Goal: Task Accomplishment & Management: Use online tool/utility

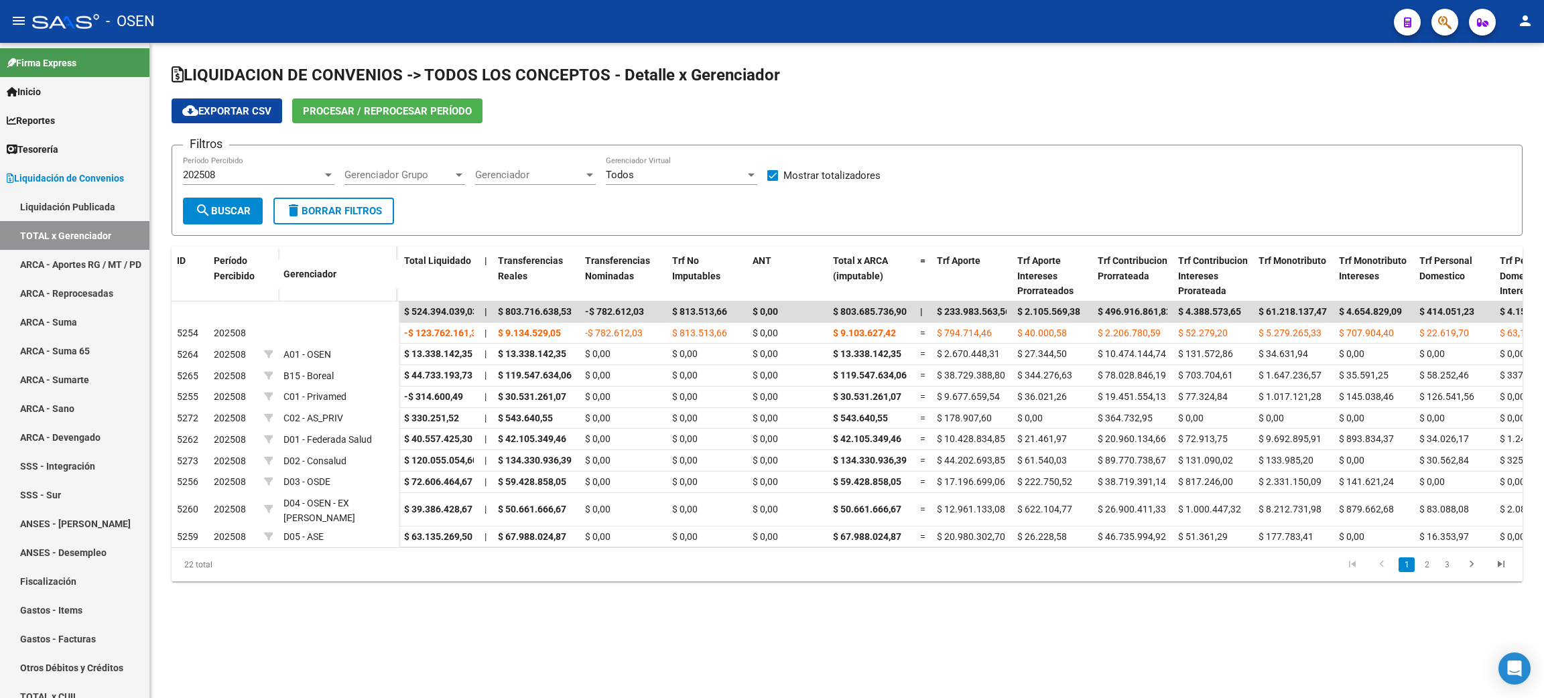
click at [690, 599] on div "LIQUIDACION DE CONVENIOS -> TODOS LOS CONCEPTOS - Detalle x Gerenciador cloud_d…" at bounding box center [847, 334] width 1394 height 582
click at [403, 651] on mat-sidenav-content "LIQUIDACION DE CONVENIOS -> TODOS LOS CONCEPTOS - Detalle x Gerenciador cloud_d…" at bounding box center [847, 370] width 1394 height 655
click at [718, 638] on mat-sidenav-content "LIQUIDACION DE CONVENIOS -> TODOS LOS CONCEPTOS - Detalle x Gerenciador cloud_d…" at bounding box center [847, 370] width 1394 height 655
click at [42, 147] on span "Tesorería" at bounding box center [33, 149] width 52 height 15
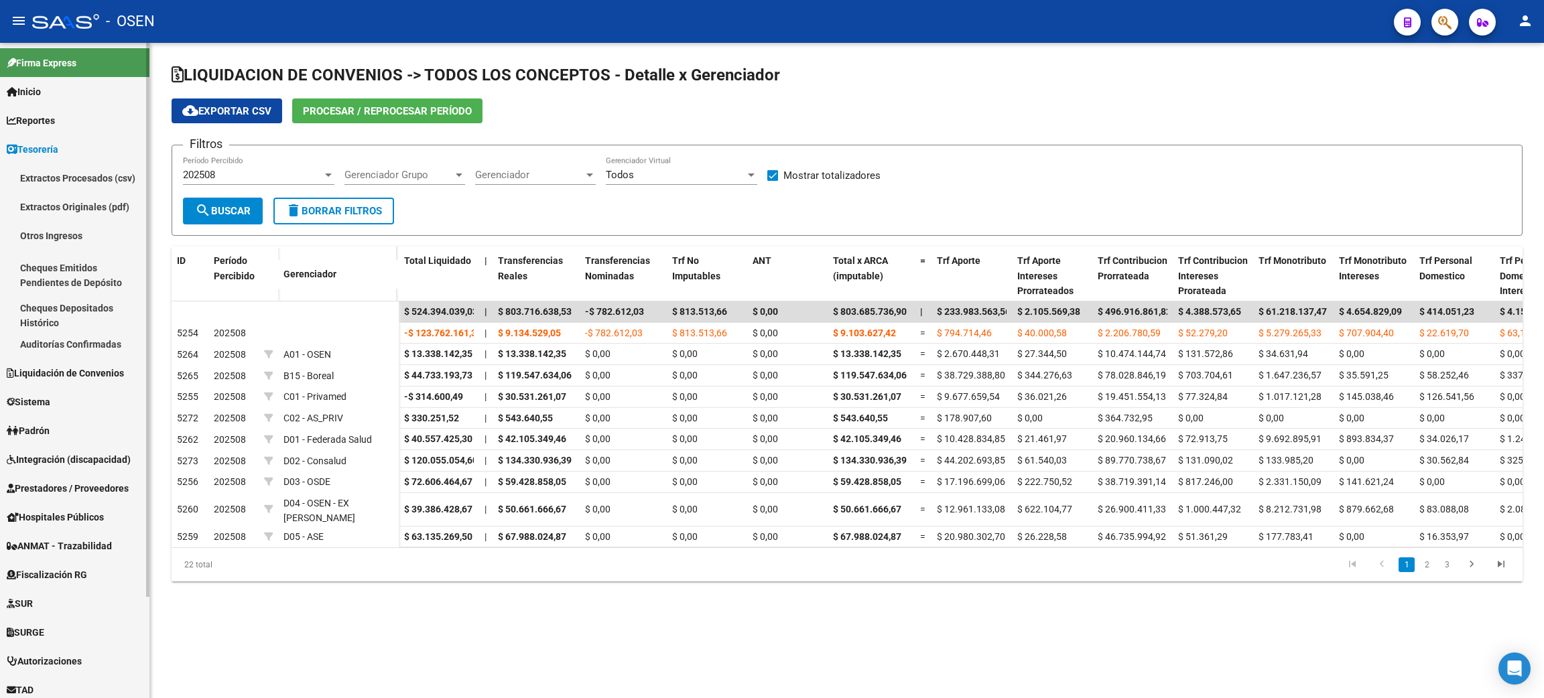
click at [86, 339] on link "Auditorías Confirmadas" at bounding box center [74, 344] width 149 height 29
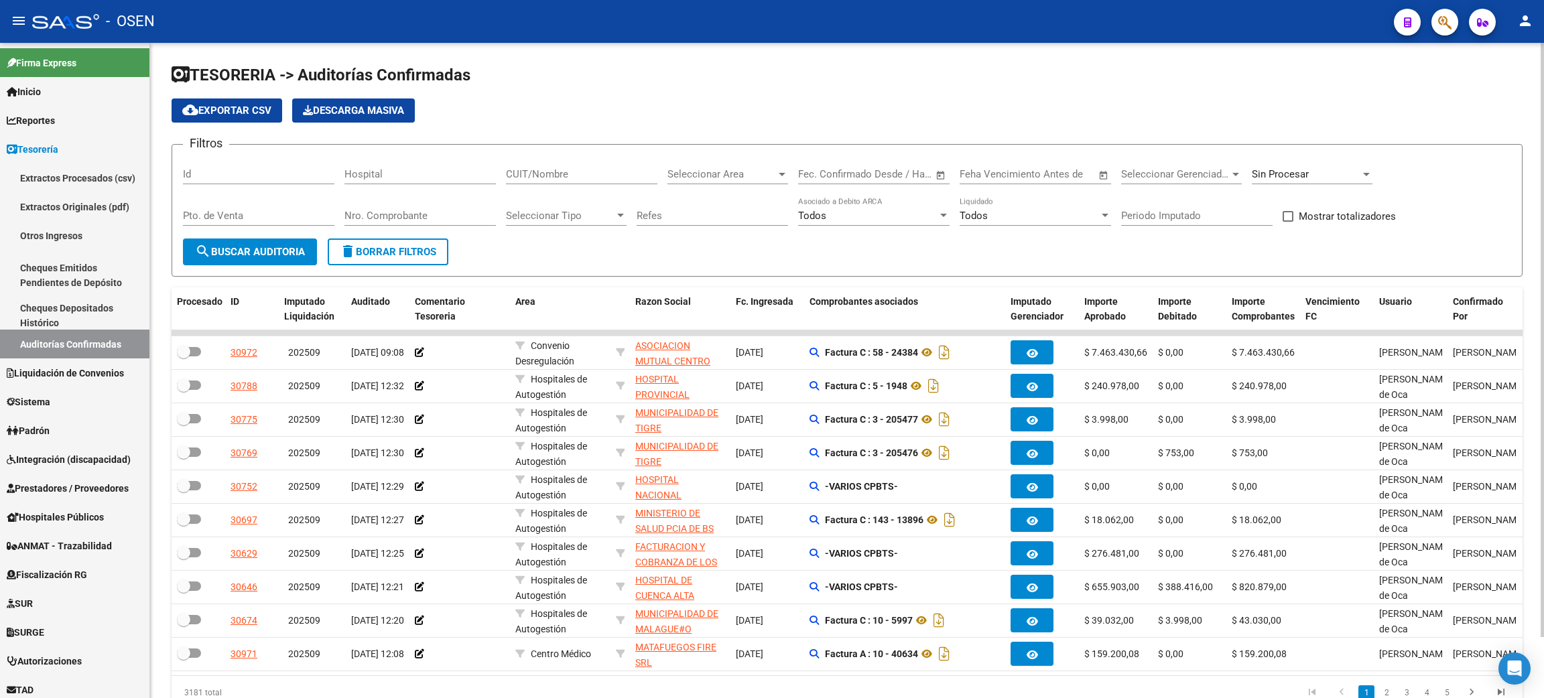
click at [711, 176] on span "Seleccionar Area" at bounding box center [721, 174] width 109 height 12
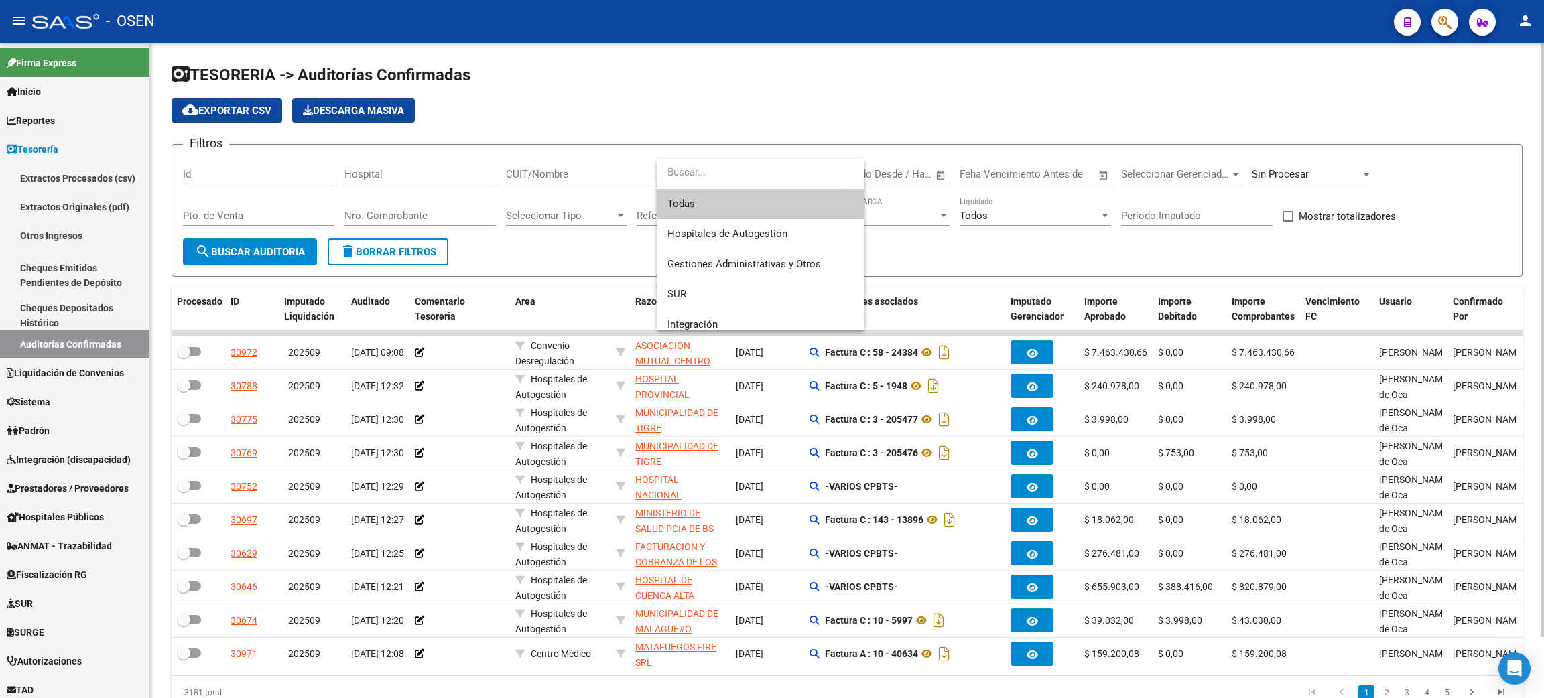
click at [914, 88] on div at bounding box center [772, 349] width 1544 height 698
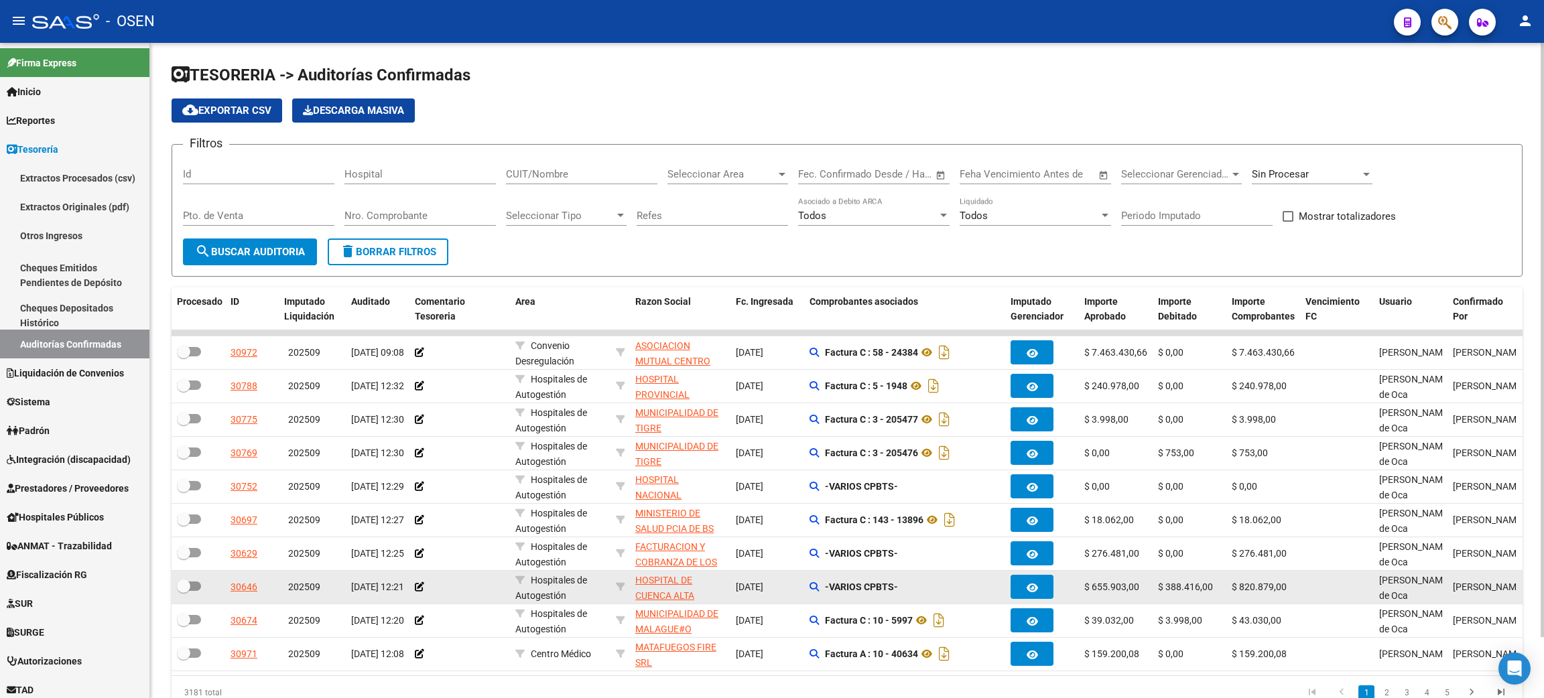
scroll to position [67, 0]
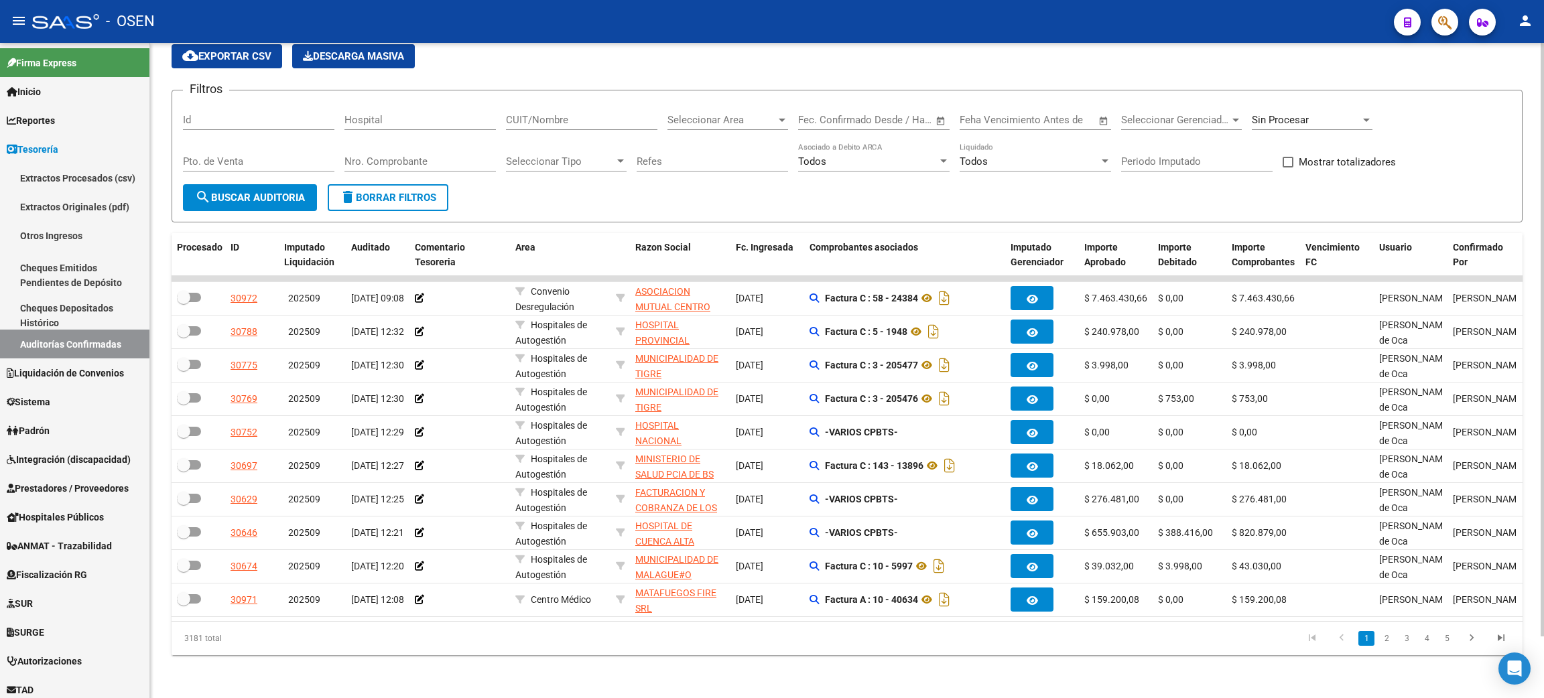
click at [1327, 101] on div "Sin Procesar" at bounding box center [1312, 115] width 121 height 29
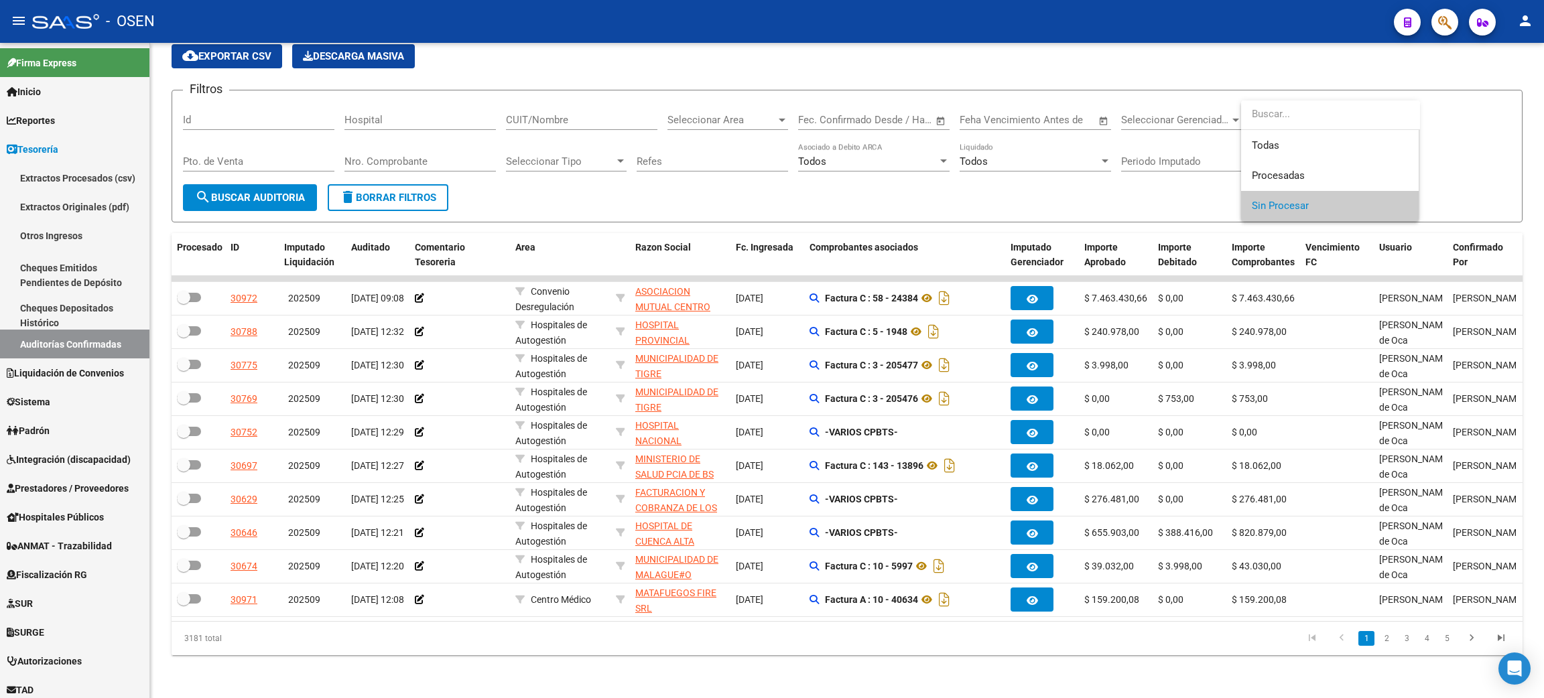
click at [739, 86] on div at bounding box center [772, 349] width 1544 height 698
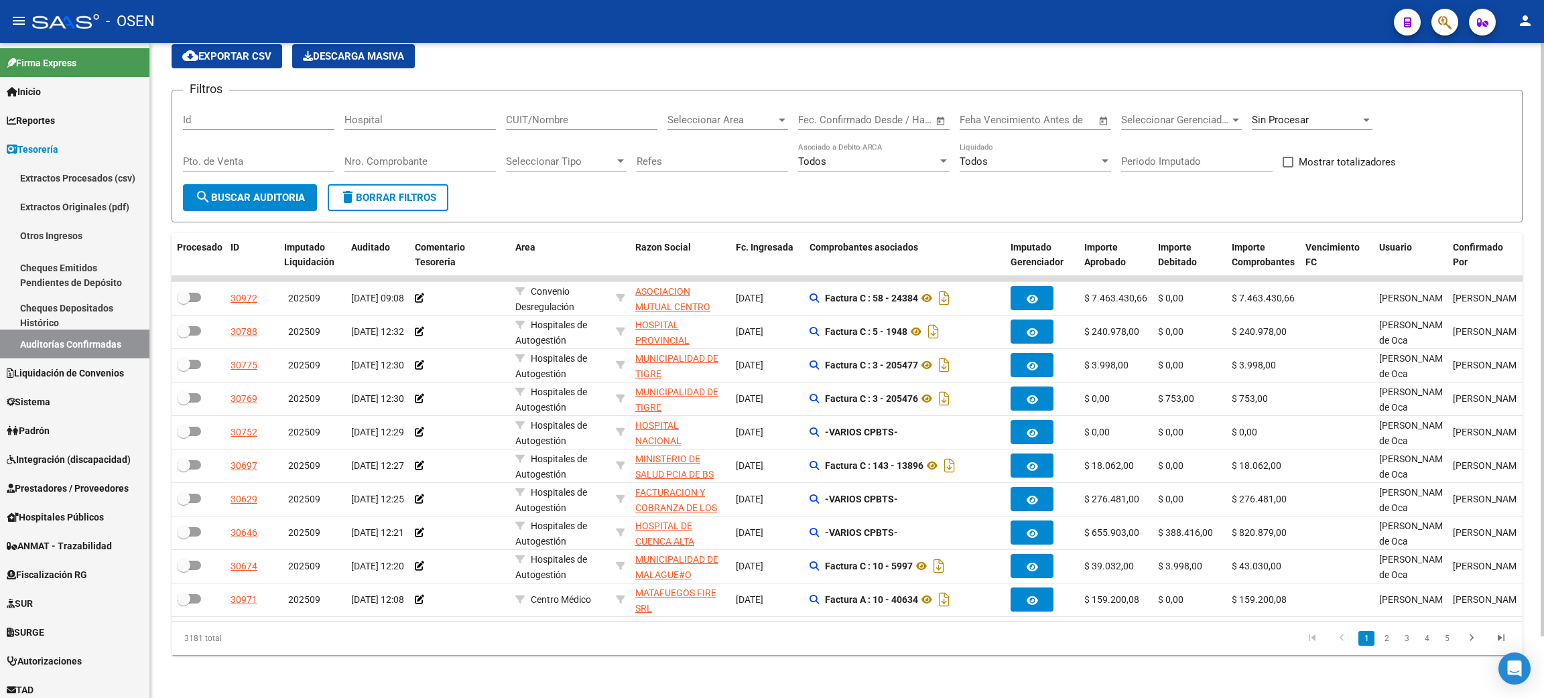
click at [743, 114] on span "Seleccionar Area" at bounding box center [721, 120] width 109 height 12
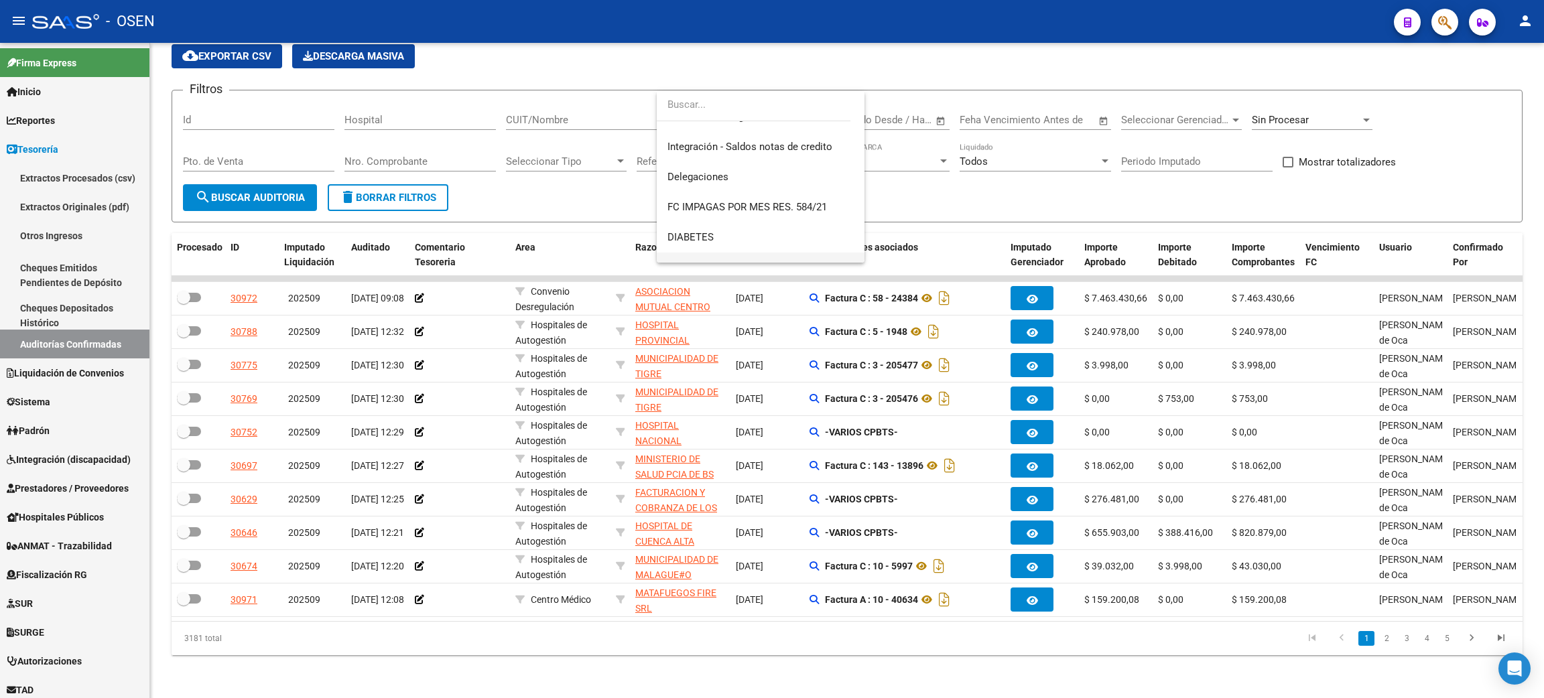
scroll to position [582, 0]
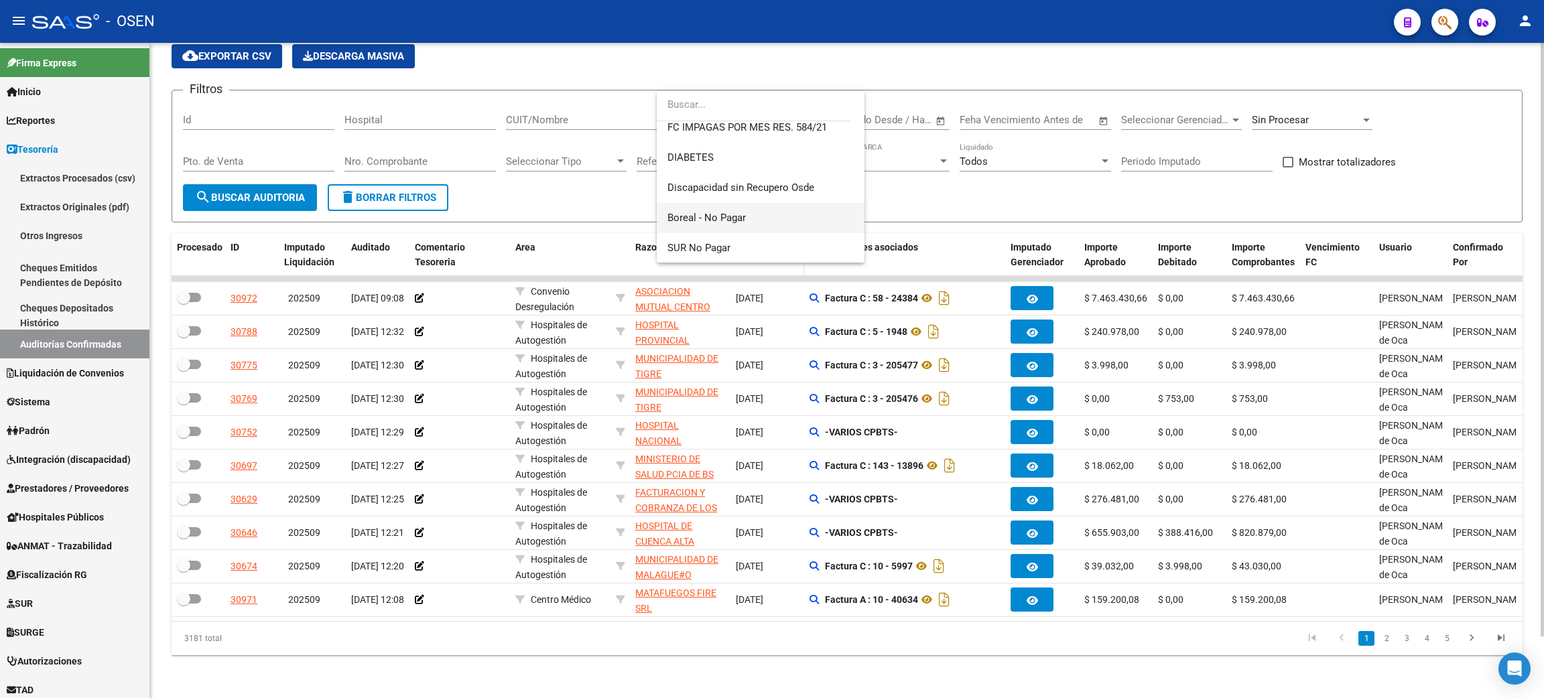
click at [713, 217] on span "Boreal - No Pagar" at bounding box center [706, 218] width 78 height 12
click at [218, 192] on span "search Buscar Auditoria" at bounding box center [250, 198] width 110 height 12
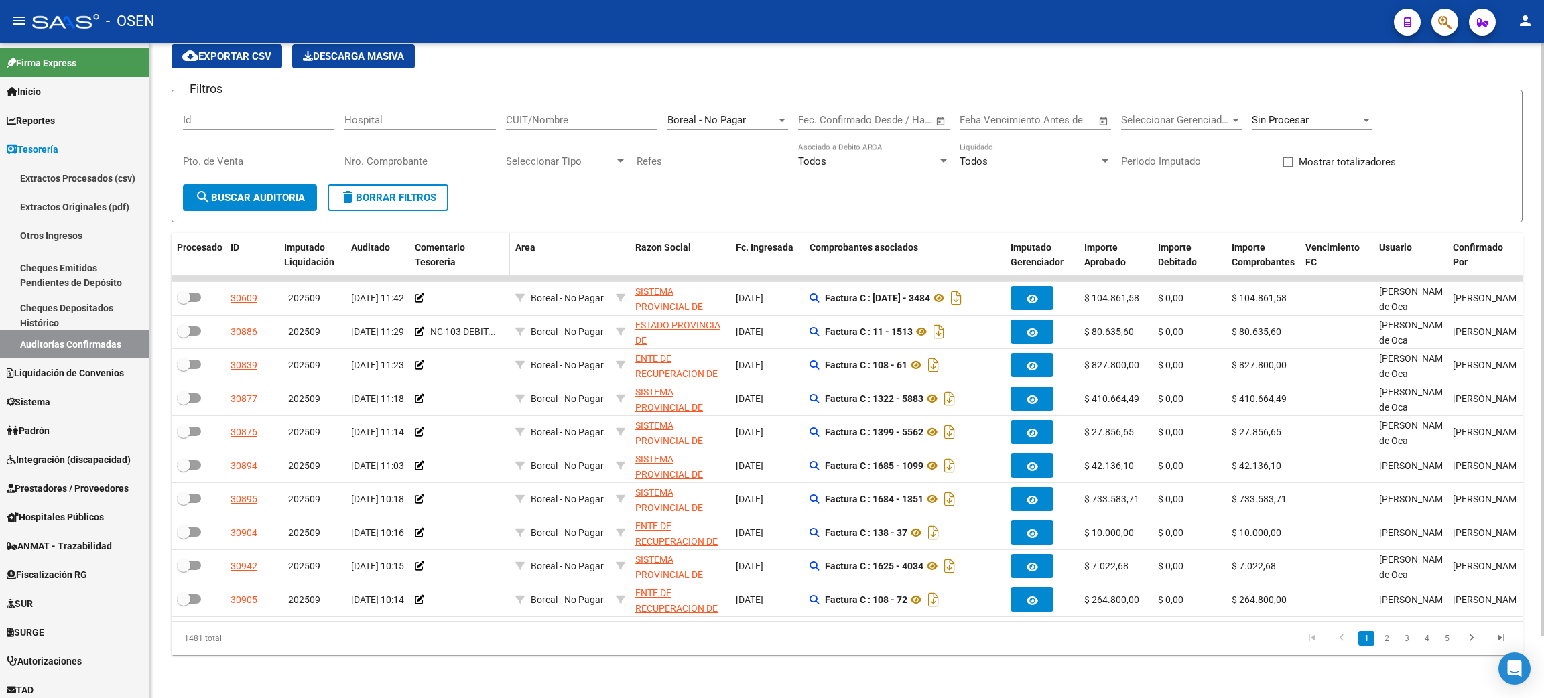
click at [432, 240] on div "Comentario Tesoreria" at bounding box center [460, 255] width 90 height 31
click at [431, 257] on datatable-header-cell "Comentario Tesoreria" at bounding box center [459, 255] width 101 height 44
click at [441, 249] on span "Comentario Tesoreria" at bounding box center [440, 255] width 50 height 26
click at [444, 243] on span "Comentario Tesoreria" at bounding box center [440, 255] width 50 height 26
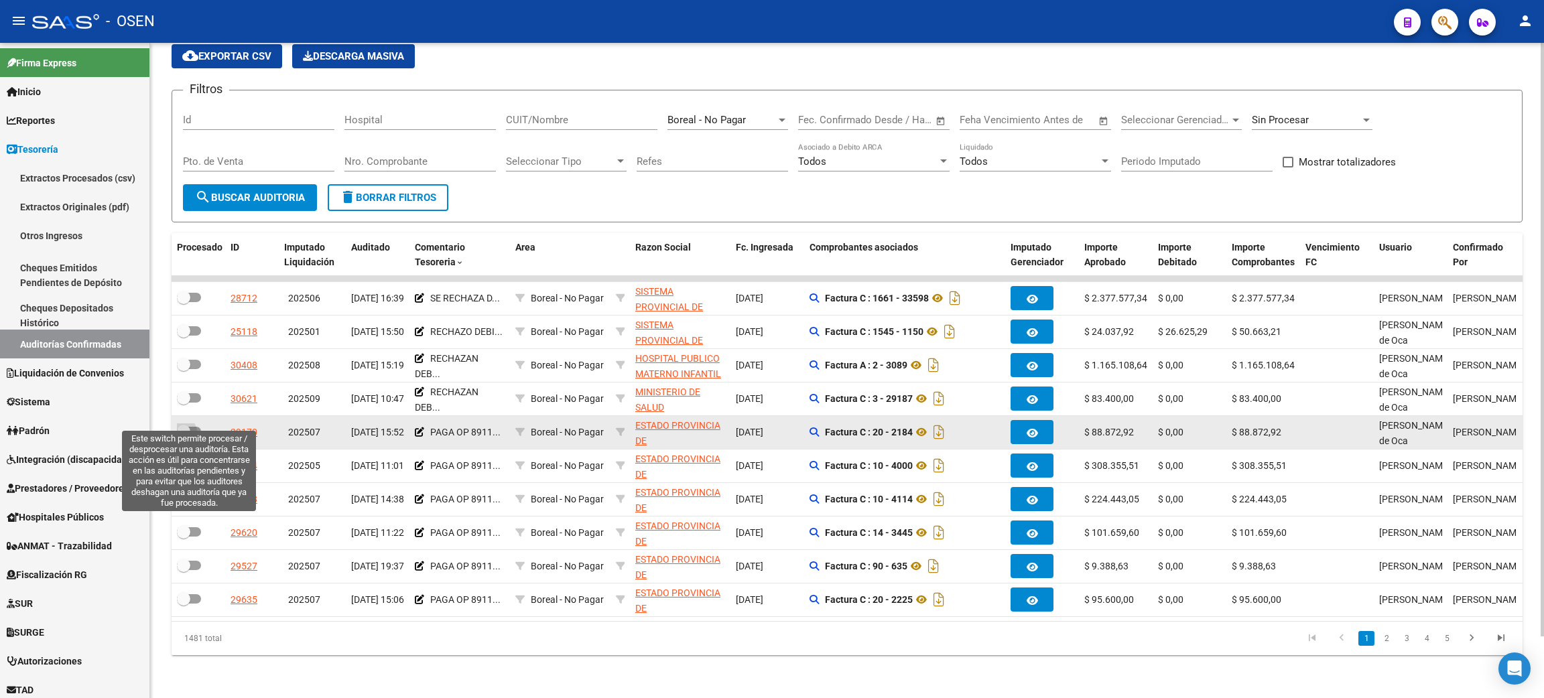
click at [192, 424] on label at bounding box center [189, 432] width 24 height 16
click at [184, 436] on input "checkbox" at bounding box center [183, 436] width 1 height 1
checkbox input "true"
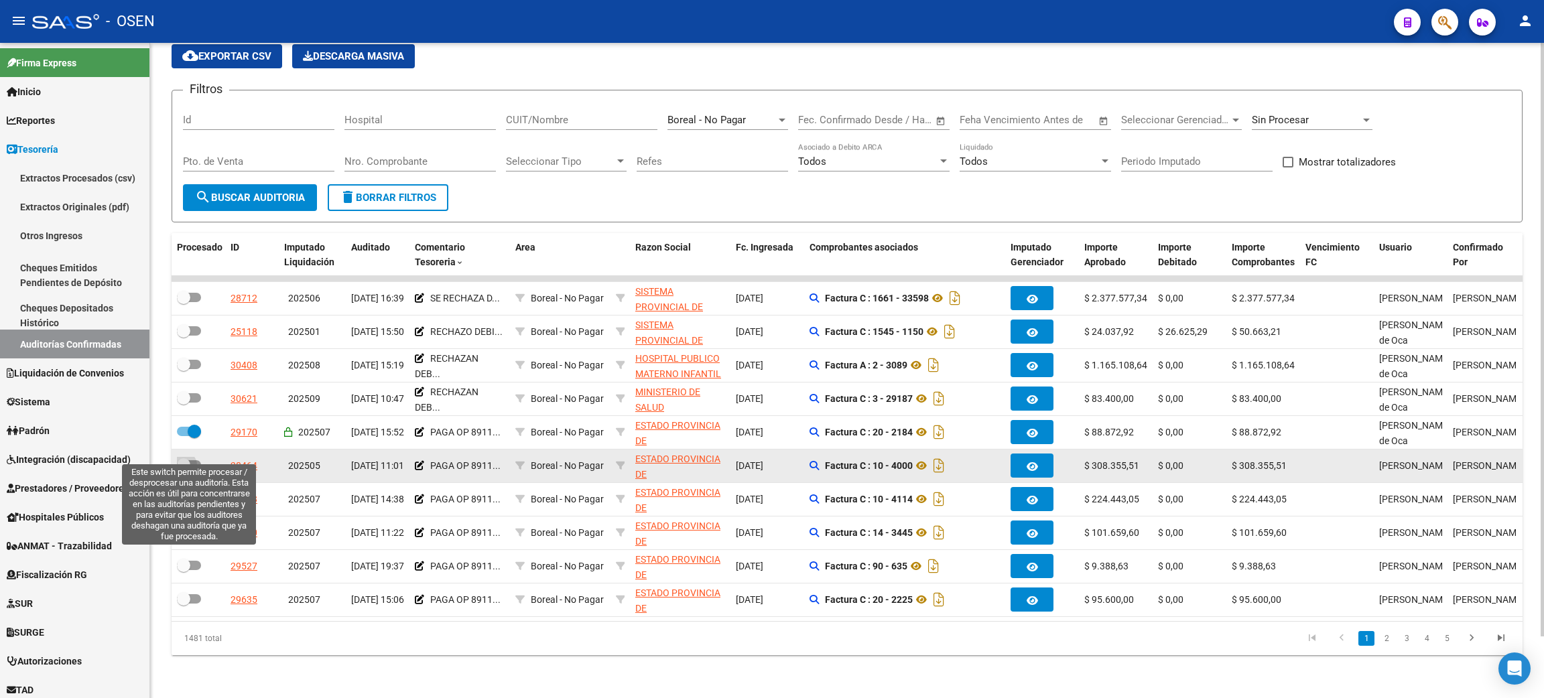
click at [199, 460] on span at bounding box center [189, 464] width 24 height 9
click at [184, 470] on input "checkbox" at bounding box center [183, 470] width 1 height 1
checkbox input "true"
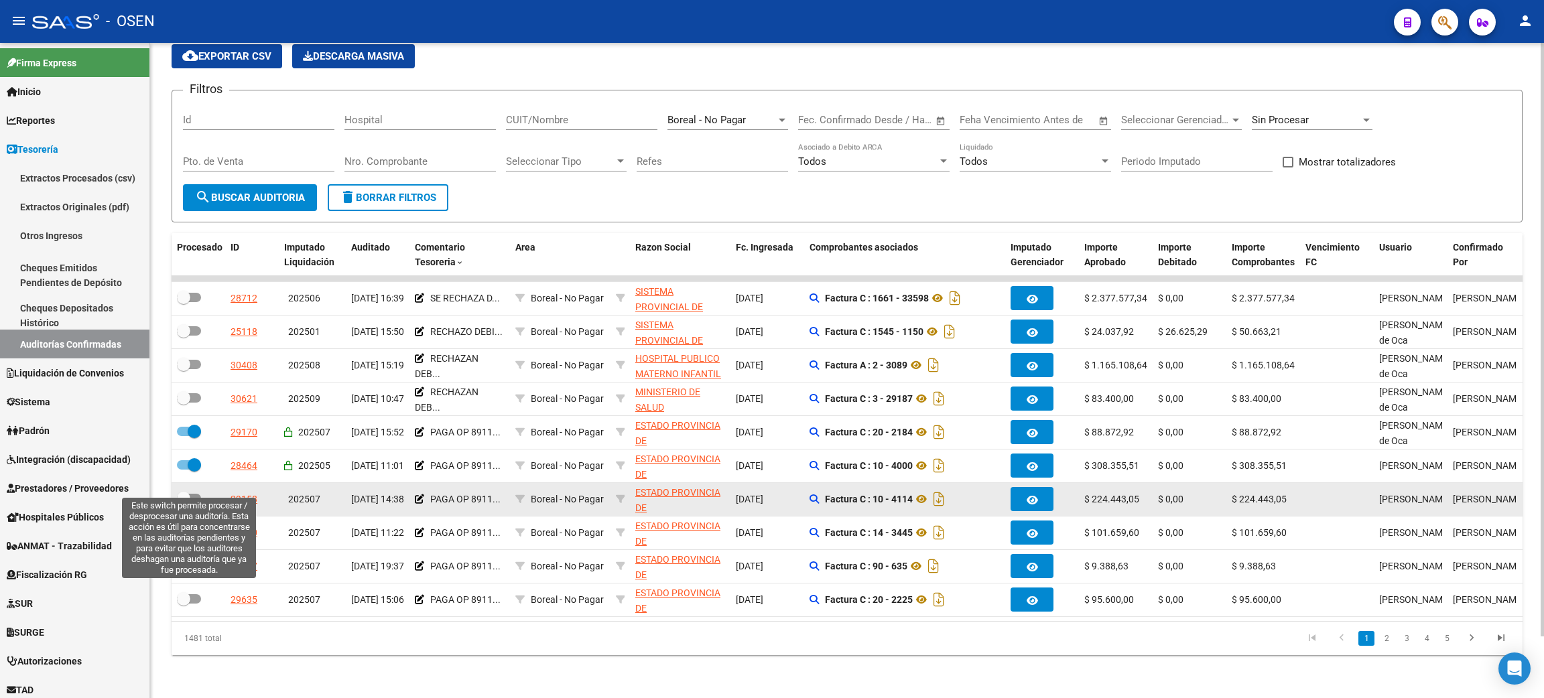
click at [198, 494] on span at bounding box center [189, 498] width 24 height 9
click at [184, 503] on input "checkbox" at bounding box center [183, 503] width 1 height 1
checkbox input "true"
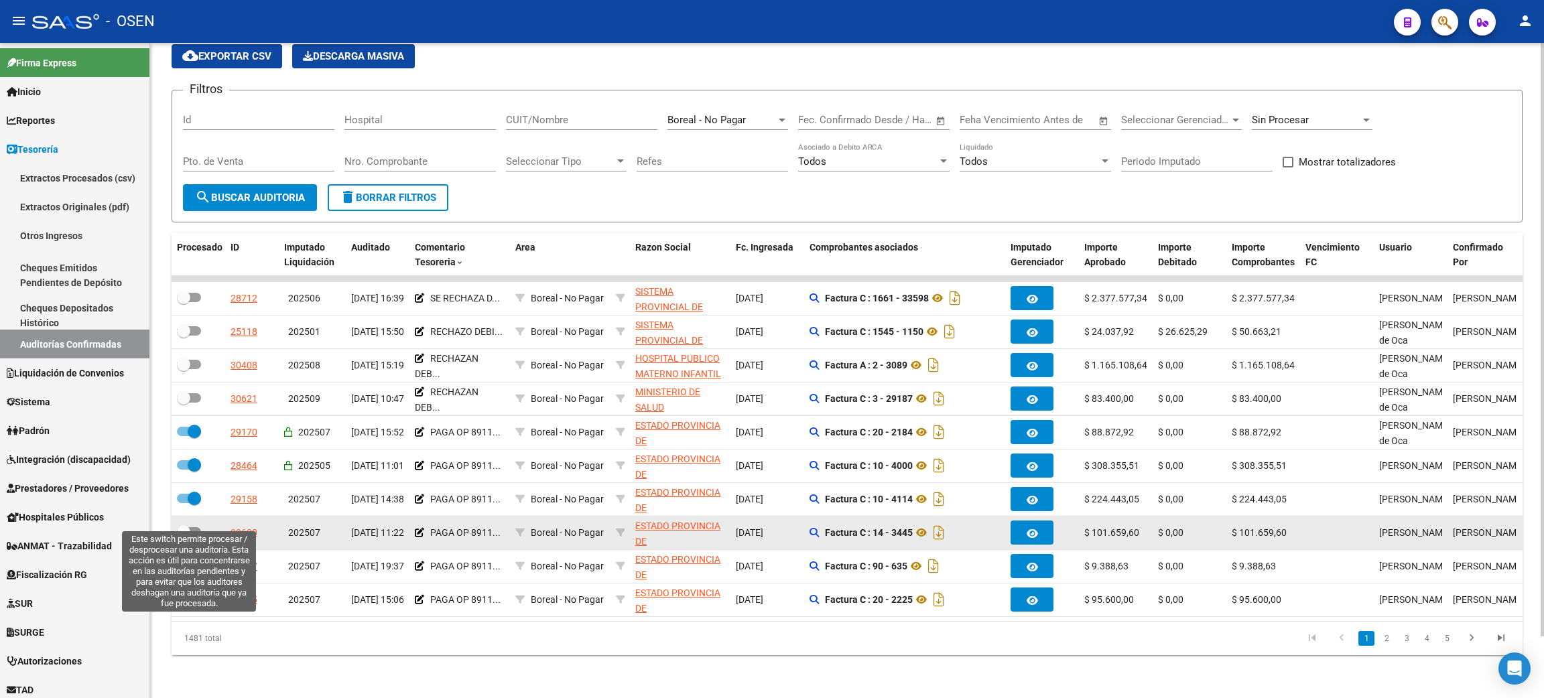
click at [194, 527] on span at bounding box center [189, 531] width 24 height 9
click at [184, 537] on input "checkbox" at bounding box center [183, 537] width 1 height 1
checkbox input "true"
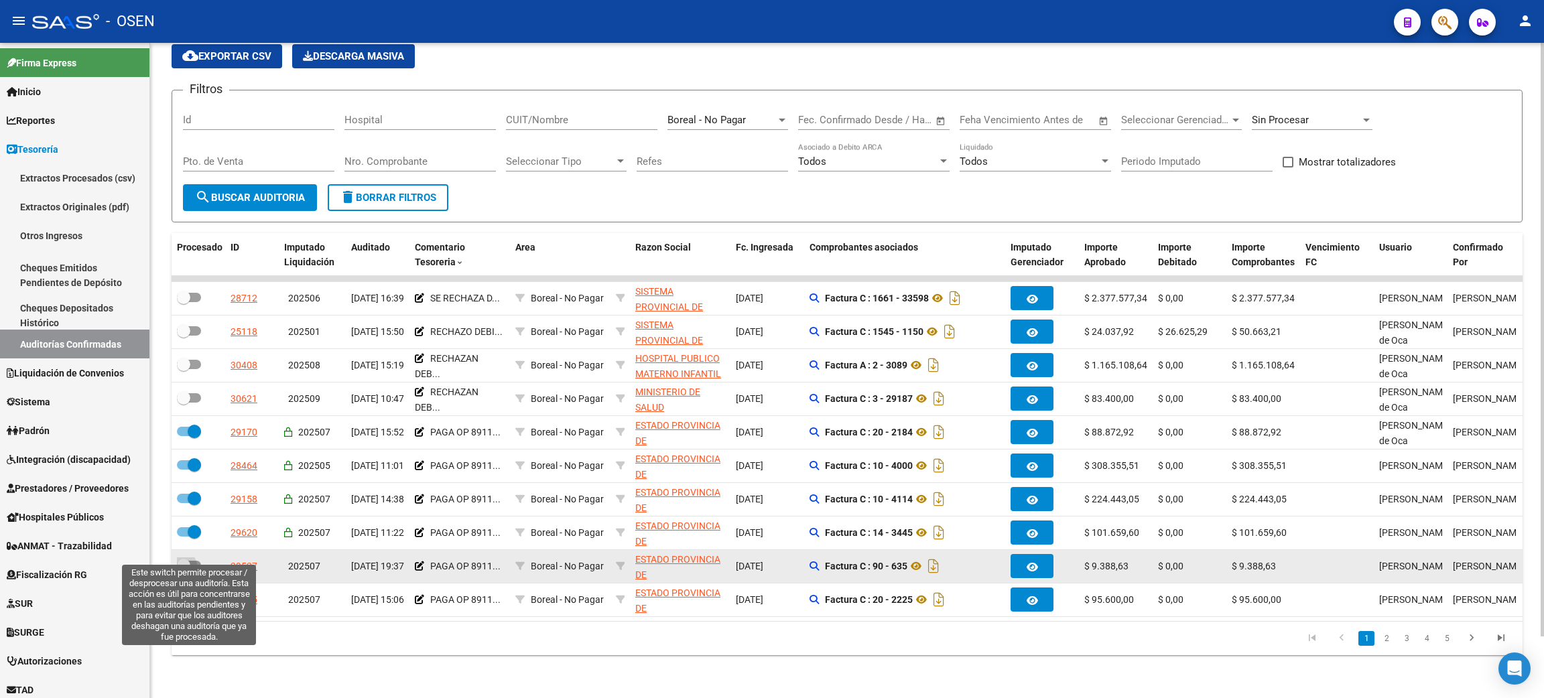
click at [192, 561] on span at bounding box center [189, 565] width 24 height 9
click at [184, 570] on input "checkbox" at bounding box center [183, 570] width 1 height 1
checkbox input "true"
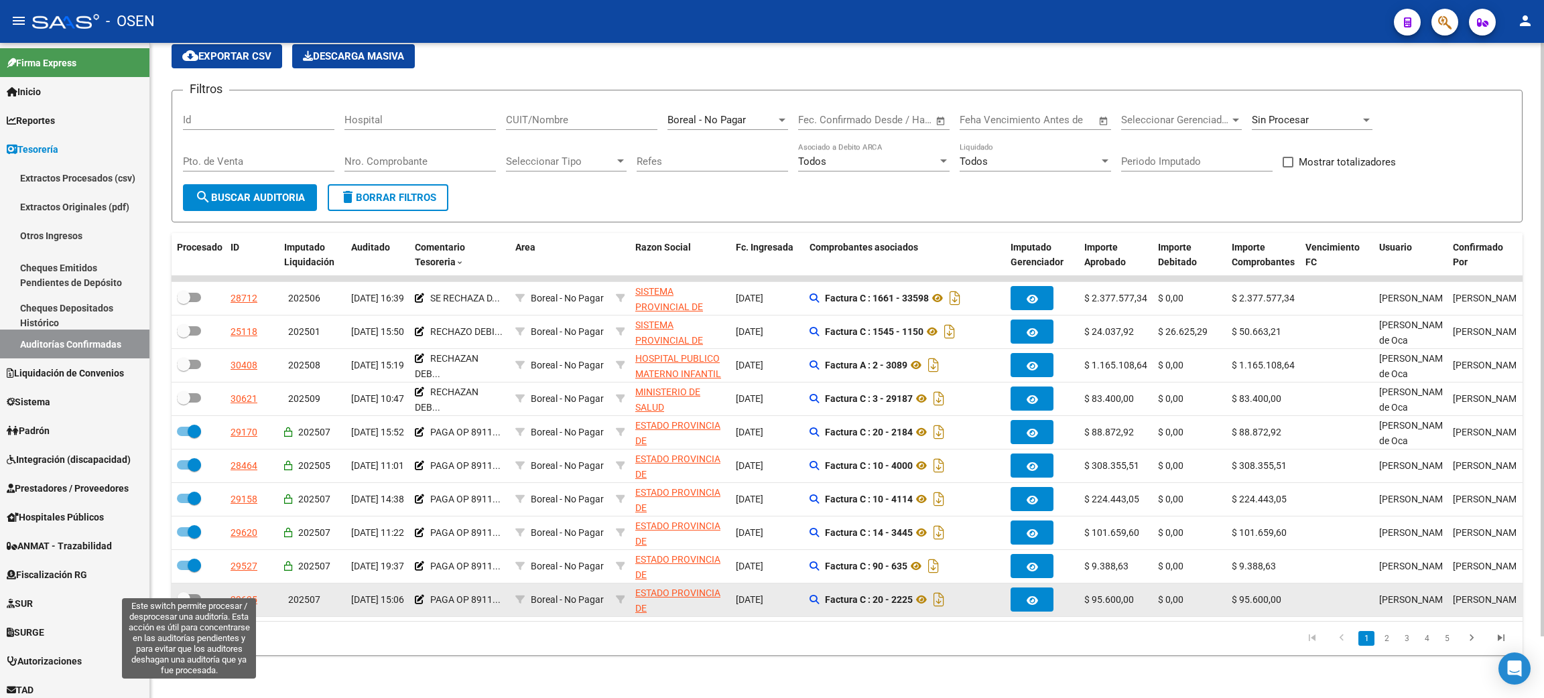
click at [191, 594] on span at bounding box center [189, 598] width 24 height 9
click at [184, 604] on input "checkbox" at bounding box center [183, 604] width 1 height 1
checkbox input "true"
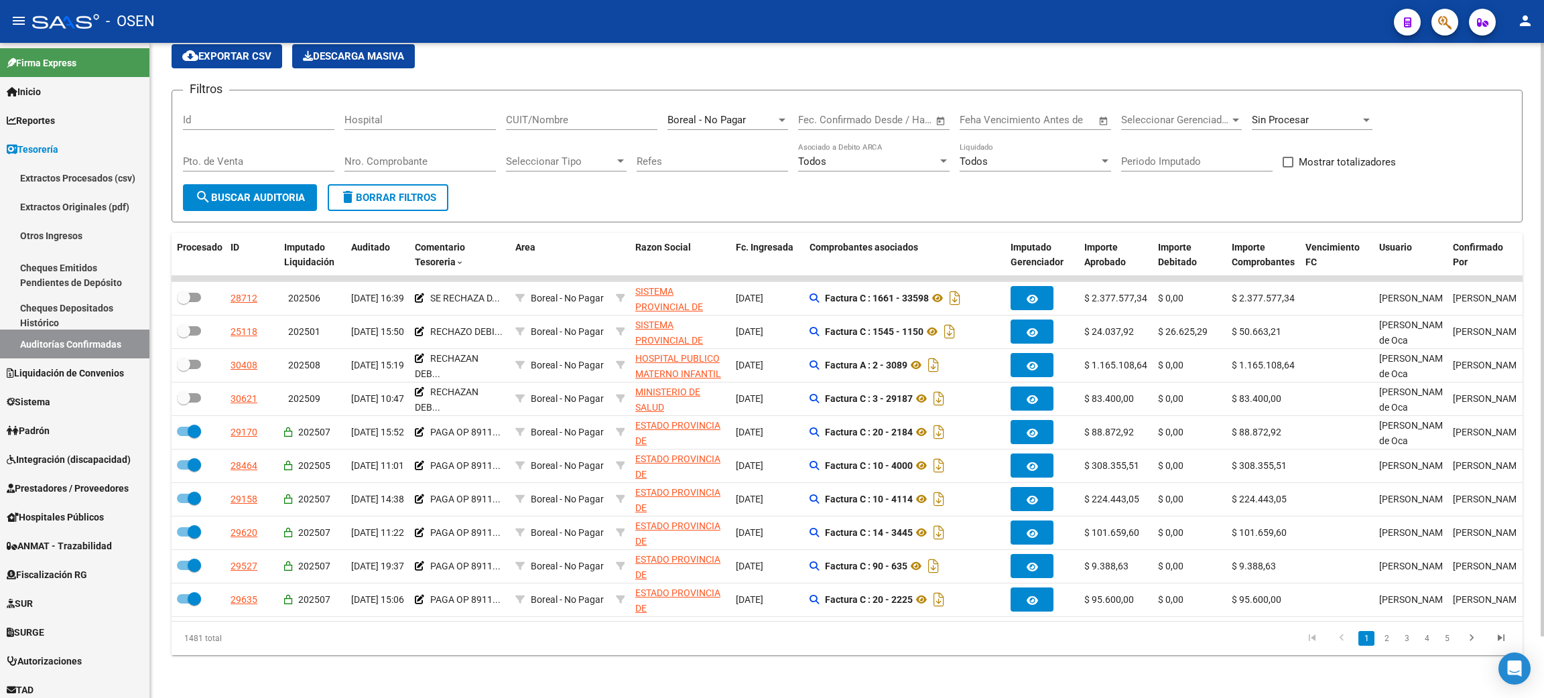
click at [1386, 641] on link "2" at bounding box center [1386, 638] width 16 height 15
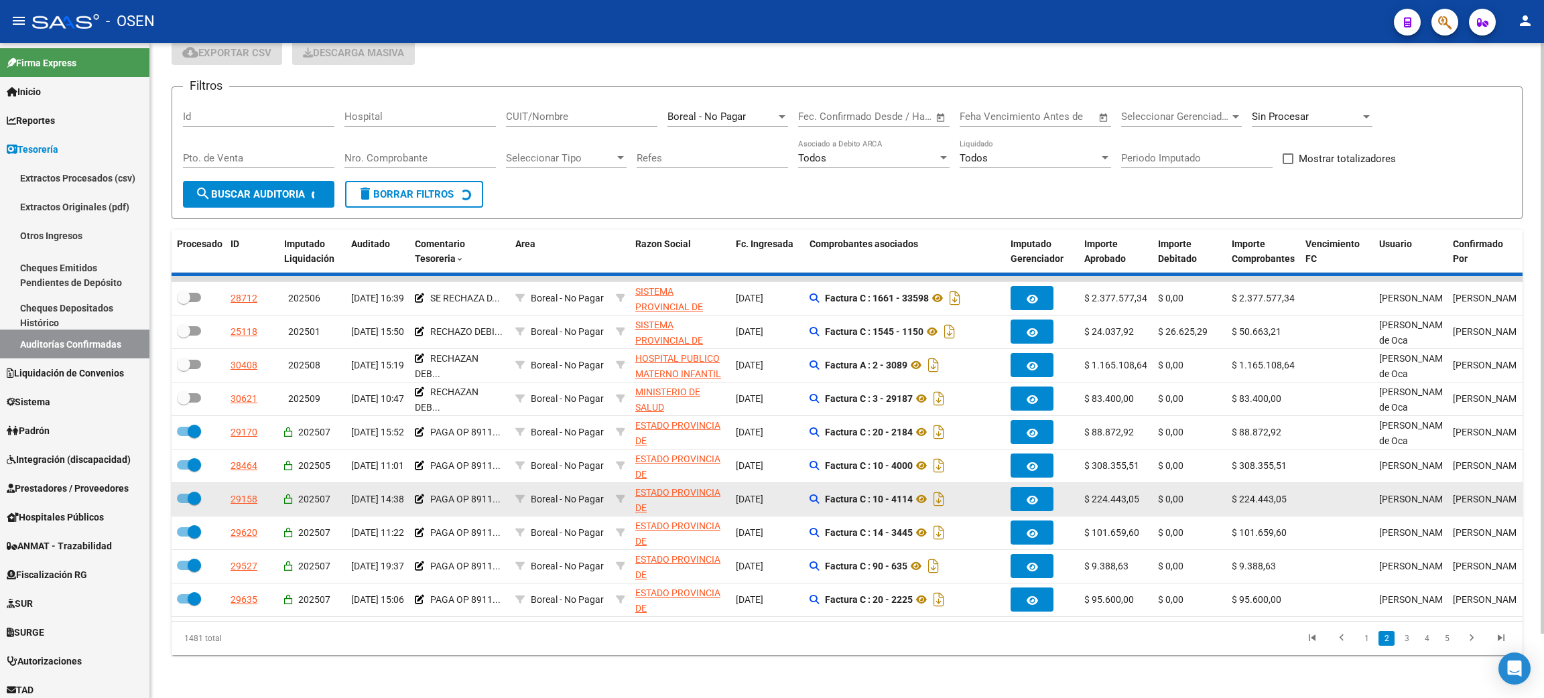
checkbox input "false"
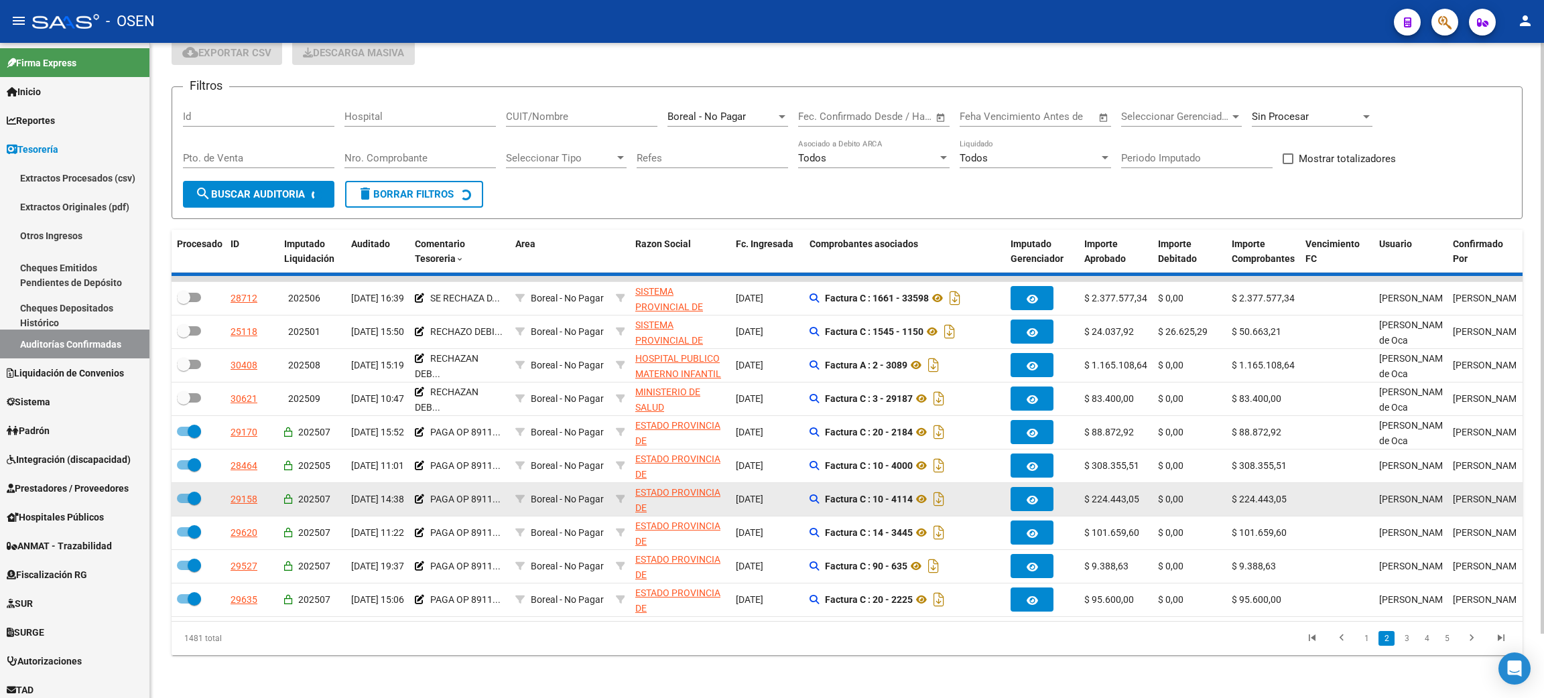
checkbox input "false"
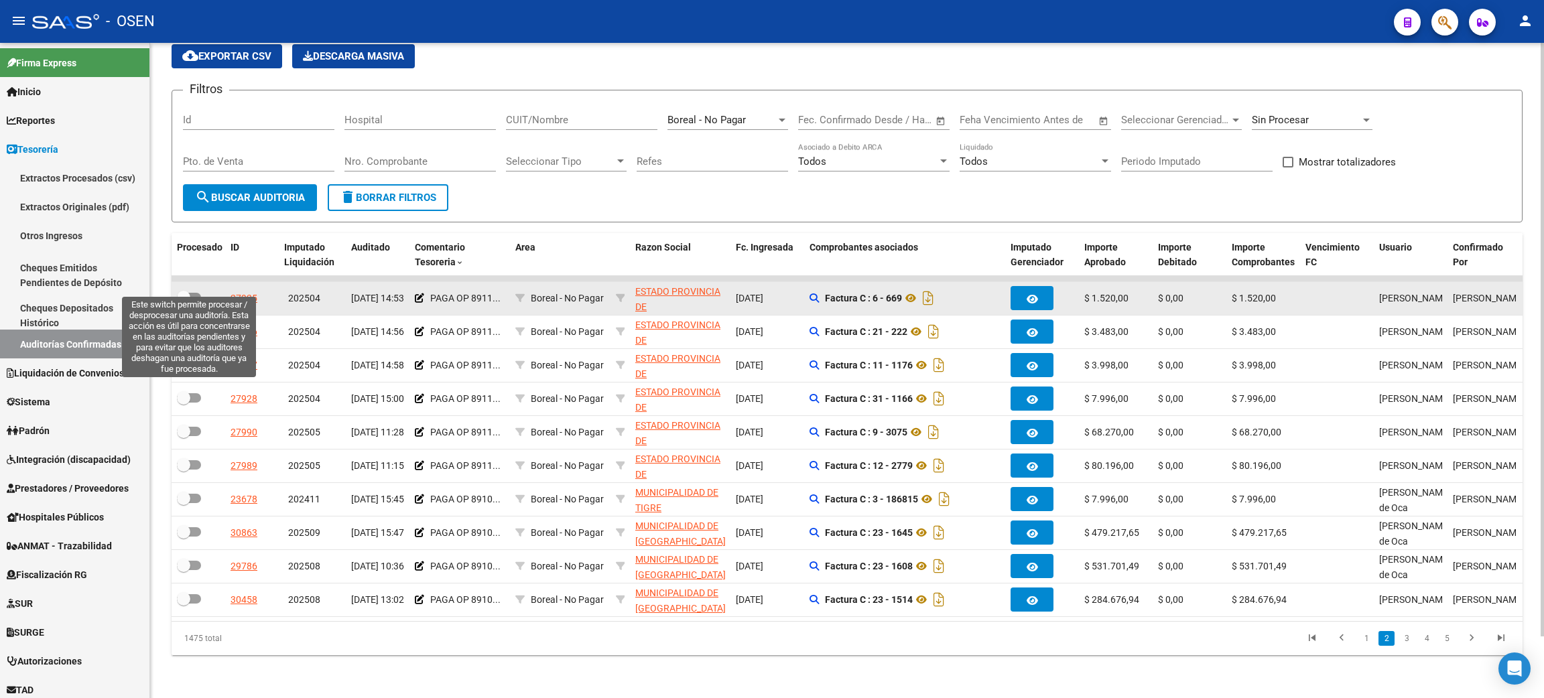
click at [194, 293] on span at bounding box center [189, 297] width 24 height 9
click at [184, 302] on input "checkbox" at bounding box center [183, 302] width 1 height 1
checkbox input "true"
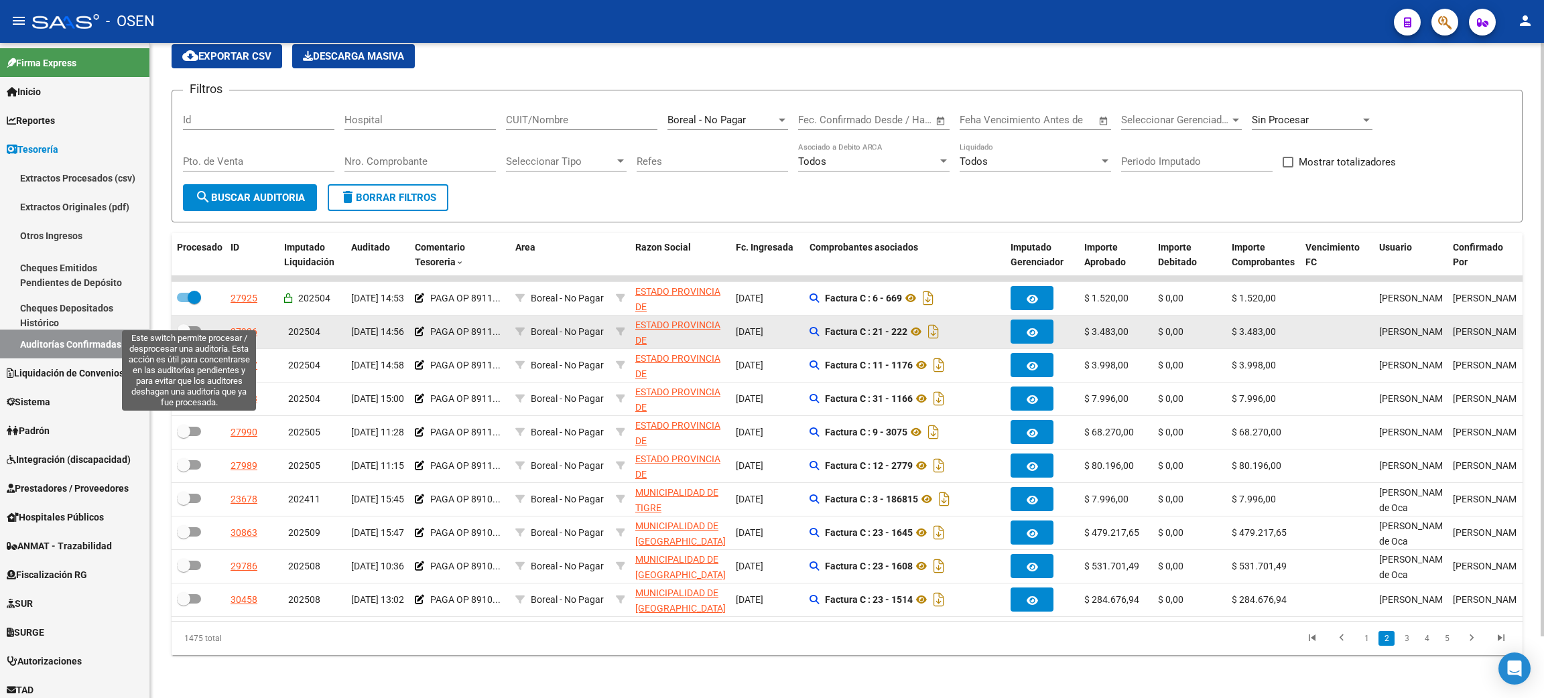
click at [195, 326] on span at bounding box center [189, 330] width 24 height 9
click at [184, 336] on input "checkbox" at bounding box center [183, 336] width 1 height 1
checkbox input "true"
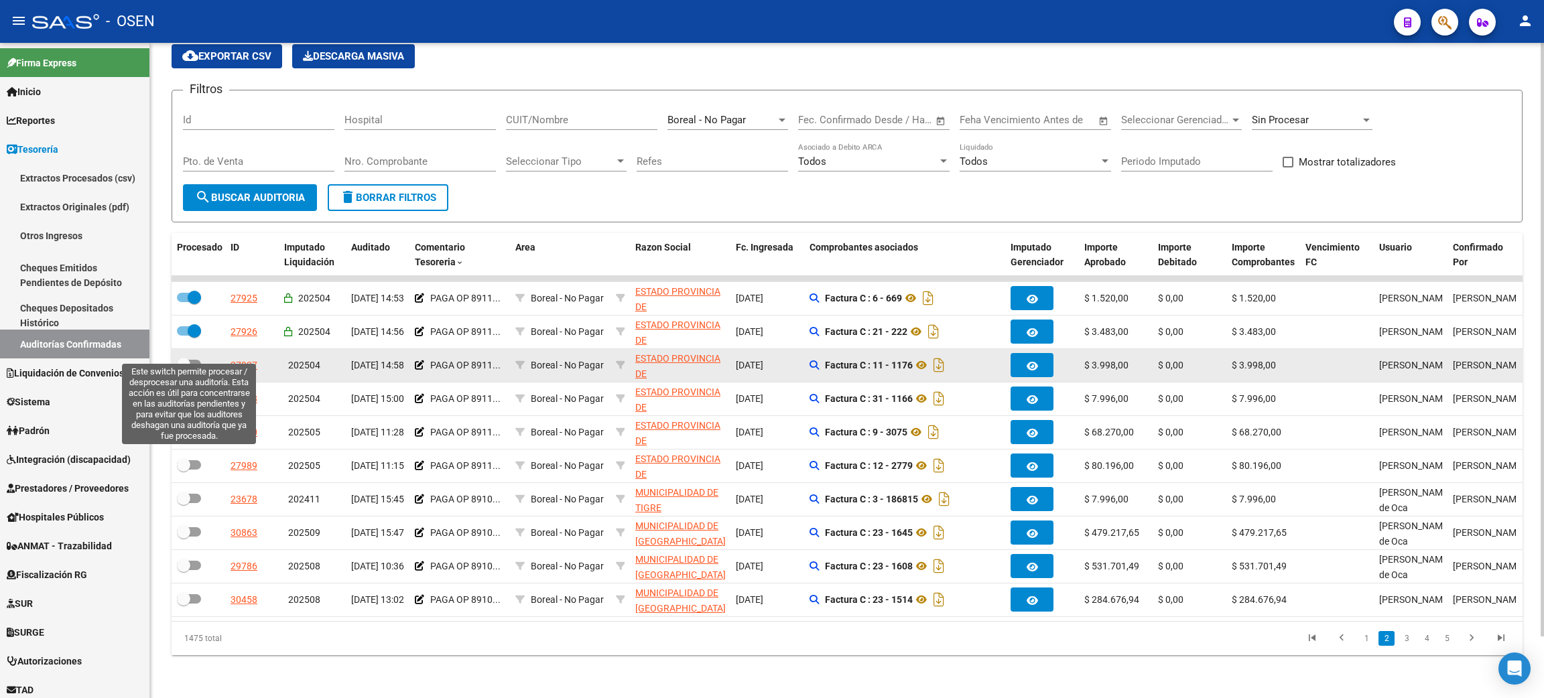
click at [194, 357] on label at bounding box center [189, 365] width 24 height 16
click at [184, 369] on input "checkbox" at bounding box center [183, 369] width 1 height 1
checkbox input "true"
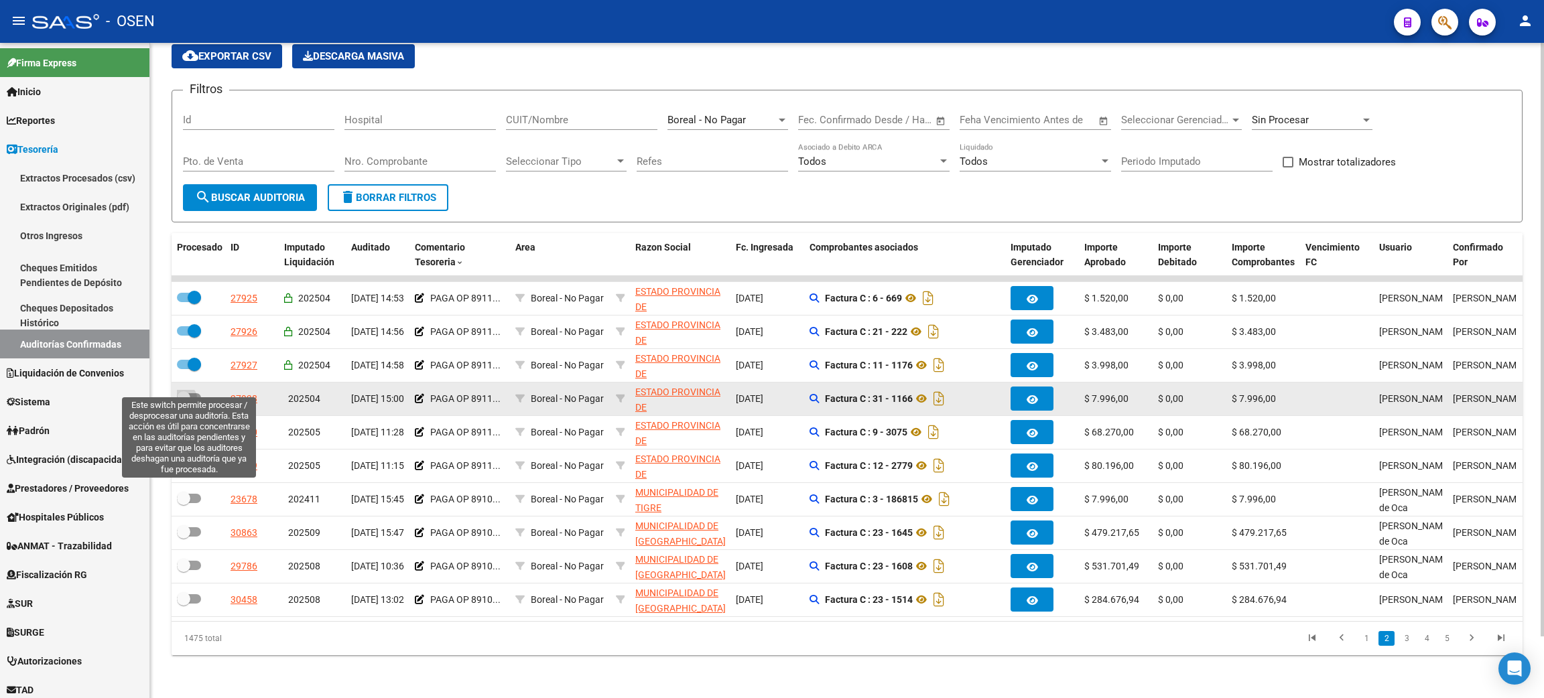
click at [196, 393] on span at bounding box center [189, 397] width 24 height 9
click at [184, 403] on input "checkbox" at bounding box center [183, 403] width 1 height 1
checkbox input "true"
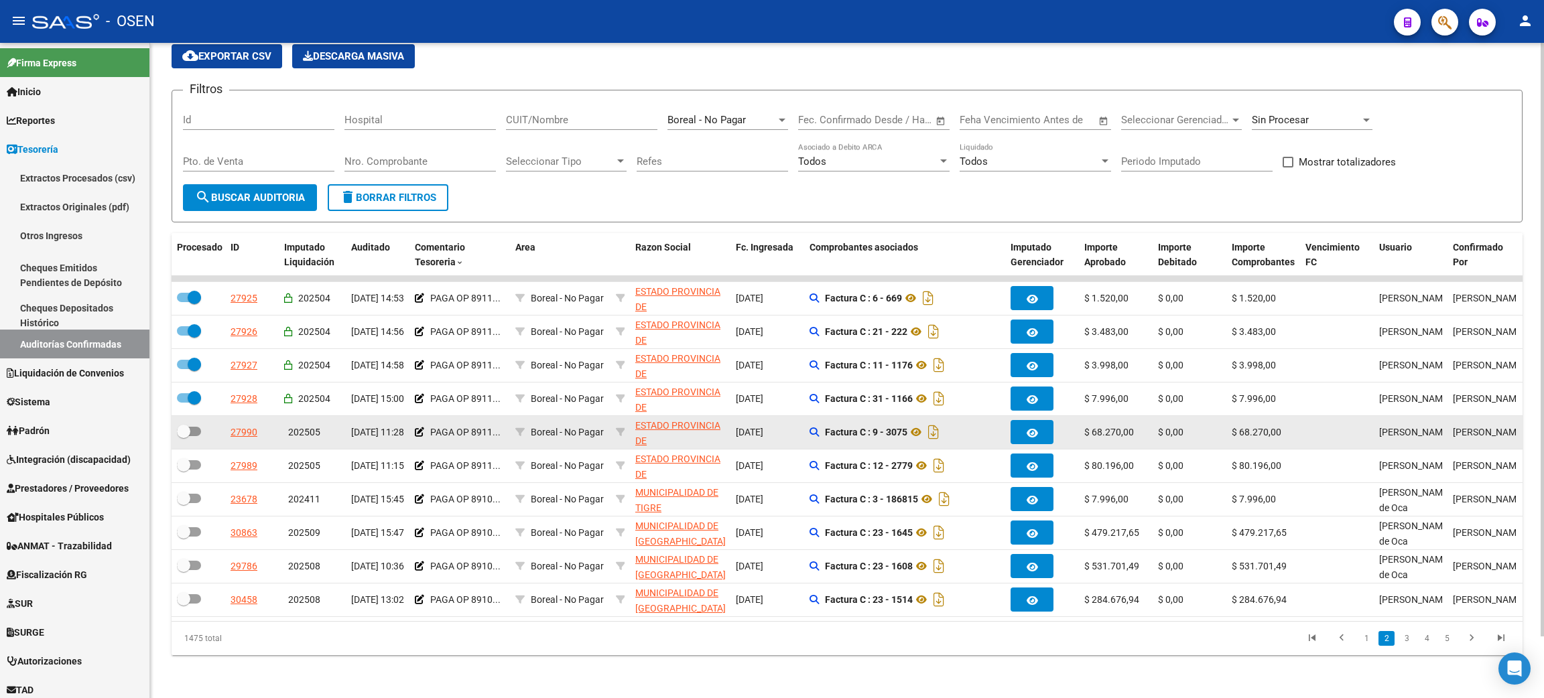
click at [199, 427] on span at bounding box center [189, 431] width 24 height 9
click at [184, 436] on input "checkbox" at bounding box center [183, 436] width 1 height 1
checkbox input "true"
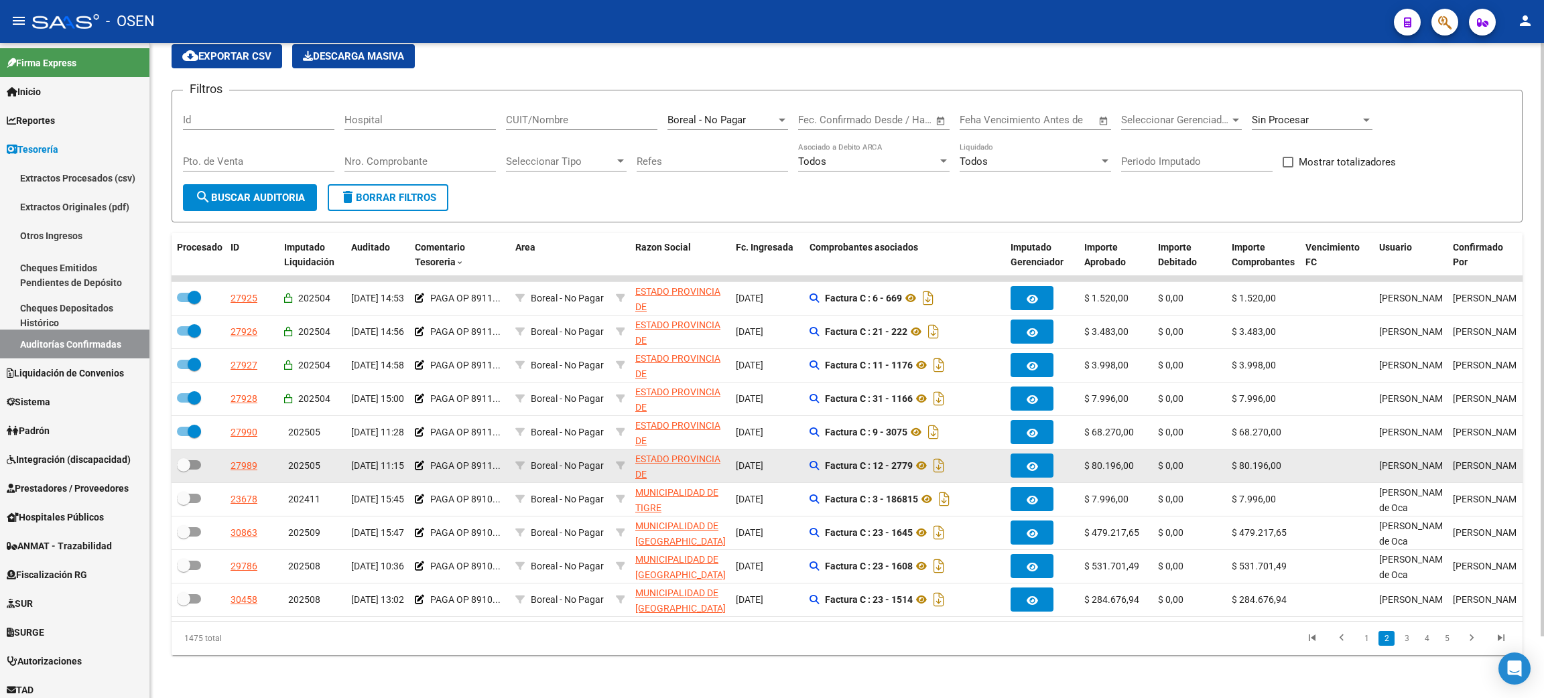
click at [190, 460] on span at bounding box center [189, 464] width 24 height 9
click at [184, 470] on input "checkbox" at bounding box center [183, 470] width 1 height 1
checkbox input "true"
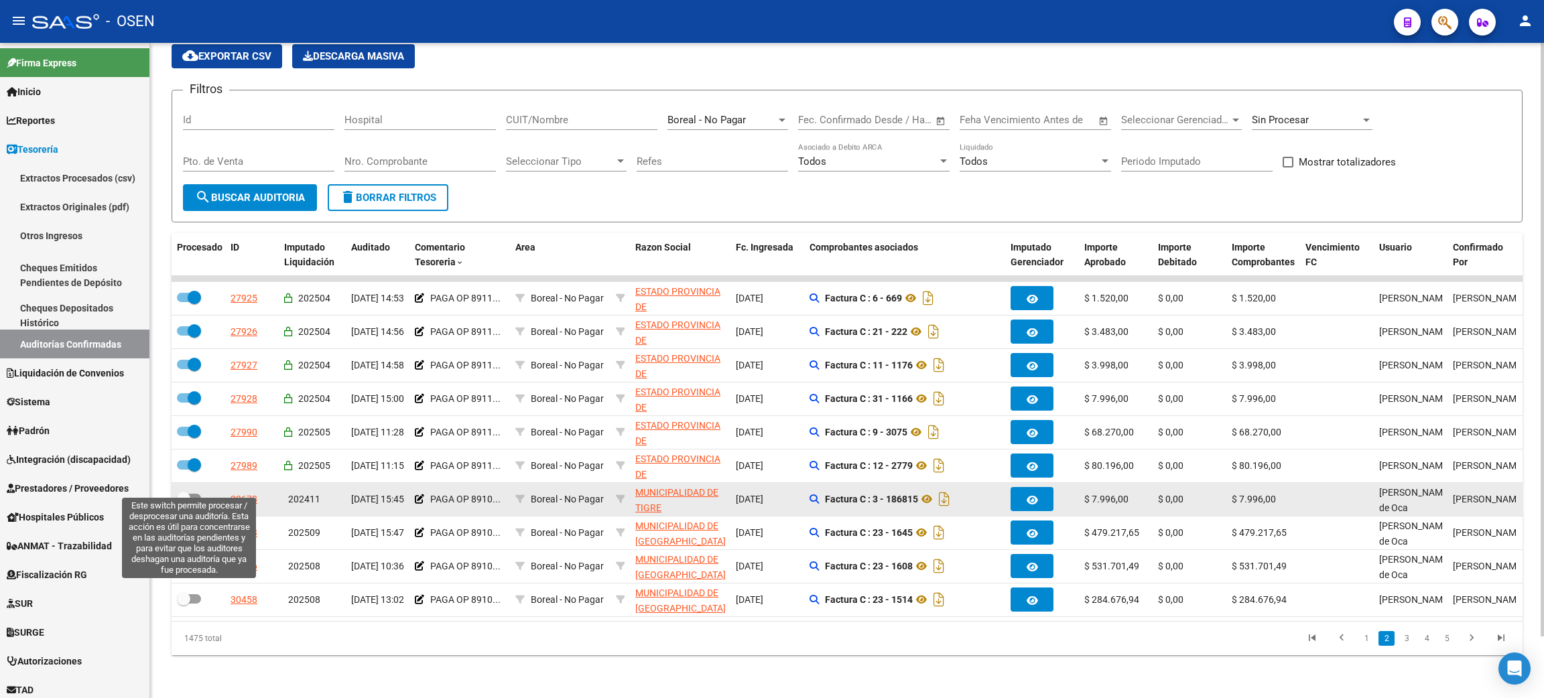
click at [194, 494] on span at bounding box center [189, 498] width 24 height 9
click at [184, 503] on input "checkbox" at bounding box center [183, 503] width 1 height 1
checkbox input "true"
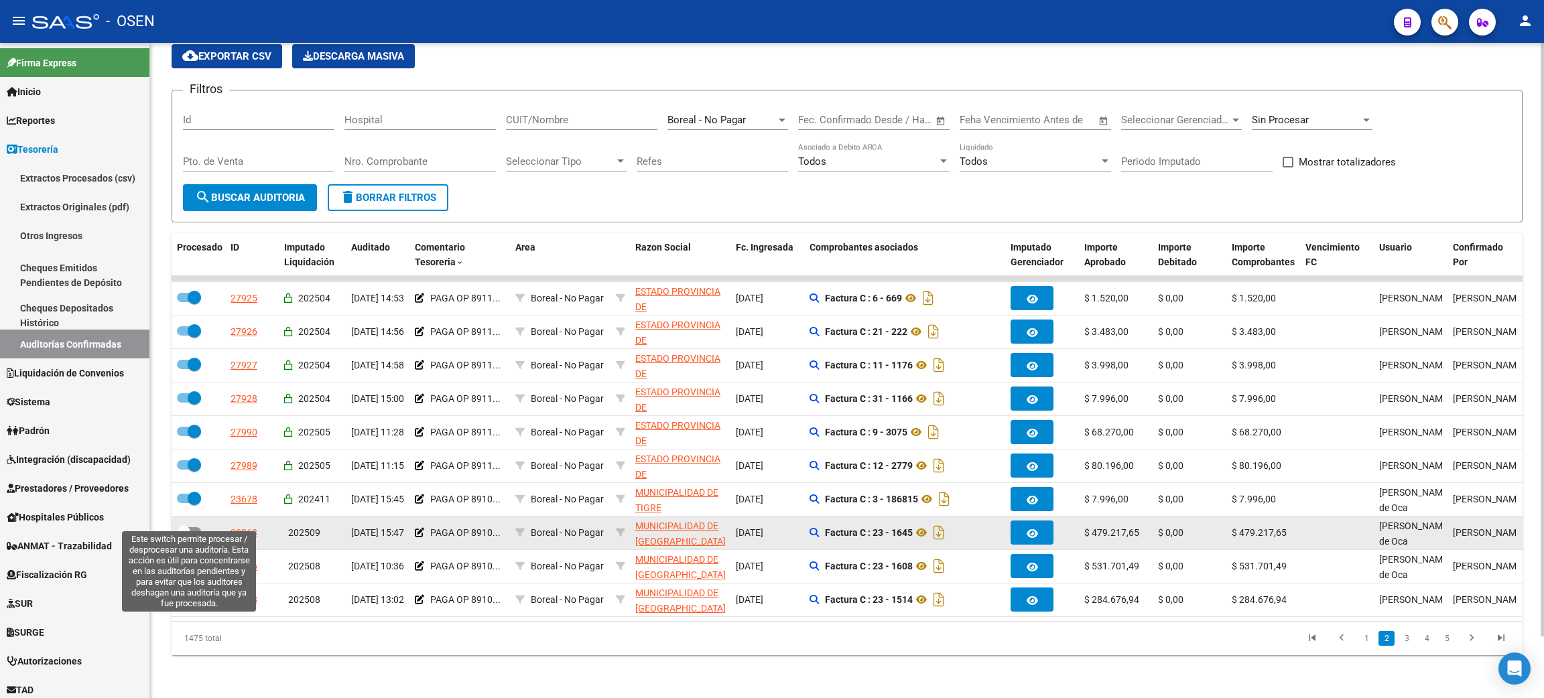
click at [198, 527] on span at bounding box center [189, 531] width 24 height 9
click at [184, 537] on input "checkbox" at bounding box center [183, 537] width 1 height 1
checkbox input "true"
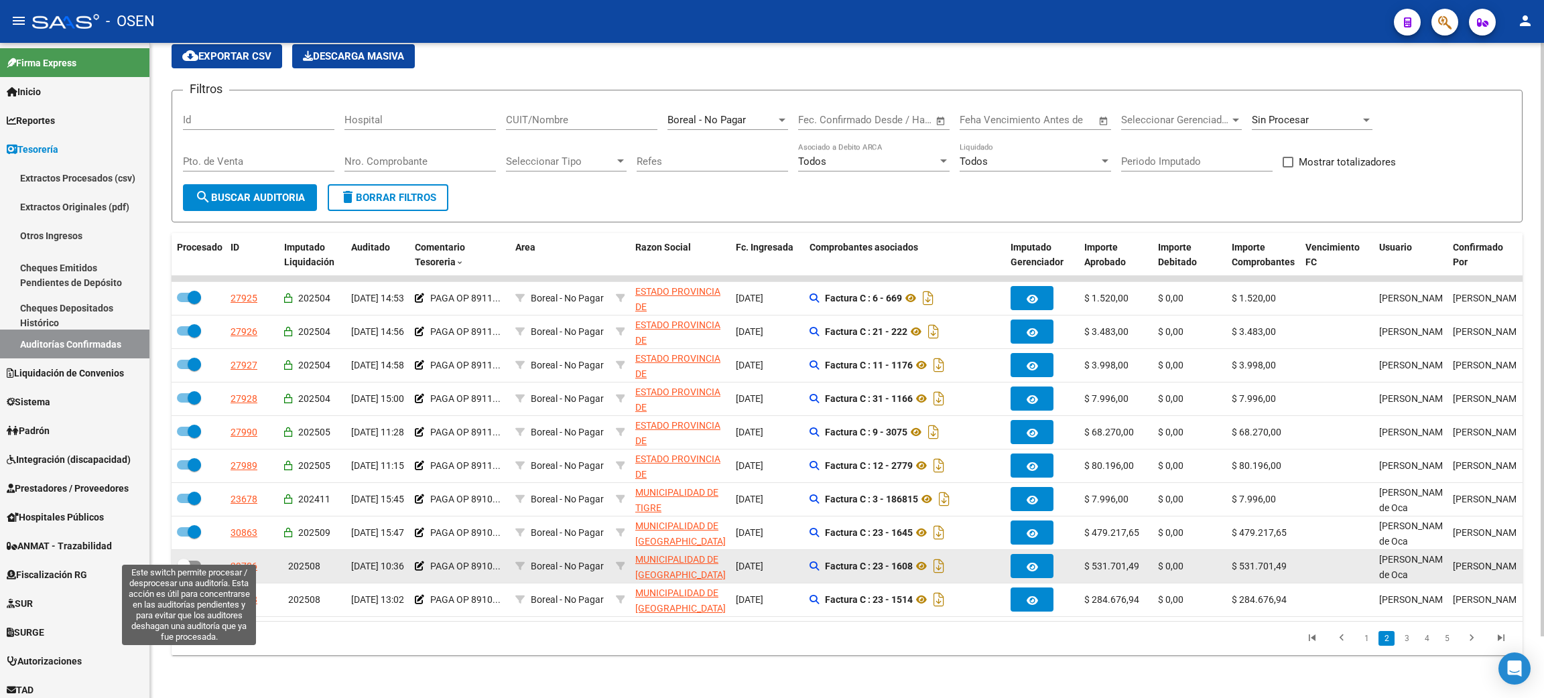
click at [192, 561] on span at bounding box center [189, 565] width 24 height 9
click at [184, 570] on input "checkbox" at bounding box center [183, 570] width 1 height 1
checkbox input "true"
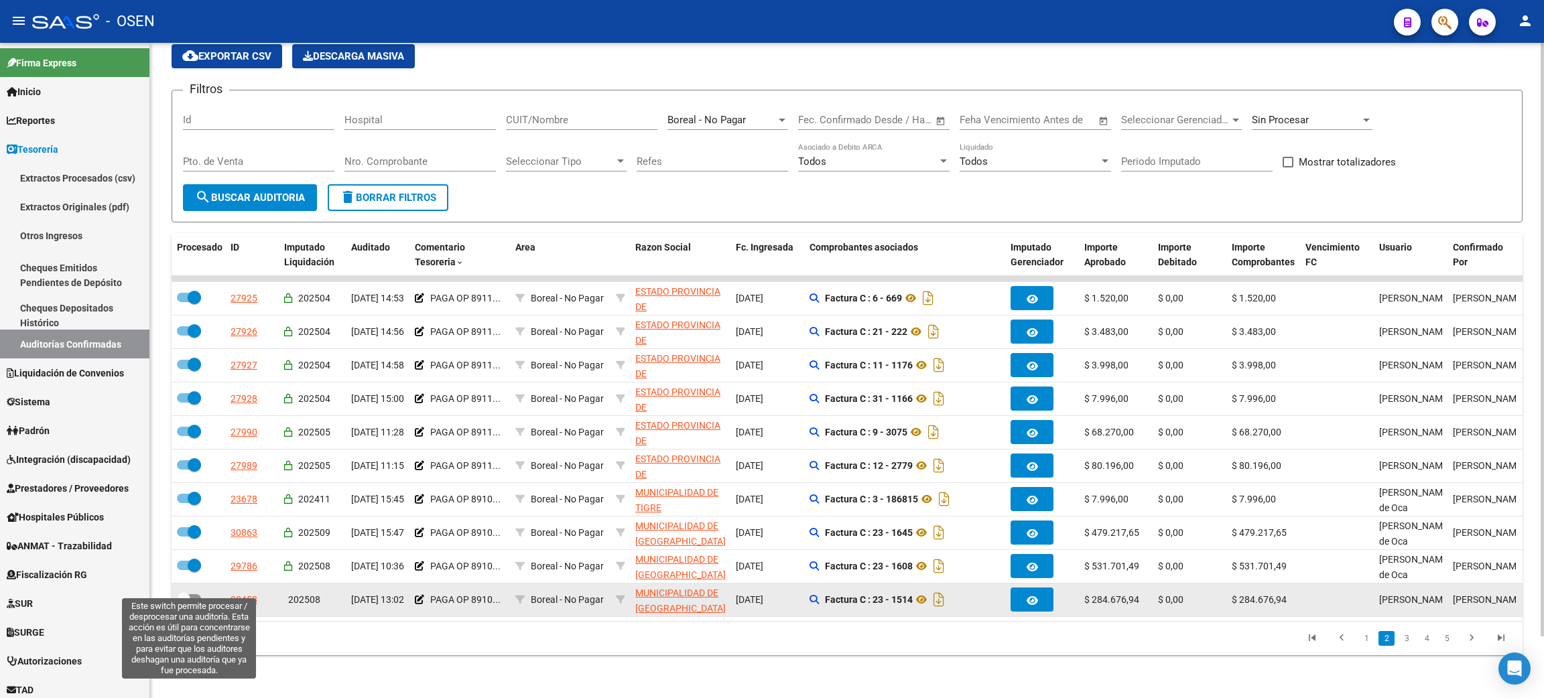
click at [192, 594] on span at bounding box center [189, 598] width 24 height 9
click at [184, 604] on input "checkbox" at bounding box center [183, 604] width 1 height 1
checkbox input "true"
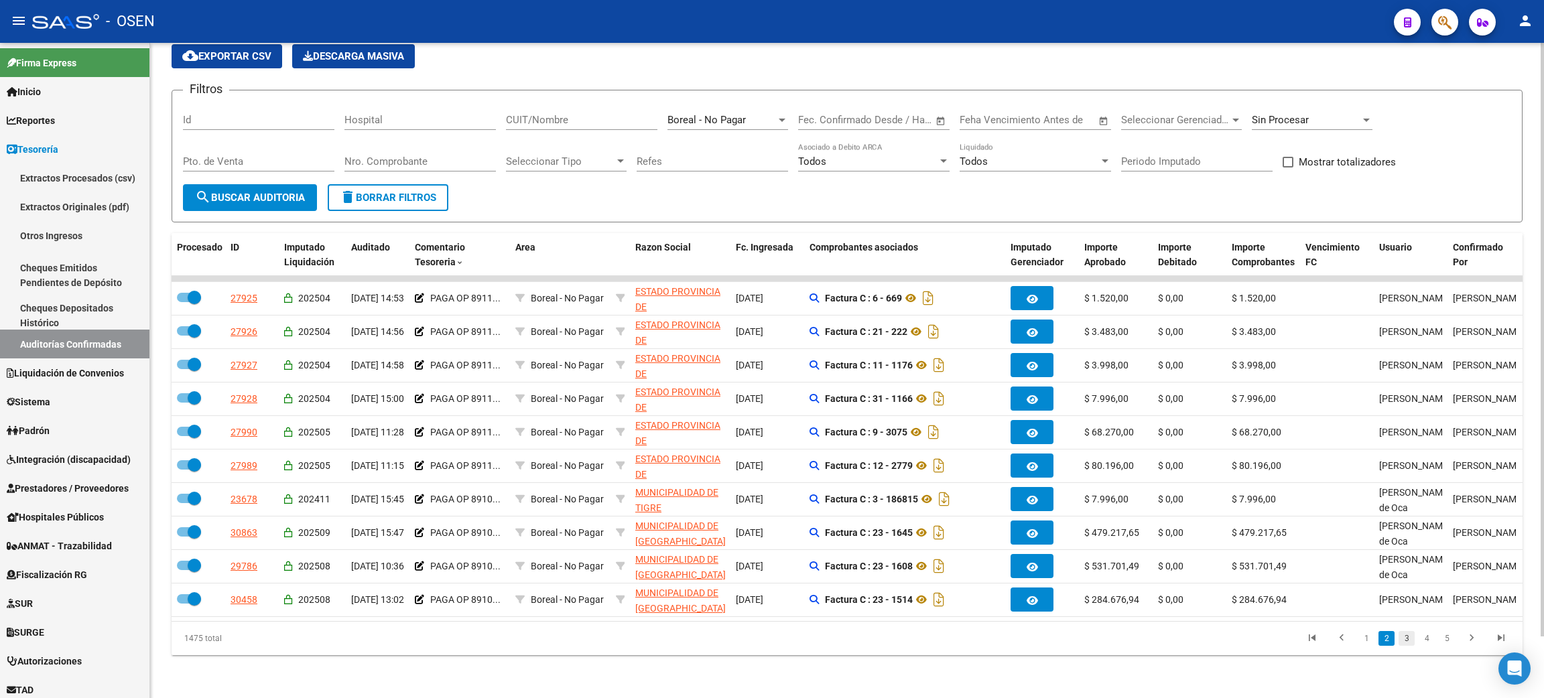
click at [1405, 643] on link "3" at bounding box center [1407, 638] width 16 height 15
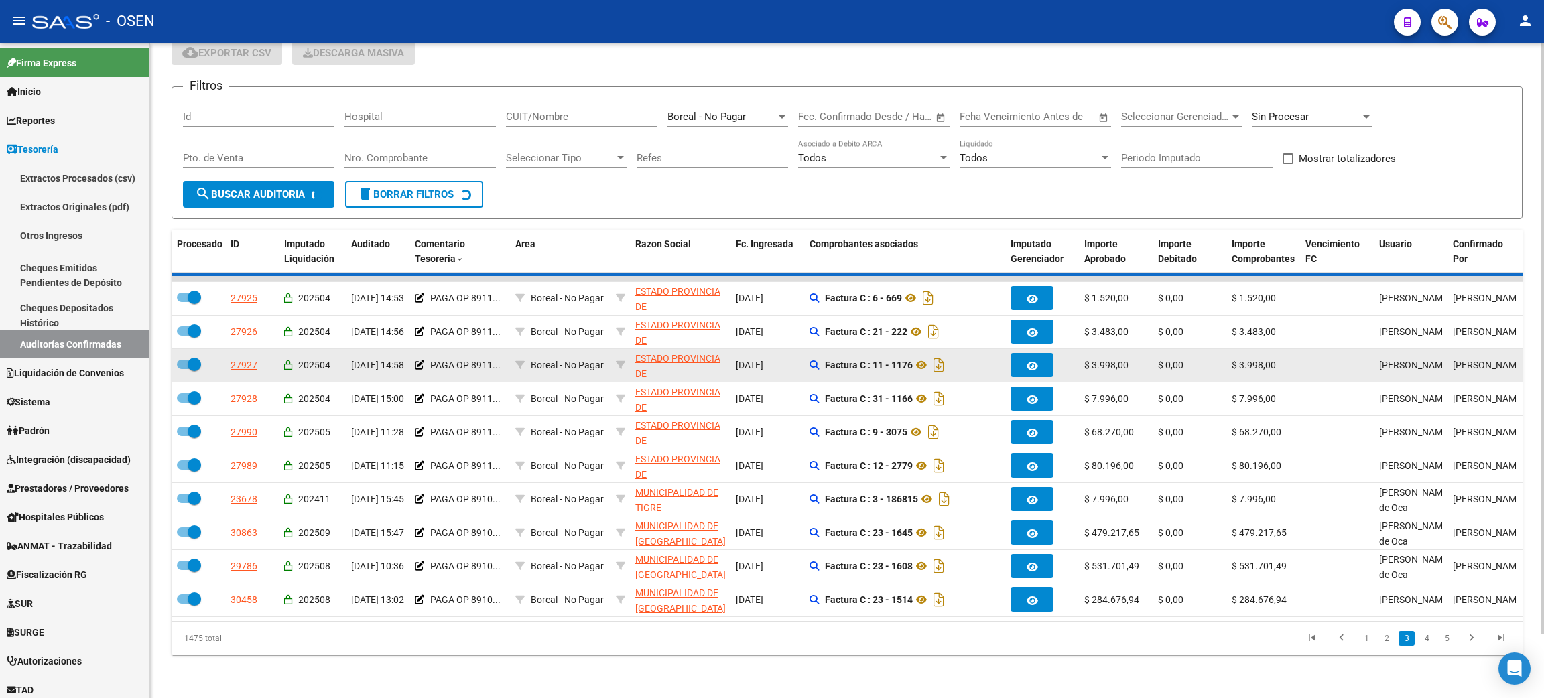
checkbox input "false"
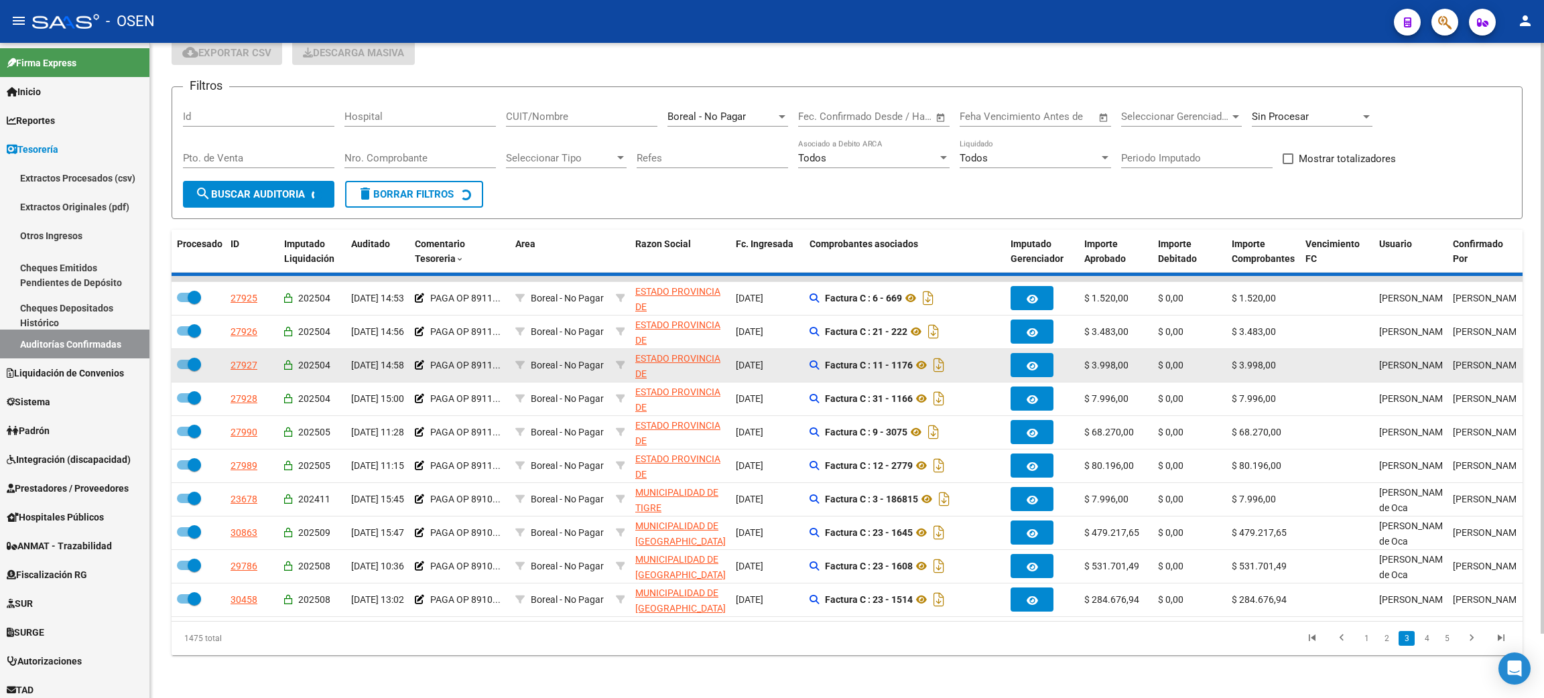
checkbox input "false"
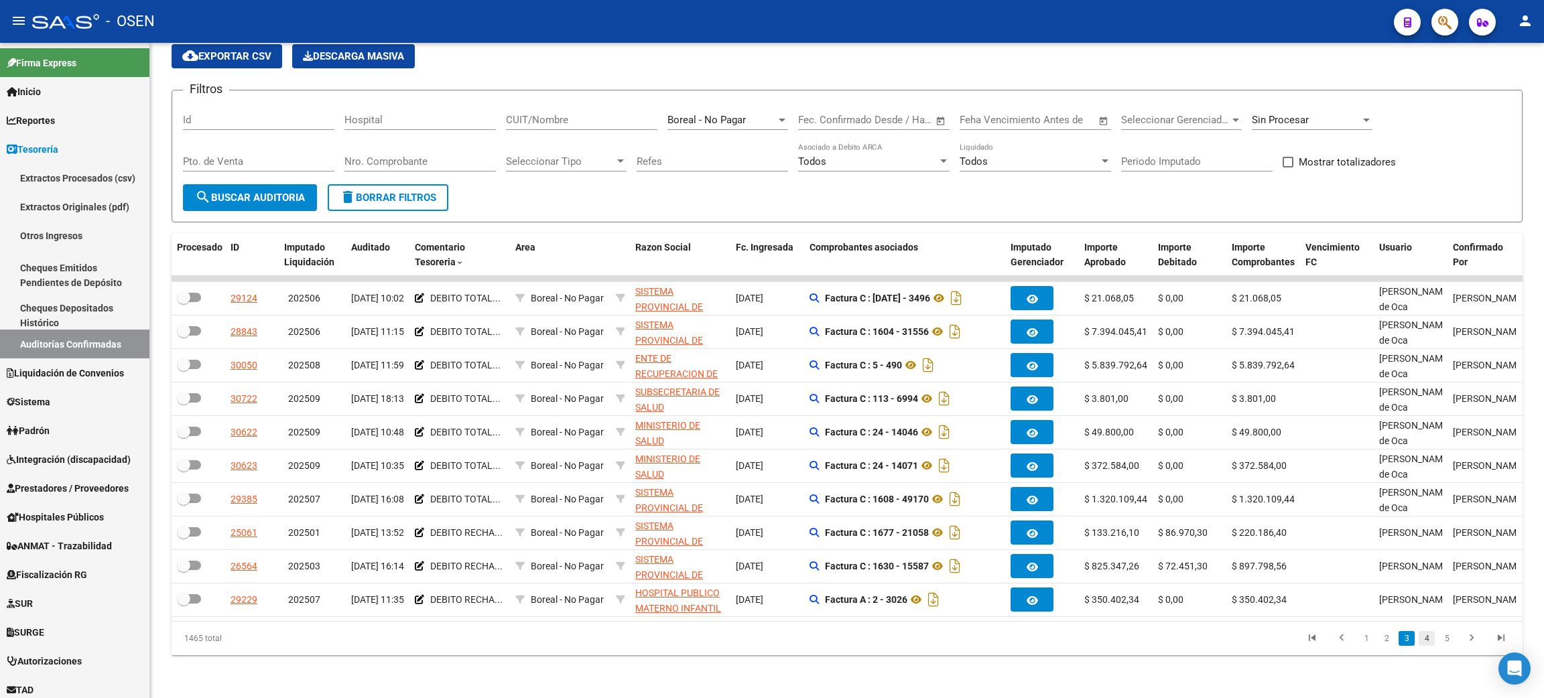
click at [1426, 642] on link "4" at bounding box center [1427, 638] width 16 height 15
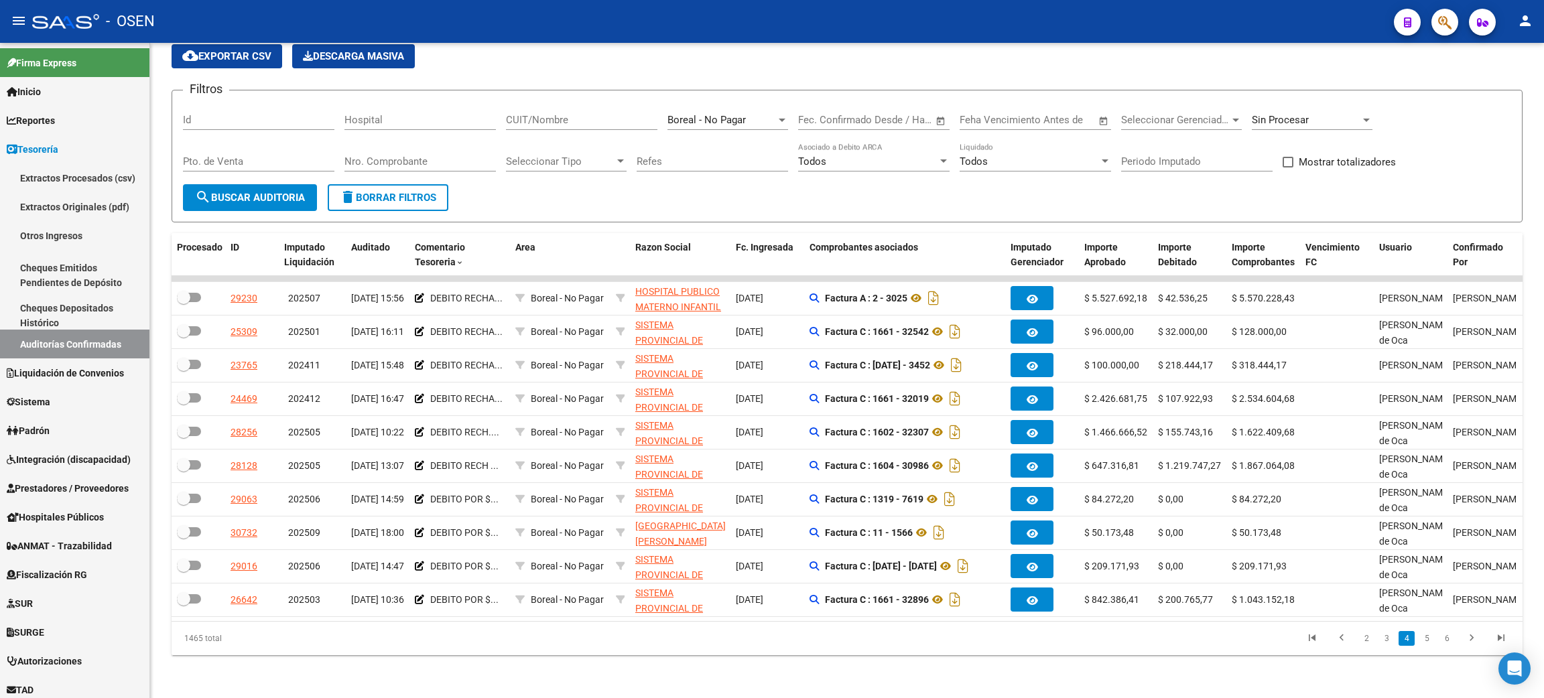
click at [1426, 642] on link "5" at bounding box center [1427, 638] width 16 height 15
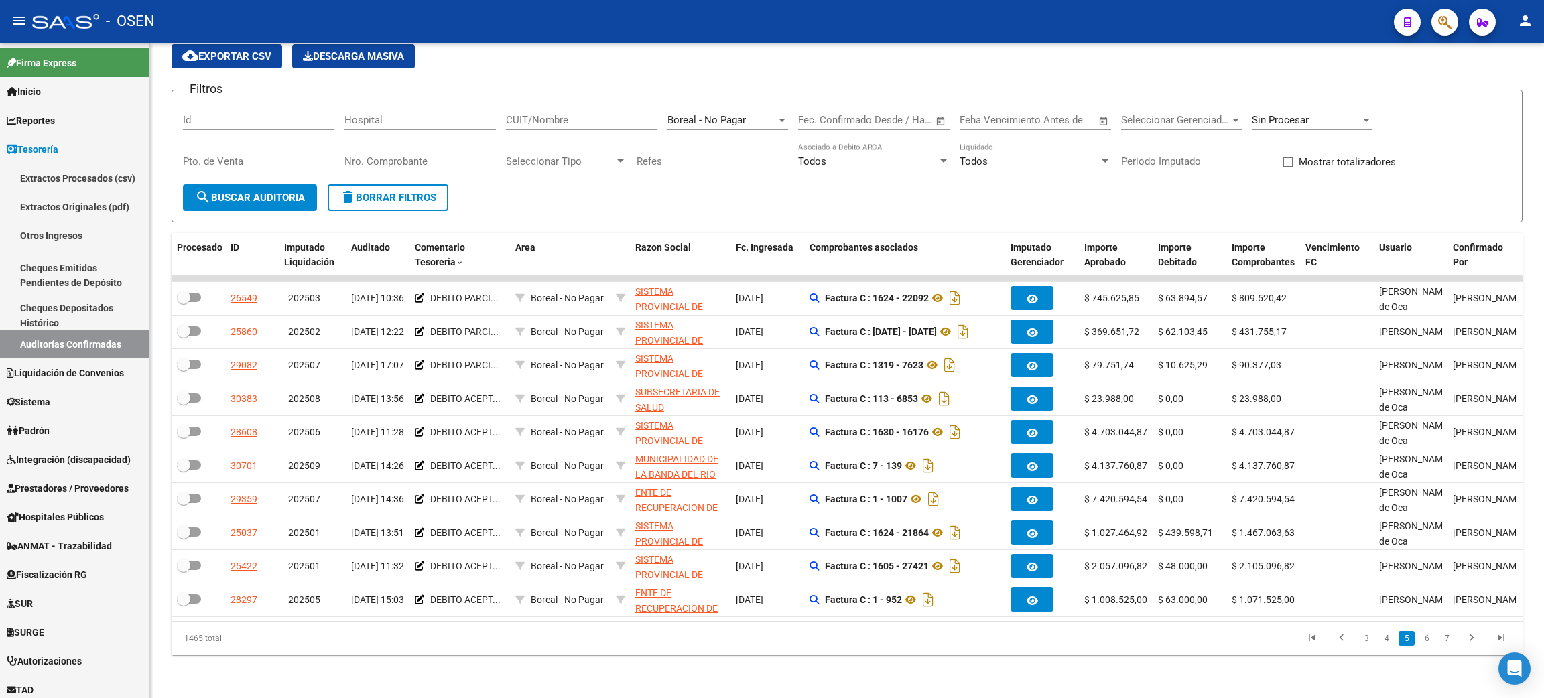
click at [1426, 642] on link "6" at bounding box center [1427, 638] width 16 height 15
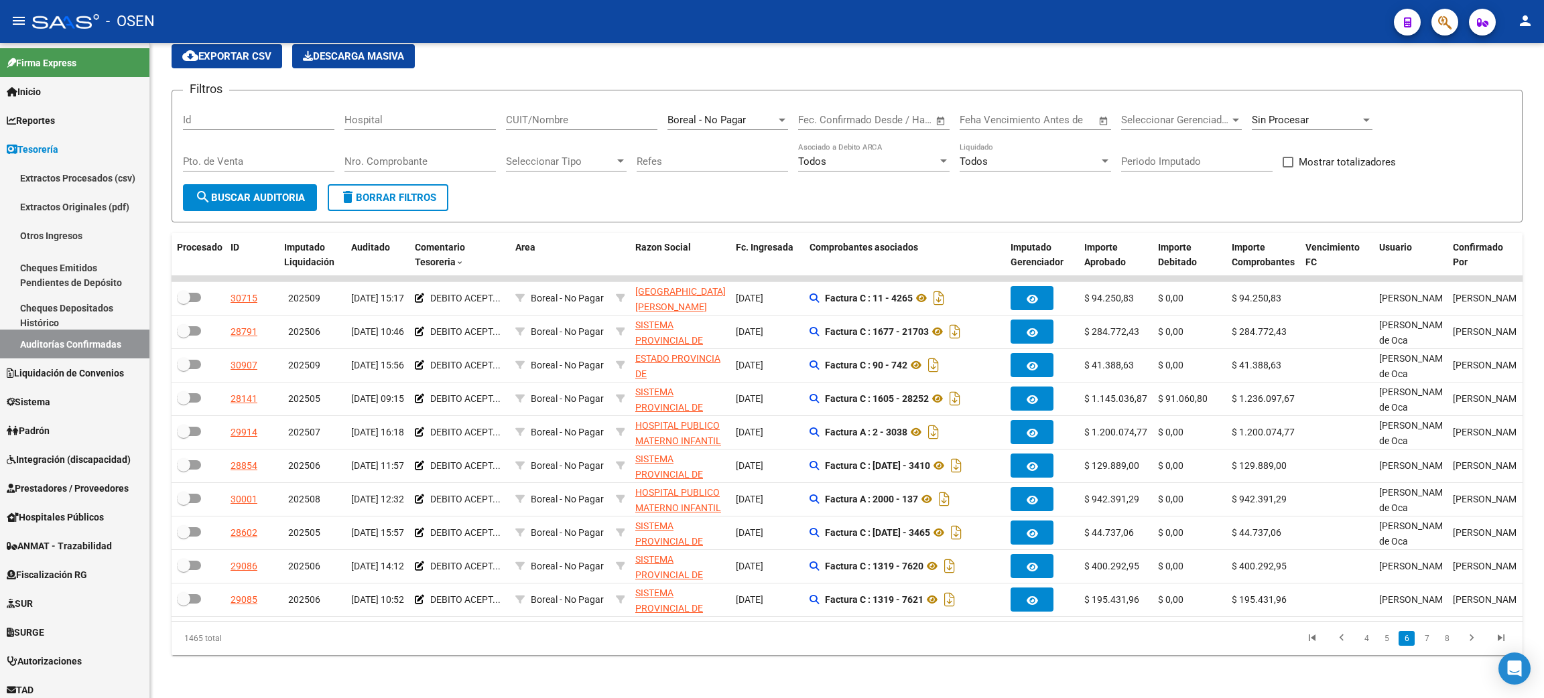
click at [1426, 642] on link "7" at bounding box center [1427, 638] width 16 height 15
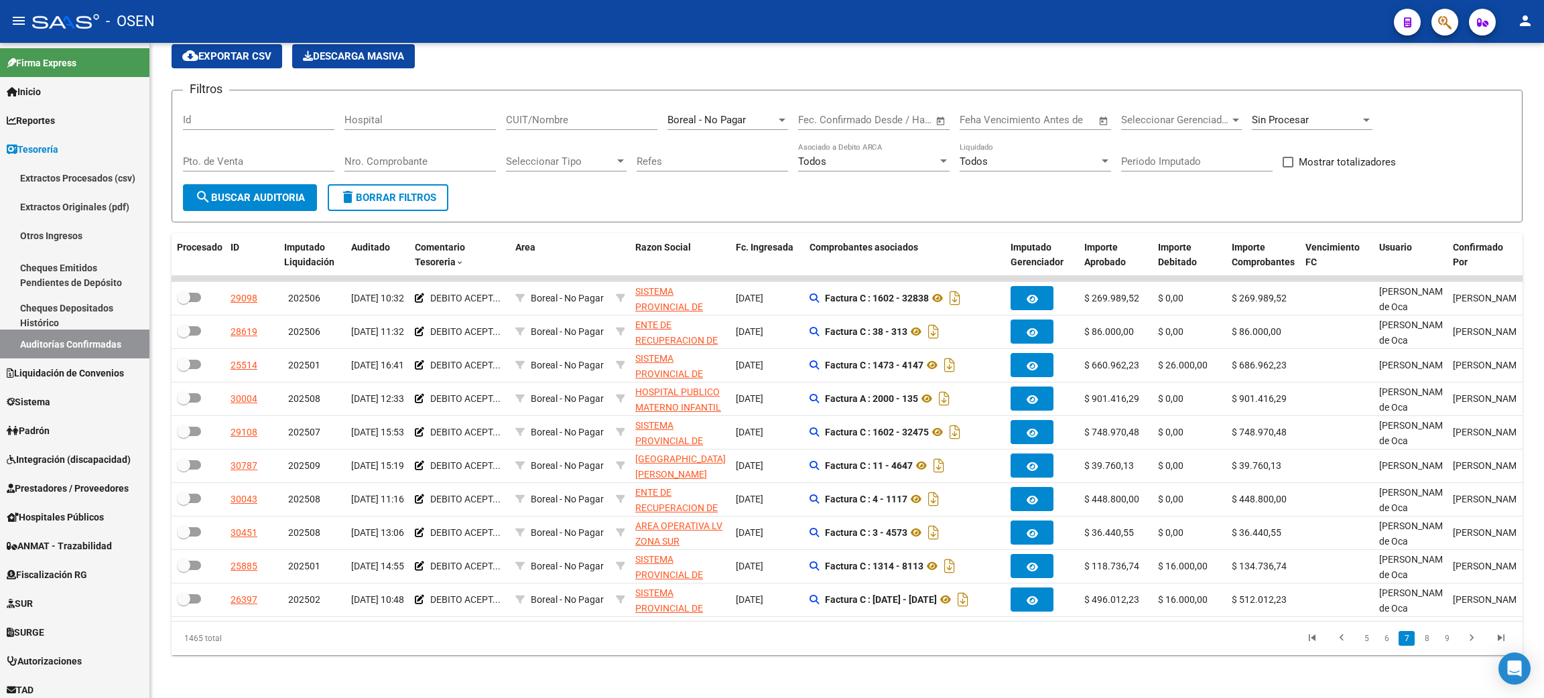
click at [1426, 642] on link "8" at bounding box center [1427, 638] width 16 height 15
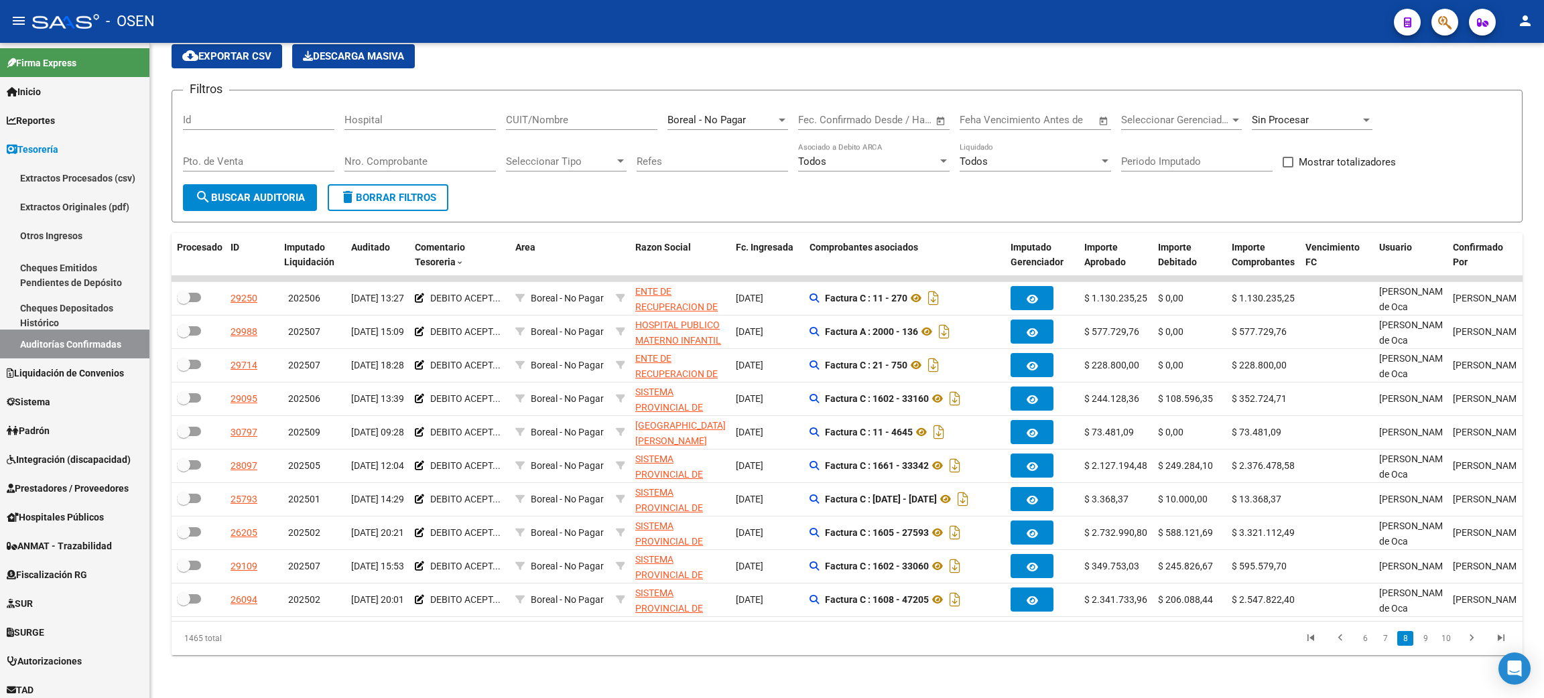
click at [1426, 642] on link "9" at bounding box center [1425, 638] width 16 height 15
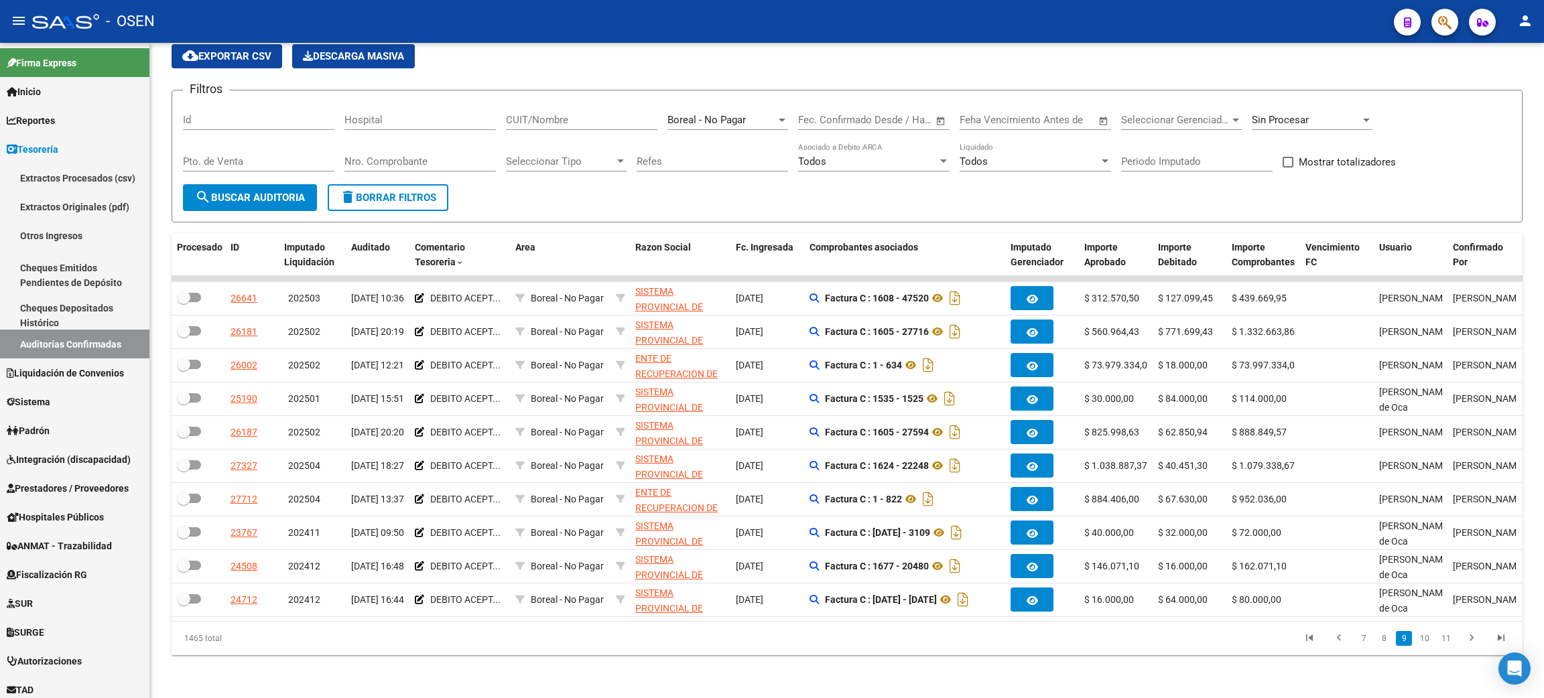
click at [1426, 642] on link "10" at bounding box center [1424, 638] width 17 height 15
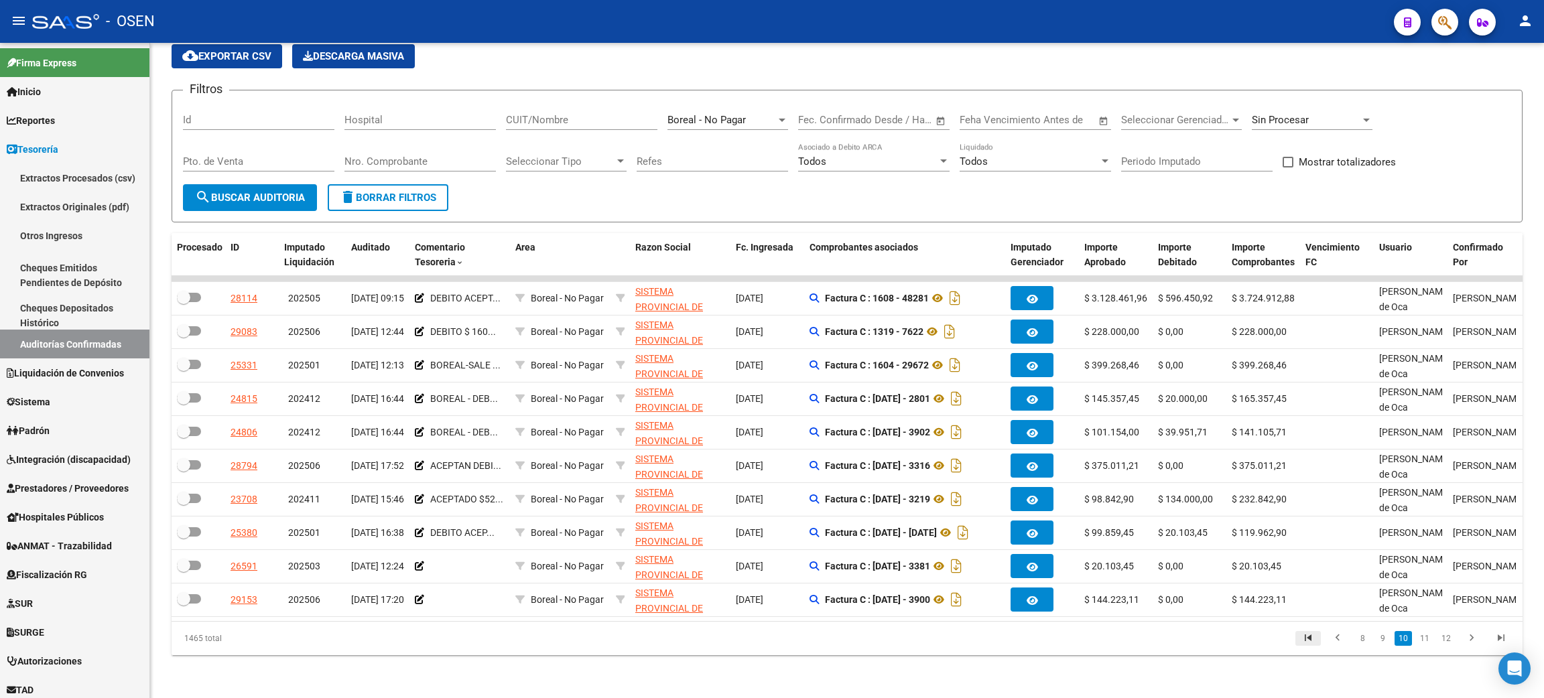
click at [1309, 639] on icon "go to first page" at bounding box center [1307, 640] width 17 height 16
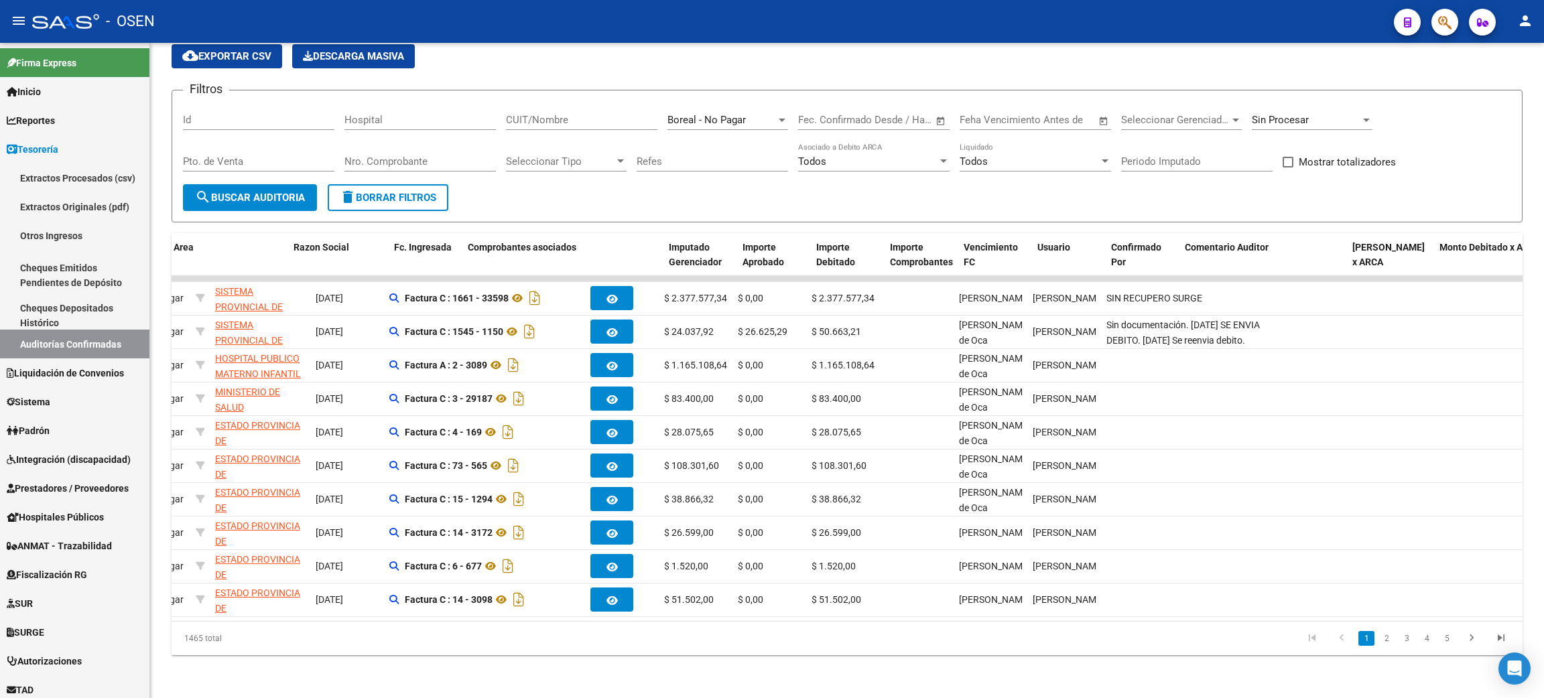
scroll to position [0, 0]
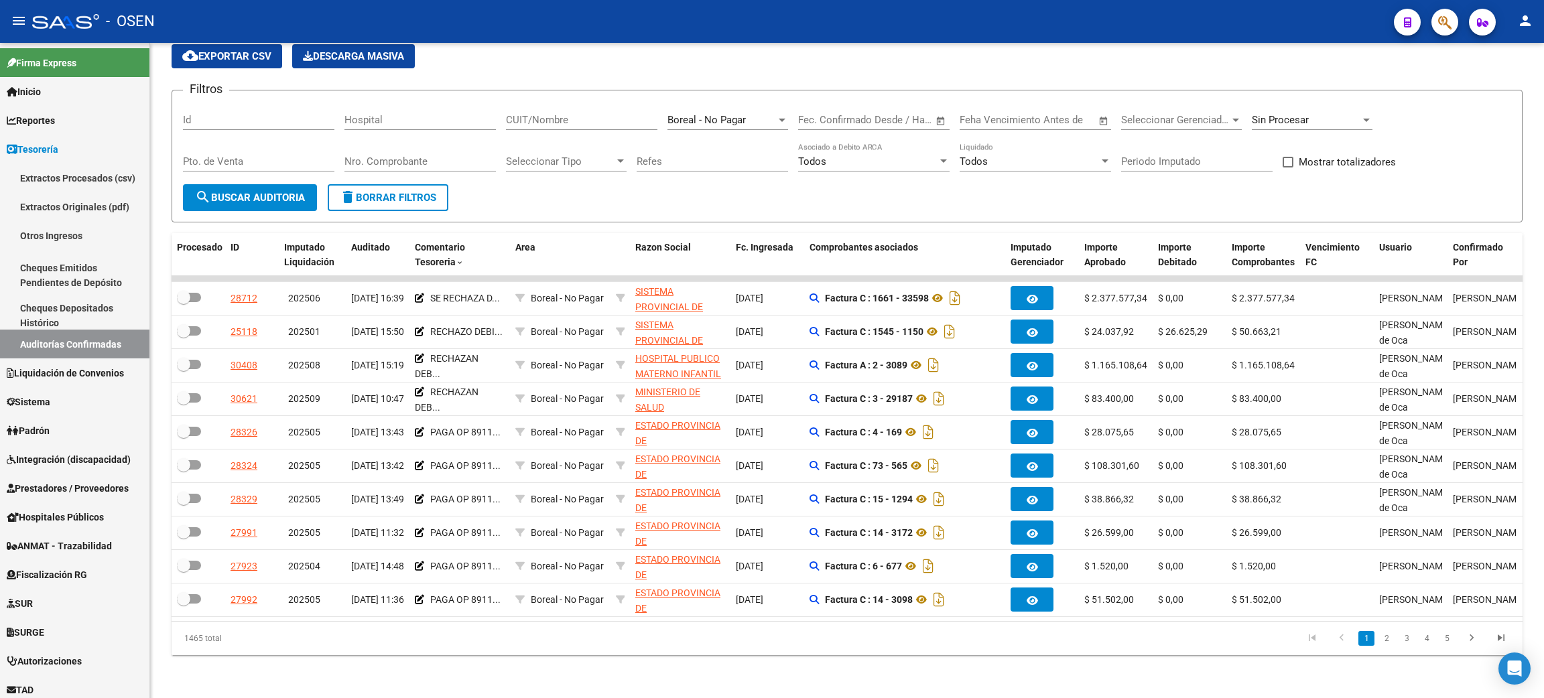
click at [206, 189] on mat-icon "search" at bounding box center [203, 197] width 16 height 16
click at [424, 242] on span "Comentario Tesoreria" at bounding box center [440, 255] width 50 height 26
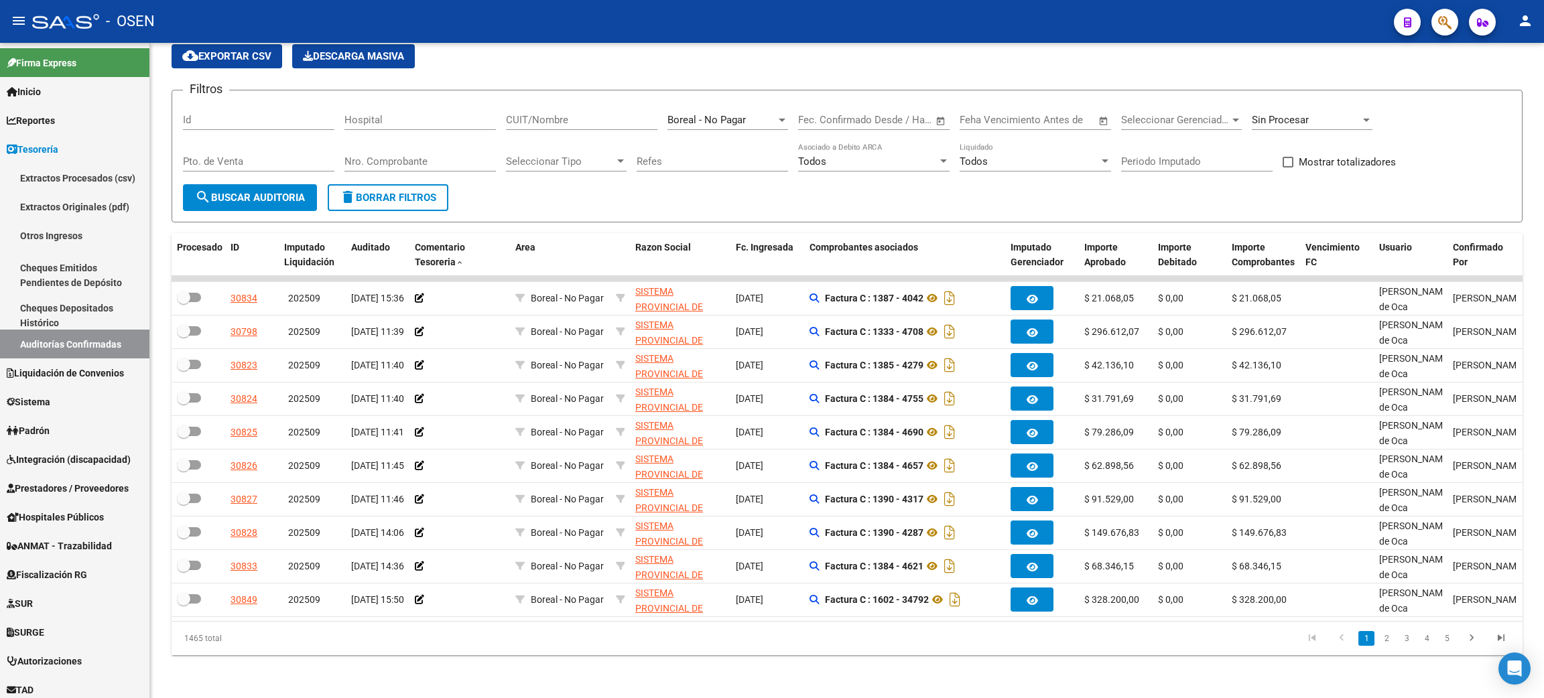
drag, startPoint x: 407, startPoint y: 174, endPoint x: 584, endPoint y: 184, distance: 177.2
click at [405, 184] on button "delete Borrar Filtros" at bounding box center [388, 197] width 121 height 27
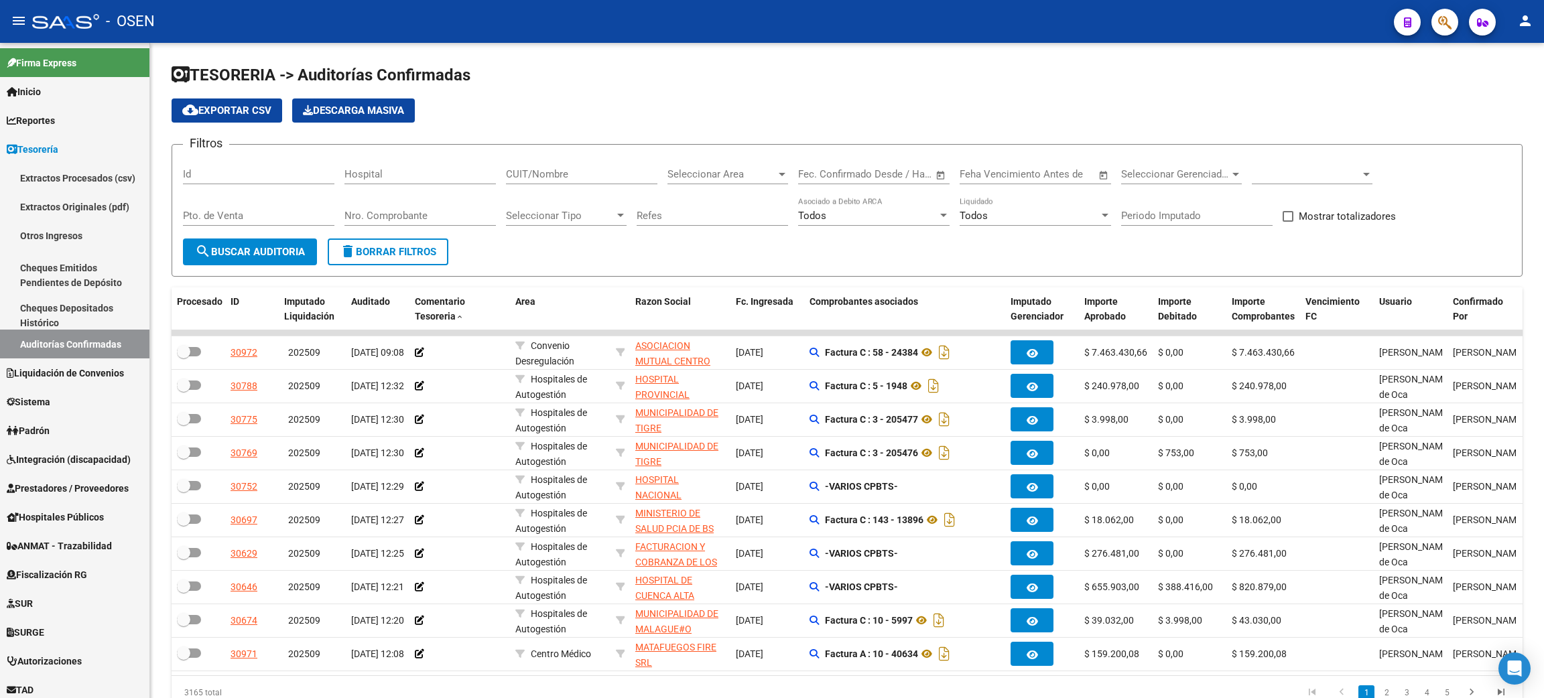
click at [744, 156] on div "Seleccionar Area Seleccionar Area" at bounding box center [727, 169] width 121 height 29
type input "boreal"
click at [718, 225] on span "Boreal - No Pagar" at bounding box center [745, 234] width 156 height 30
click at [1325, 161] on div at bounding box center [1312, 169] width 121 height 29
click at [1316, 263] on span "Sin Procesar" at bounding box center [1330, 264] width 156 height 30
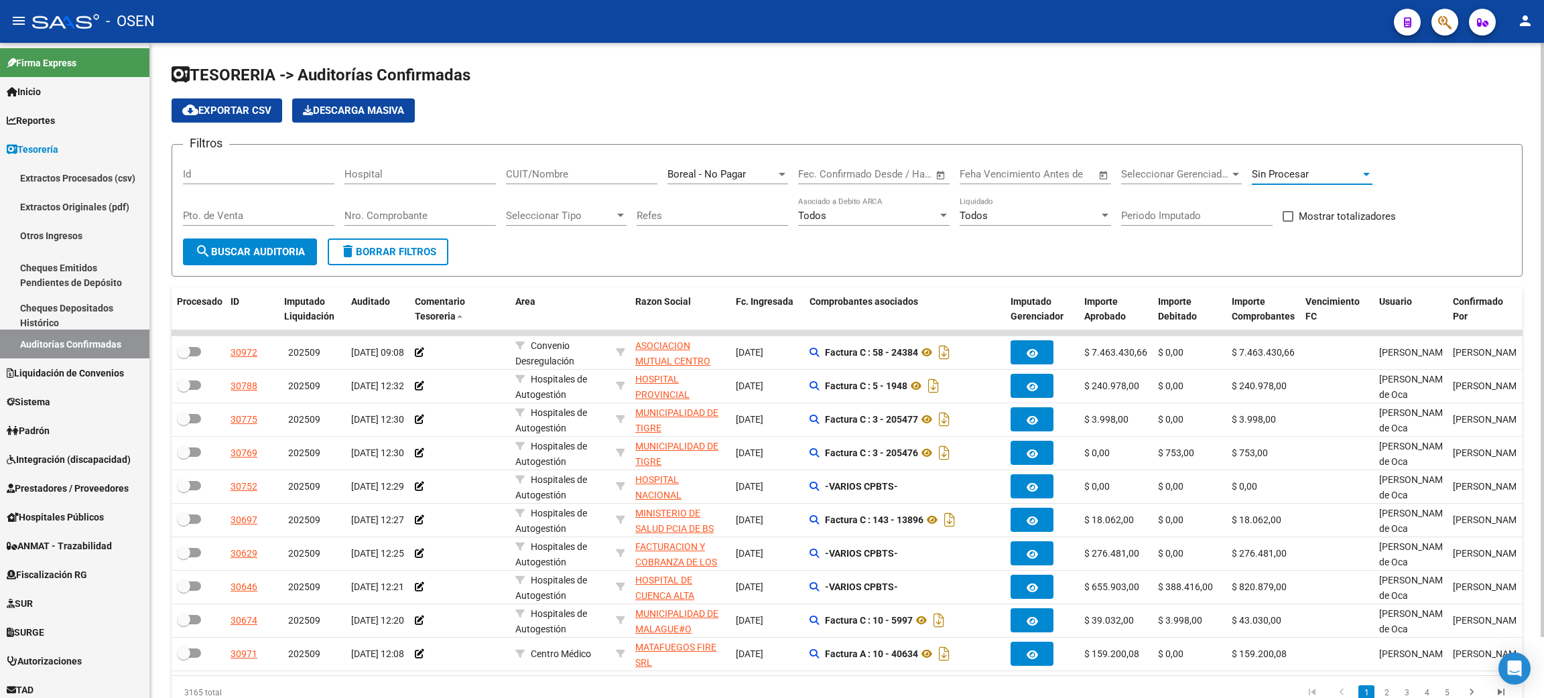
drag, startPoint x: 261, startPoint y: 240, endPoint x: 519, endPoint y: 277, distance: 261.3
click at [261, 240] on button "search Buscar Auditoria" at bounding box center [250, 252] width 134 height 27
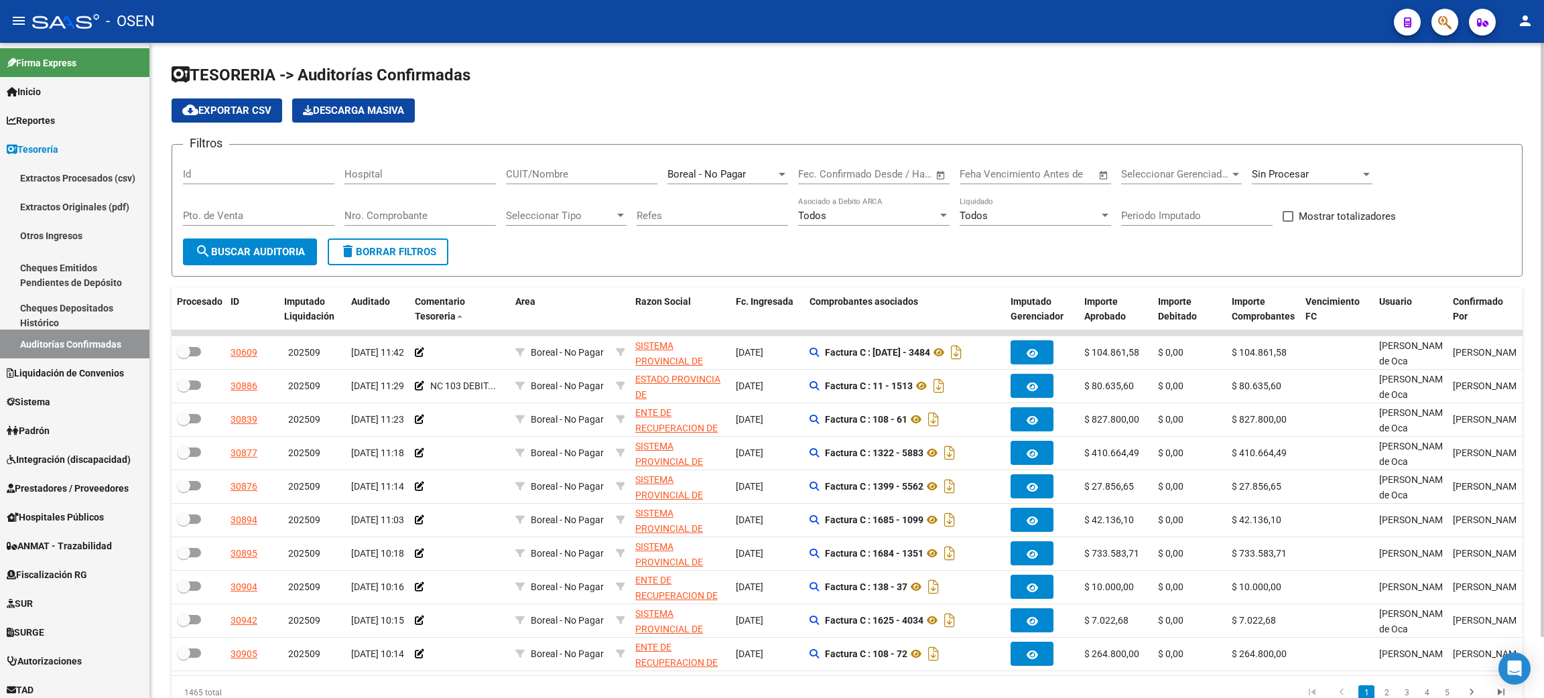
click at [356, 105] on span "Descarga Masiva" at bounding box center [353, 111] width 101 height 12
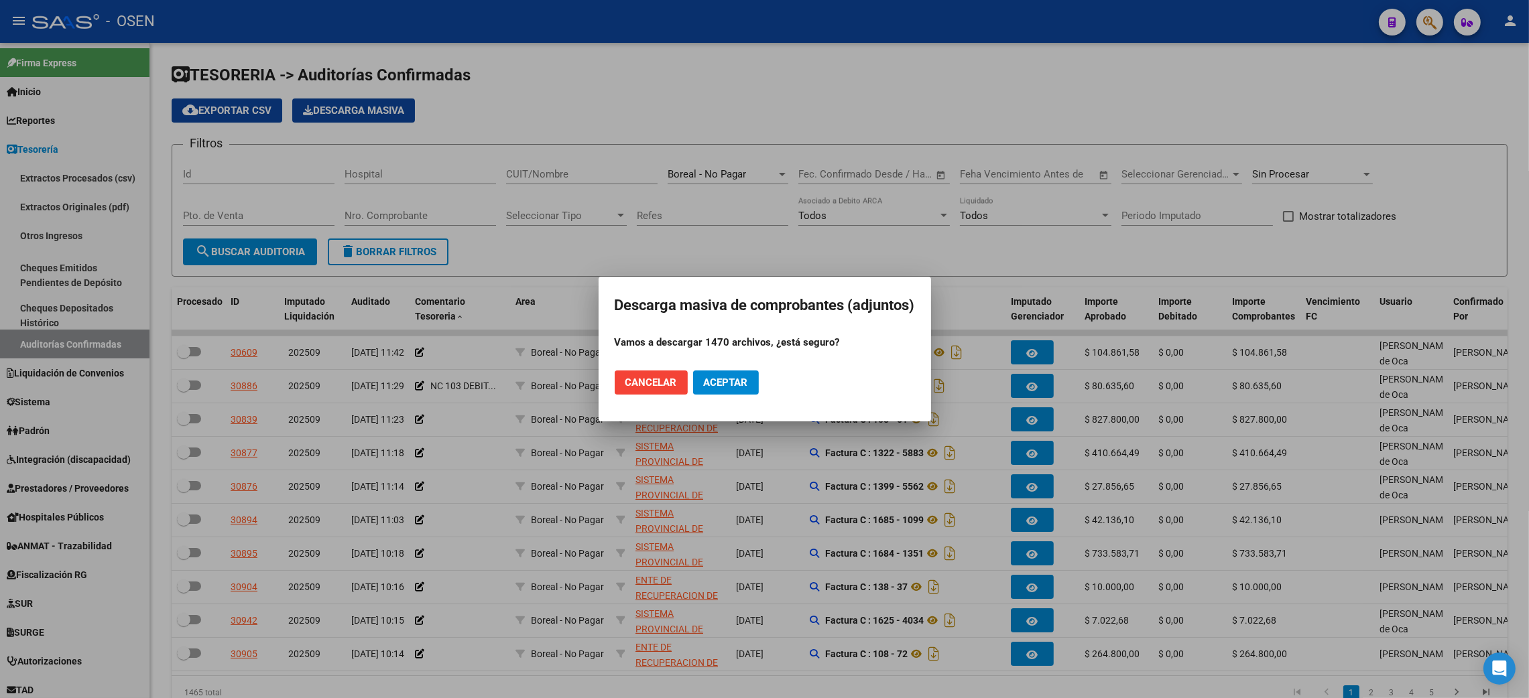
click at [628, 378] on span "Cancelar" at bounding box center [651, 383] width 52 height 12
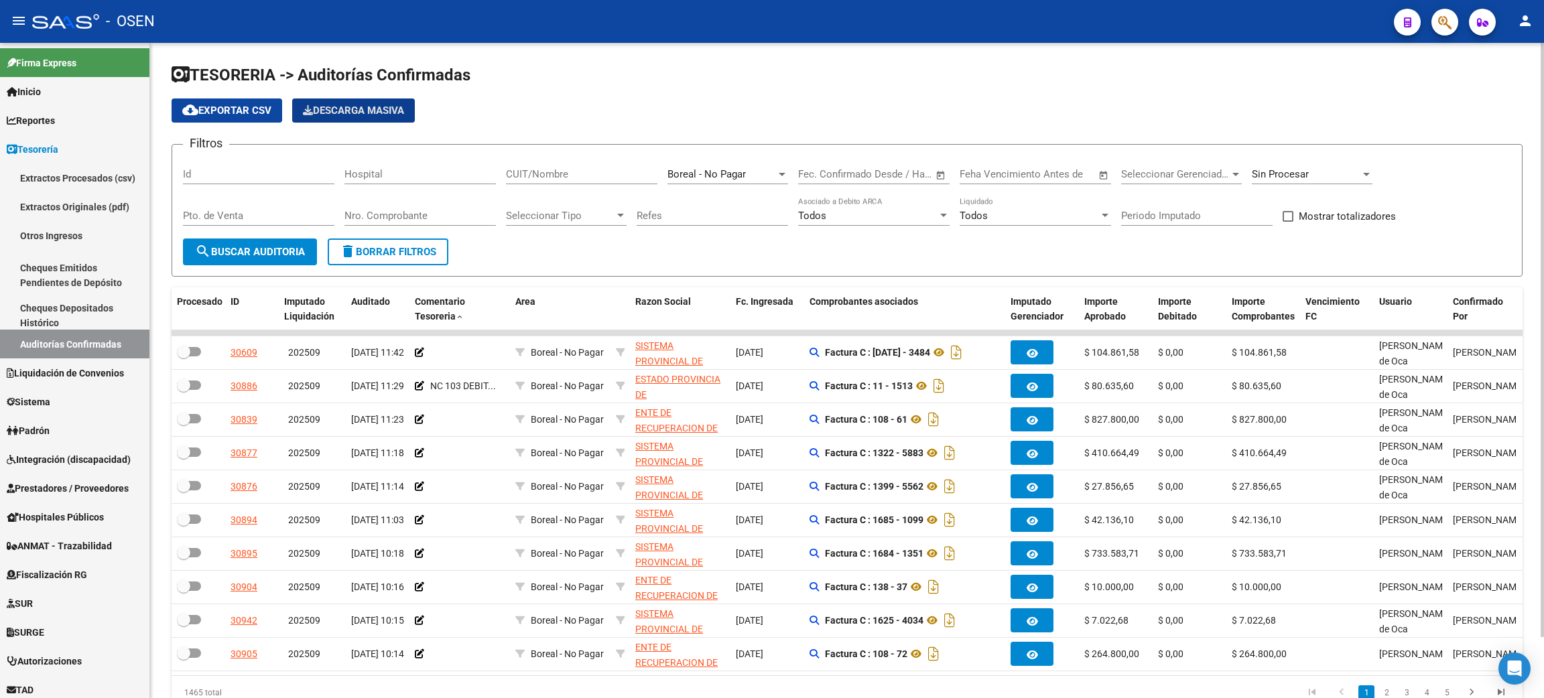
click at [227, 109] on span "cloud_download Exportar CSV" at bounding box center [226, 111] width 89 height 12
click at [1305, 178] on span "Sin Procesar" at bounding box center [1280, 174] width 57 height 12
click at [220, 248] on span "search Buscar Auditoria" at bounding box center [250, 252] width 110 height 12
click at [456, 310] on div "Comentario Tesoreria" at bounding box center [460, 309] width 90 height 31
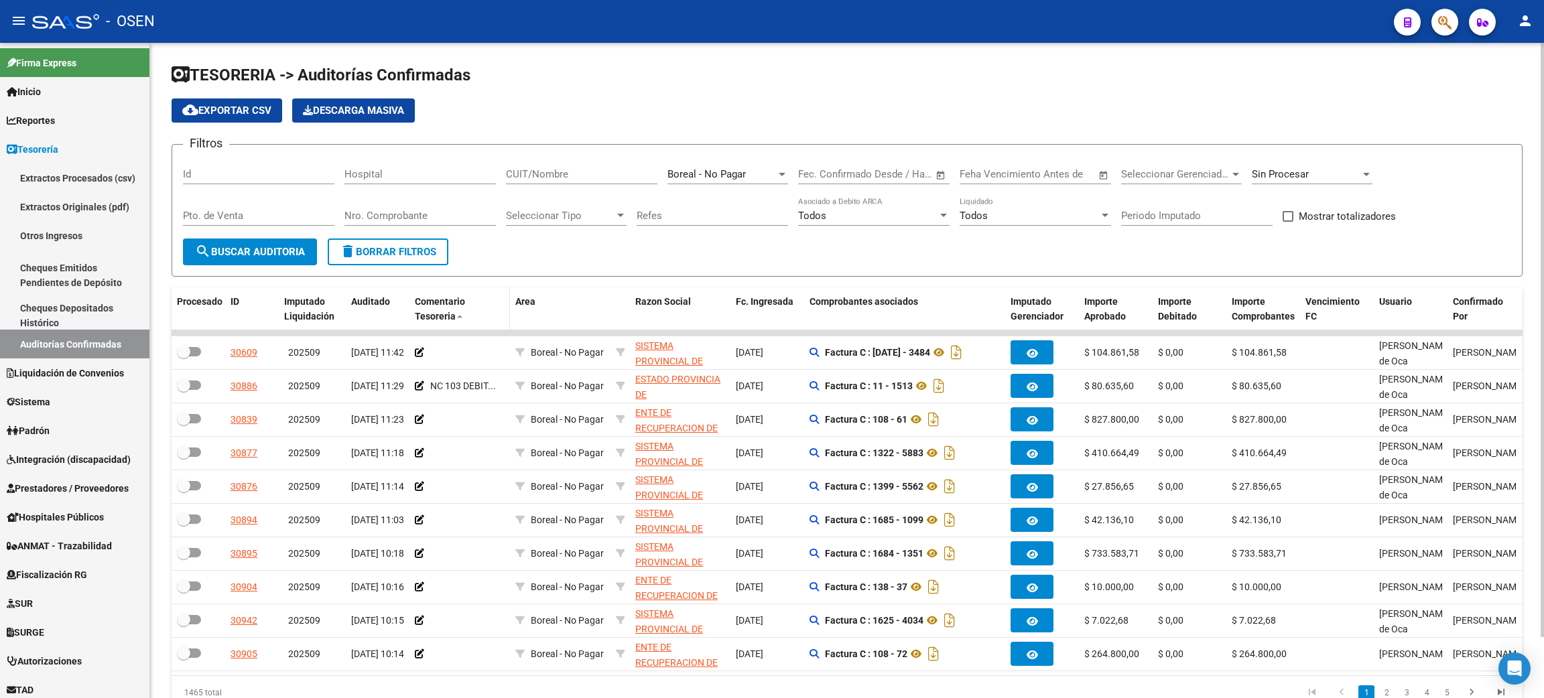
click at [442, 305] on span "Comentario Tesoreria" at bounding box center [440, 309] width 50 height 26
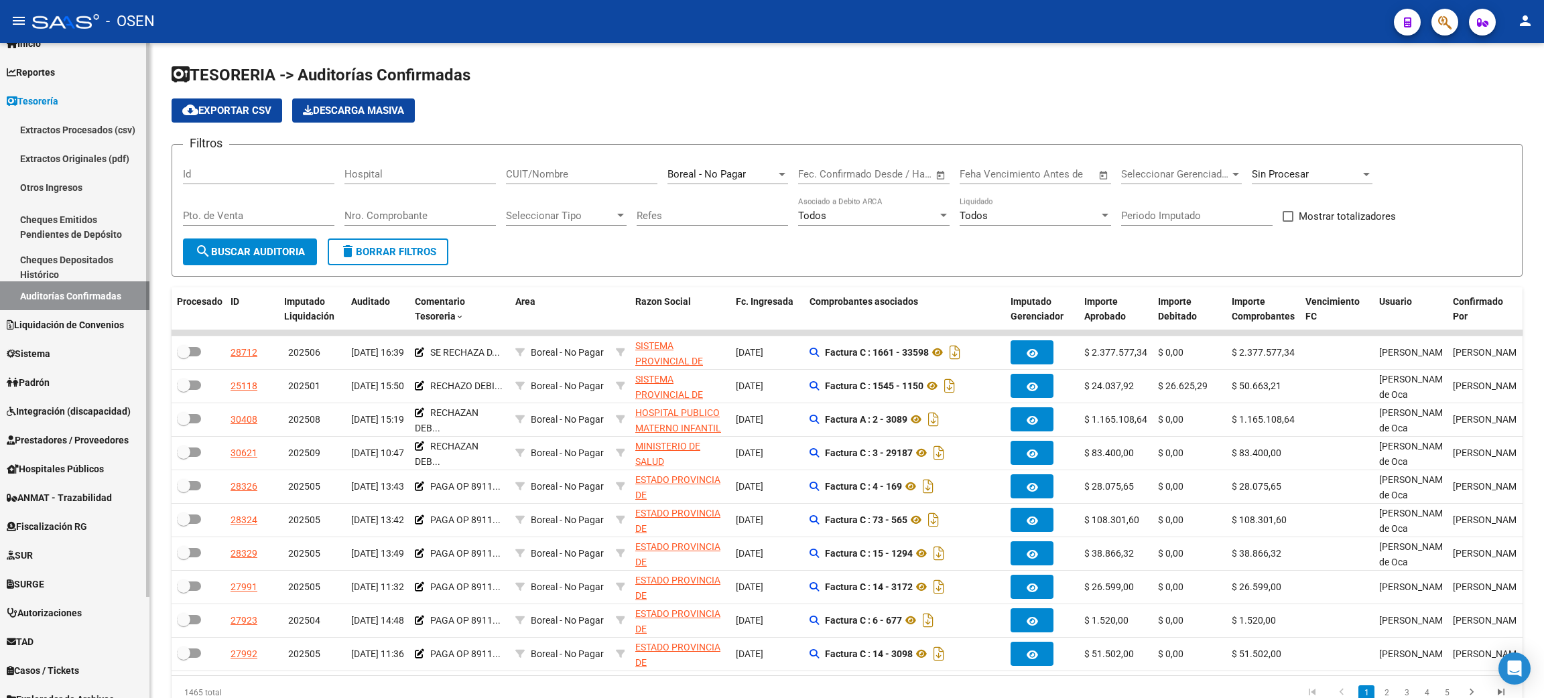
scroll to position [101, 0]
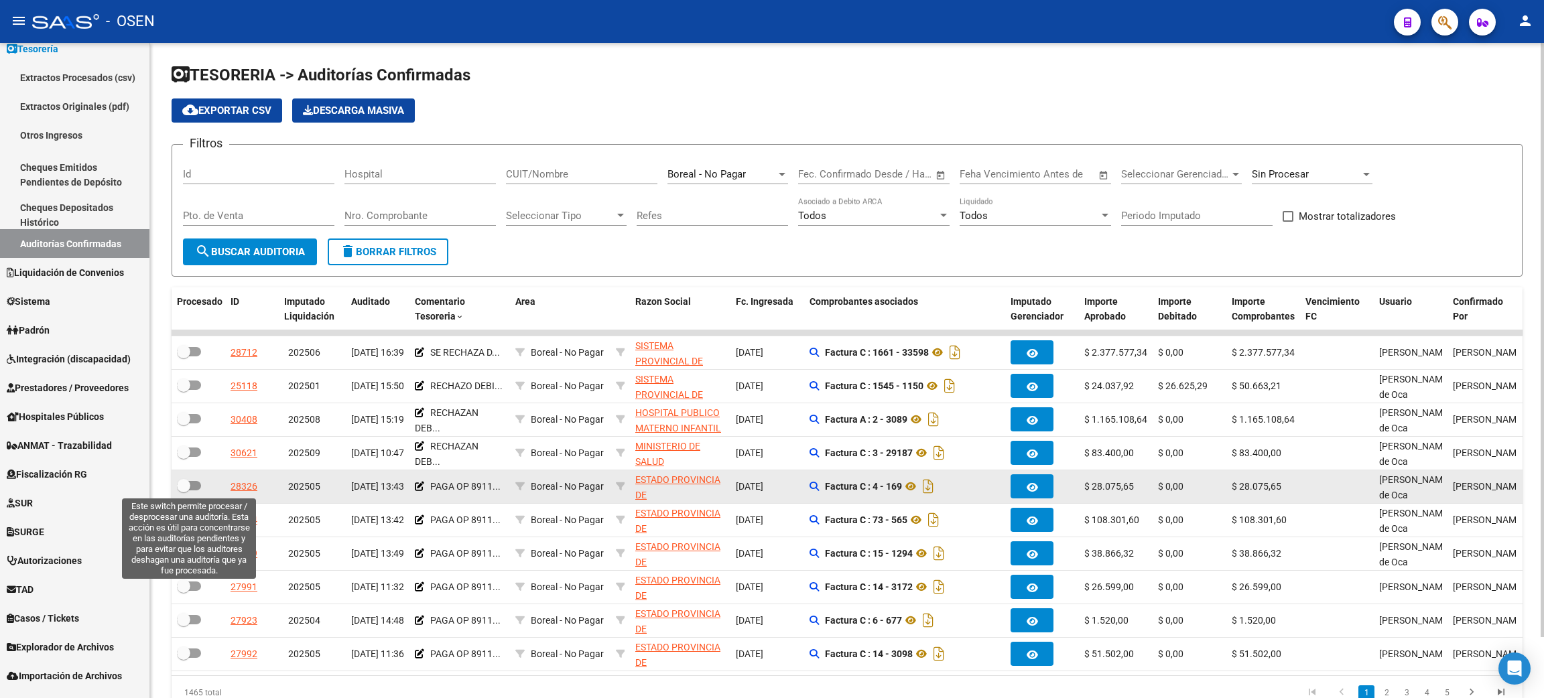
click at [198, 485] on span at bounding box center [189, 485] width 24 height 9
click at [184, 491] on input "checkbox" at bounding box center [183, 491] width 1 height 1
checkbox input "true"
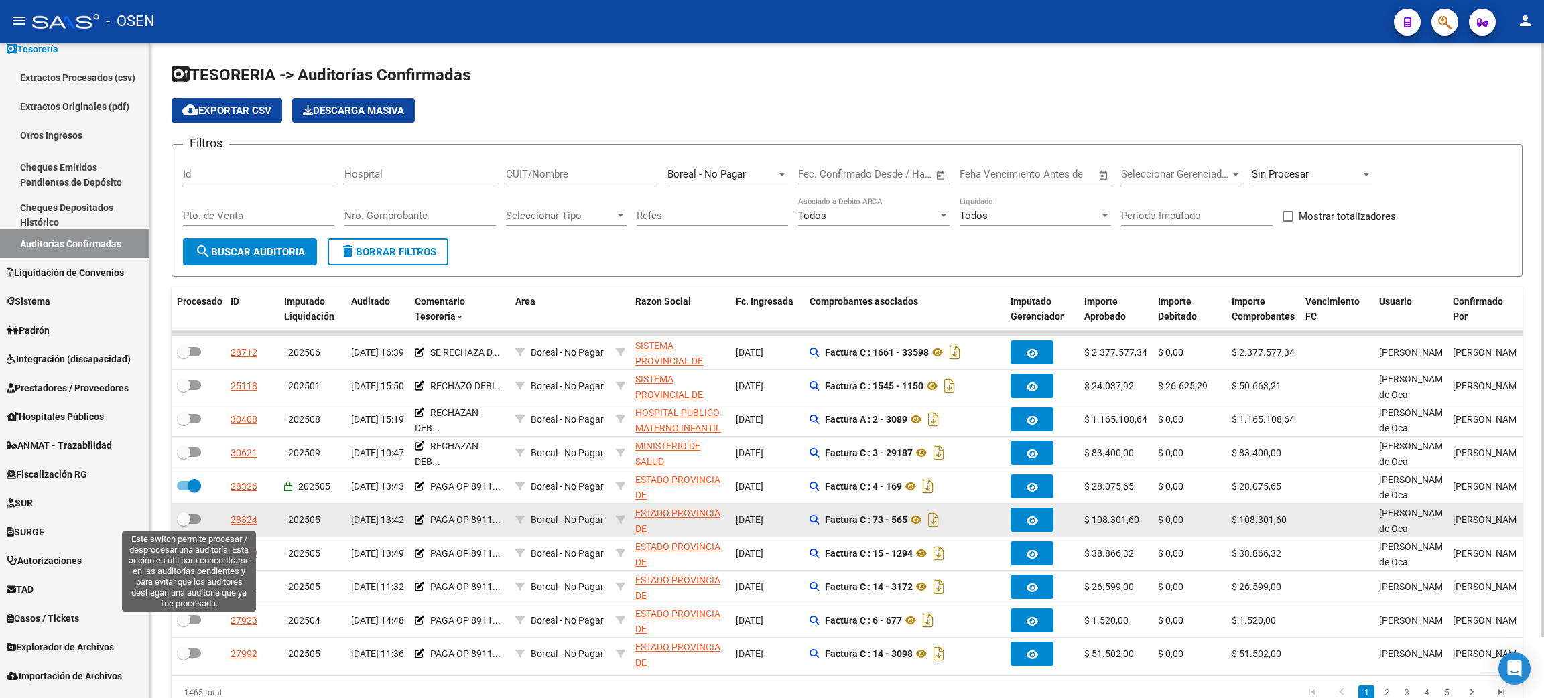
click at [199, 521] on span at bounding box center [189, 519] width 24 height 9
click at [184, 524] on input "checkbox" at bounding box center [183, 524] width 1 height 1
checkbox input "true"
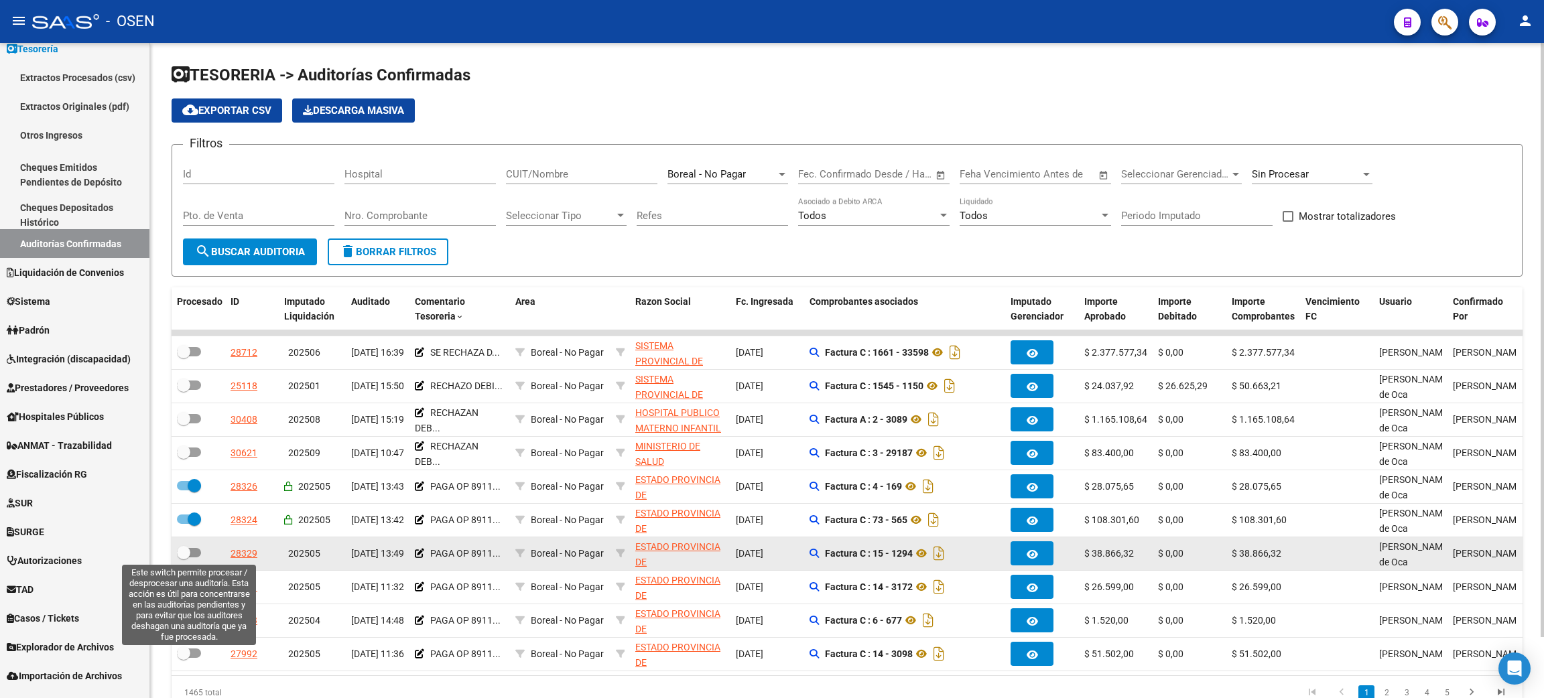
click at [194, 554] on span at bounding box center [189, 552] width 24 height 9
click at [184, 558] on input "checkbox" at bounding box center [183, 558] width 1 height 1
checkbox input "true"
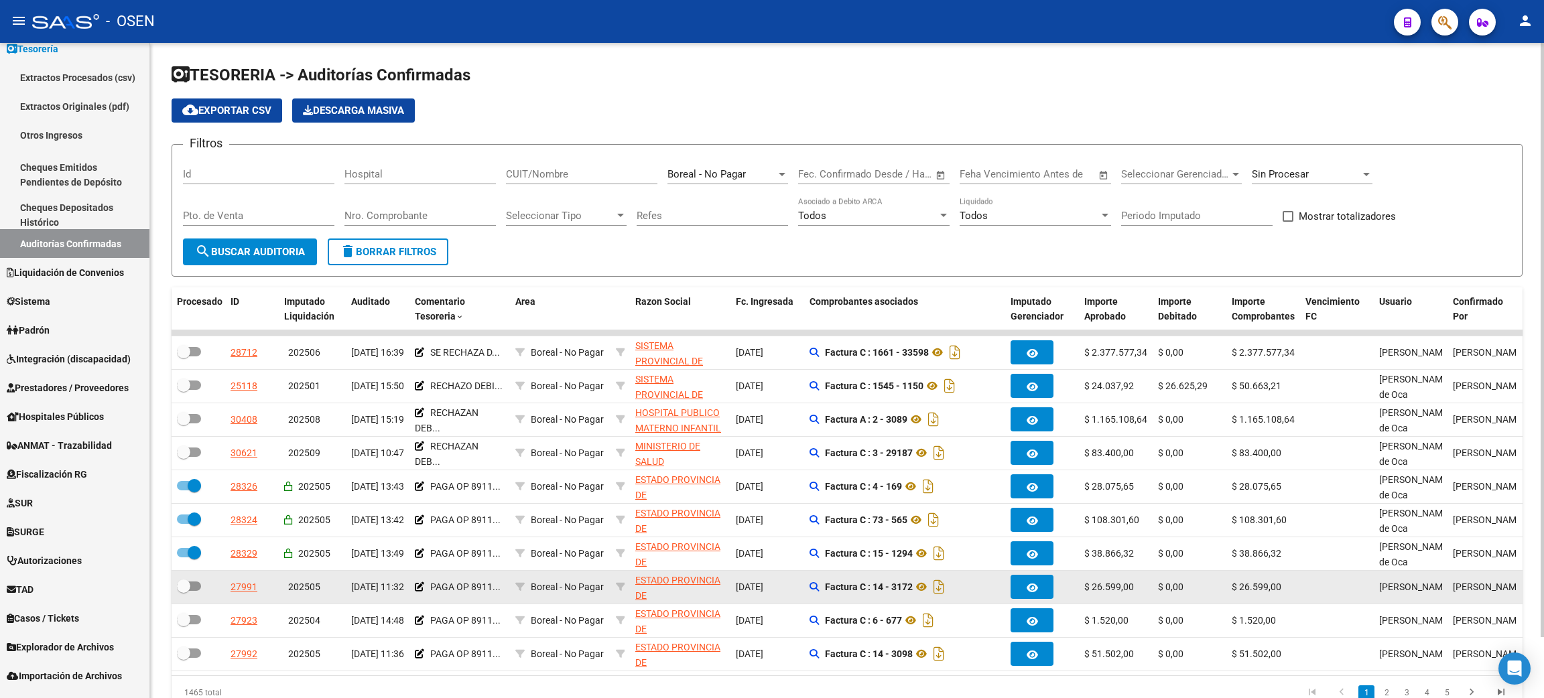
click at [191, 583] on span at bounding box center [189, 586] width 24 height 9
click at [184, 591] on input "checkbox" at bounding box center [183, 591] width 1 height 1
checkbox input "true"
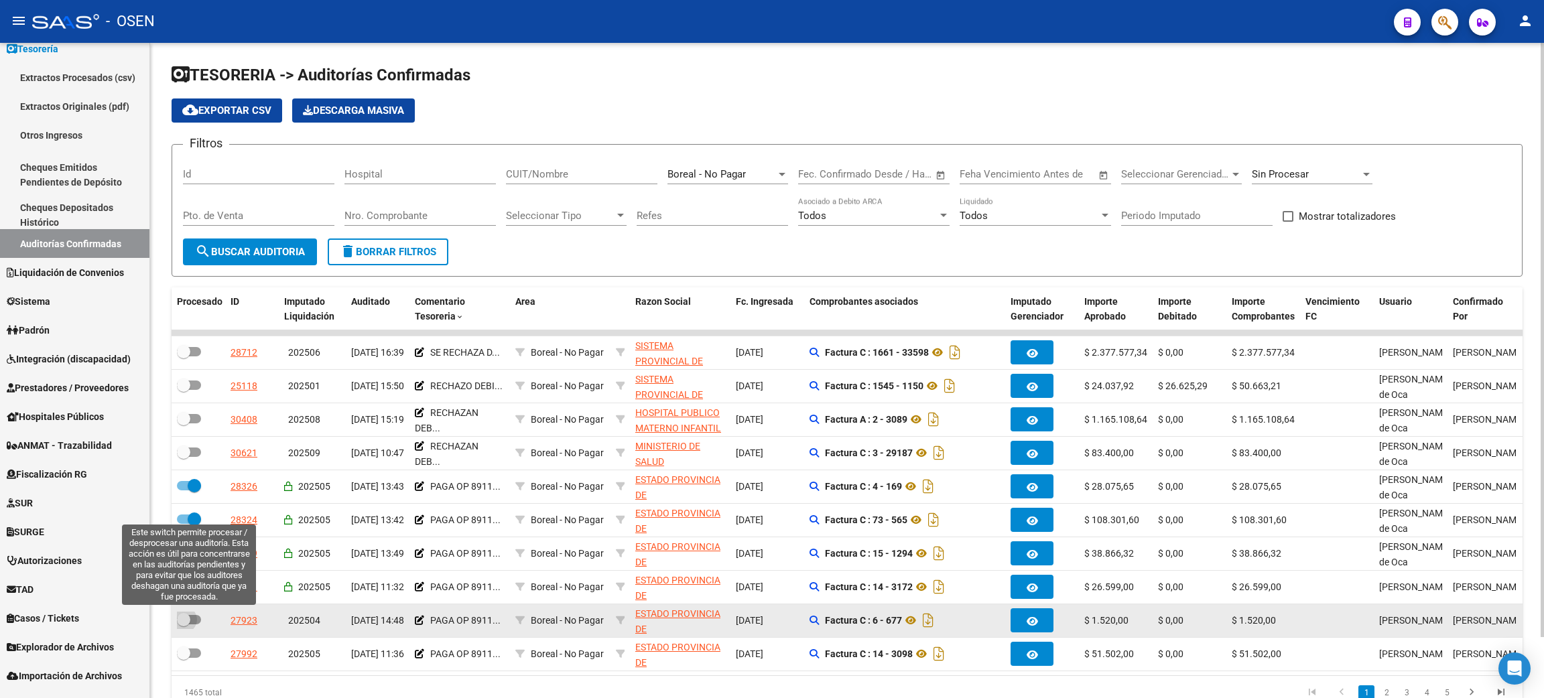
click at [190, 619] on span at bounding box center [189, 619] width 24 height 9
click at [184, 625] on input "checkbox" at bounding box center [183, 625] width 1 height 1
checkbox input "true"
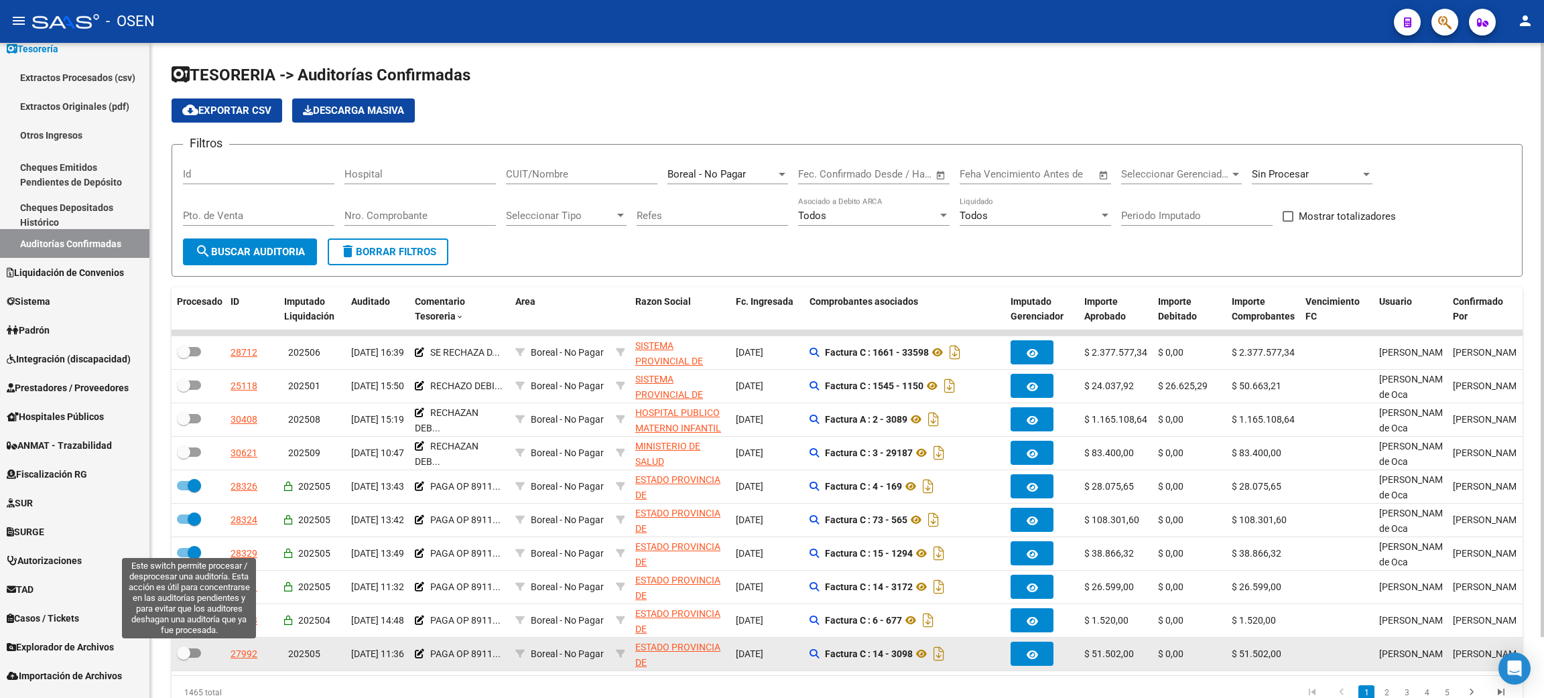
click at [188, 654] on span at bounding box center [183, 653] width 13 height 13
click at [184, 658] on input "checkbox" at bounding box center [183, 658] width 1 height 1
checkbox input "true"
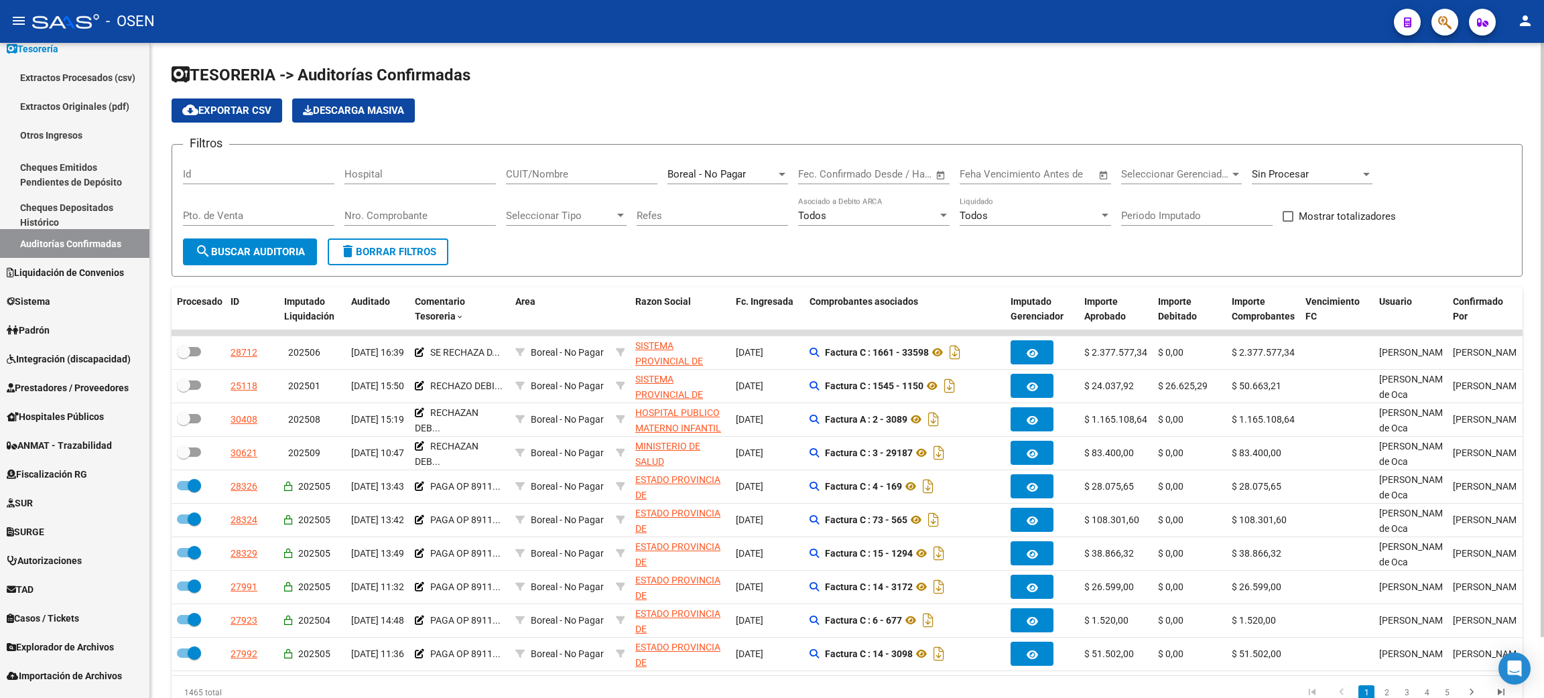
click at [256, 247] on span "search Buscar Auditoria" at bounding box center [250, 252] width 110 height 12
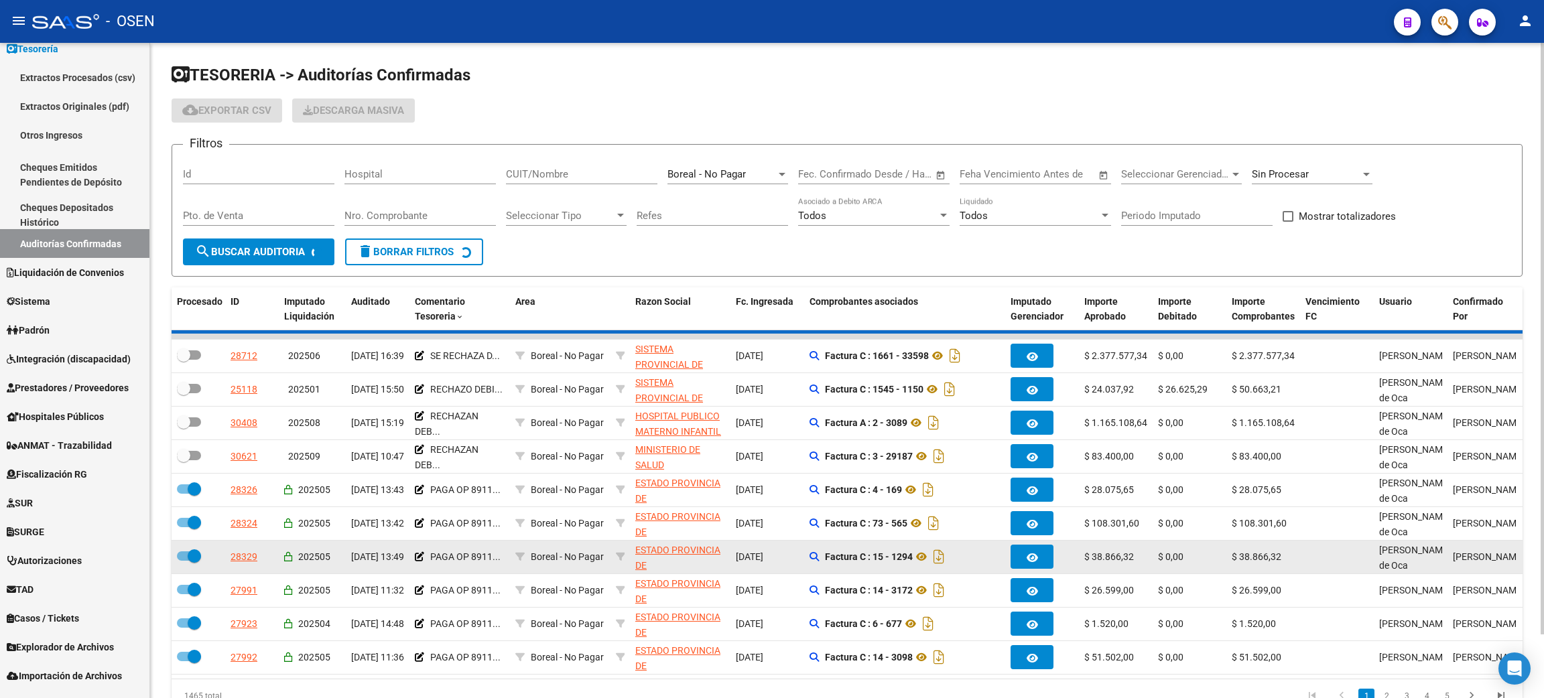
checkbox input "false"
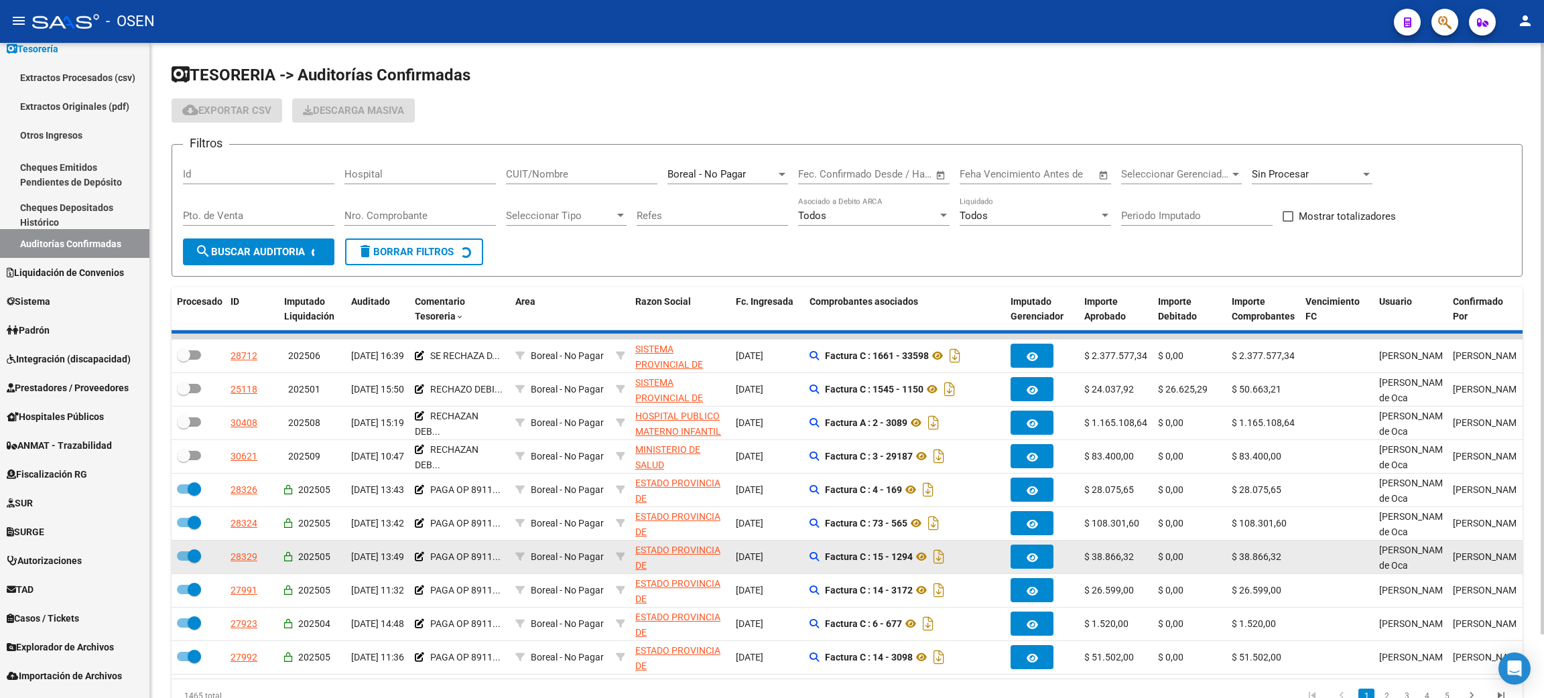
checkbox input "false"
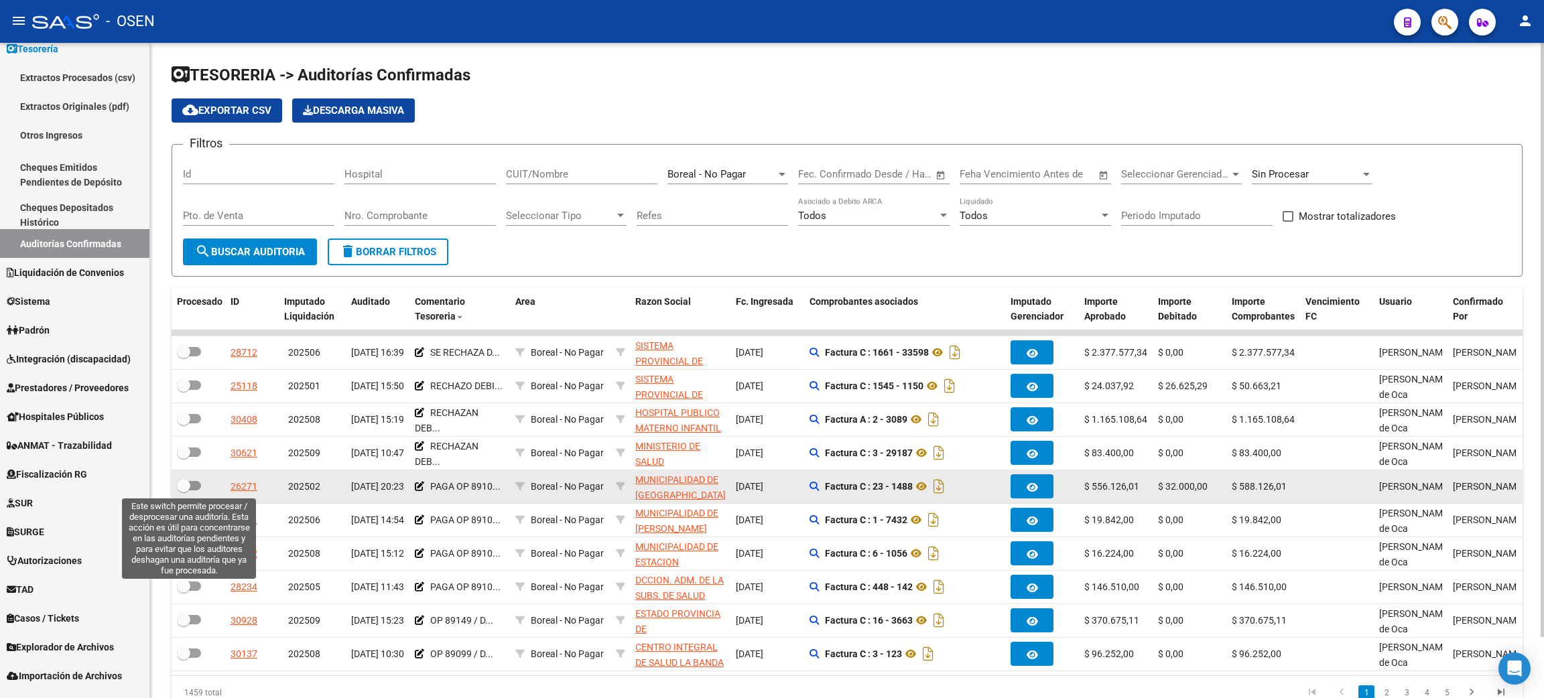
click at [194, 482] on span at bounding box center [189, 485] width 24 height 9
click at [184, 491] on input "checkbox" at bounding box center [183, 491] width 1 height 1
checkbox input "true"
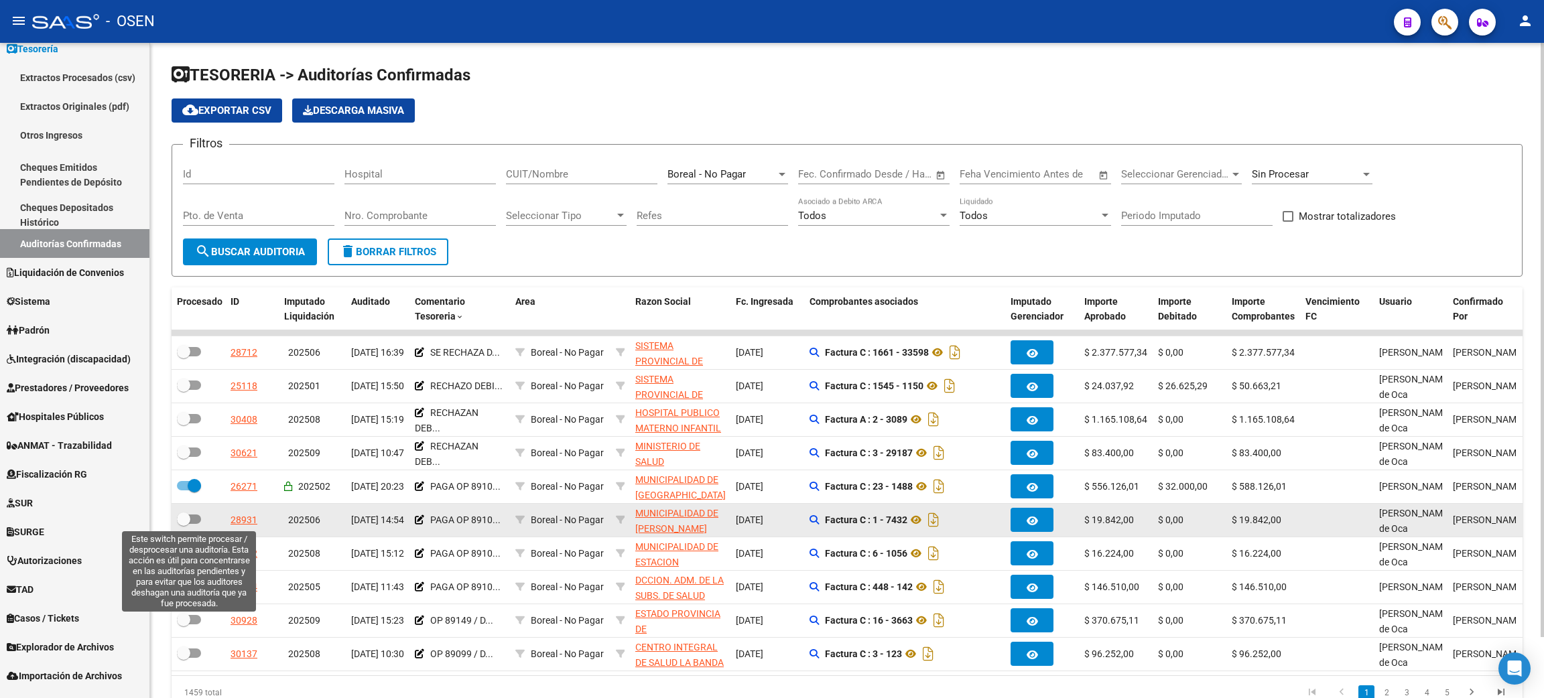
click at [195, 521] on span at bounding box center [189, 519] width 24 height 9
click at [184, 524] on input "checkbox" at bounding box center [183, 524] width 1 height 1
checkbox input "true"
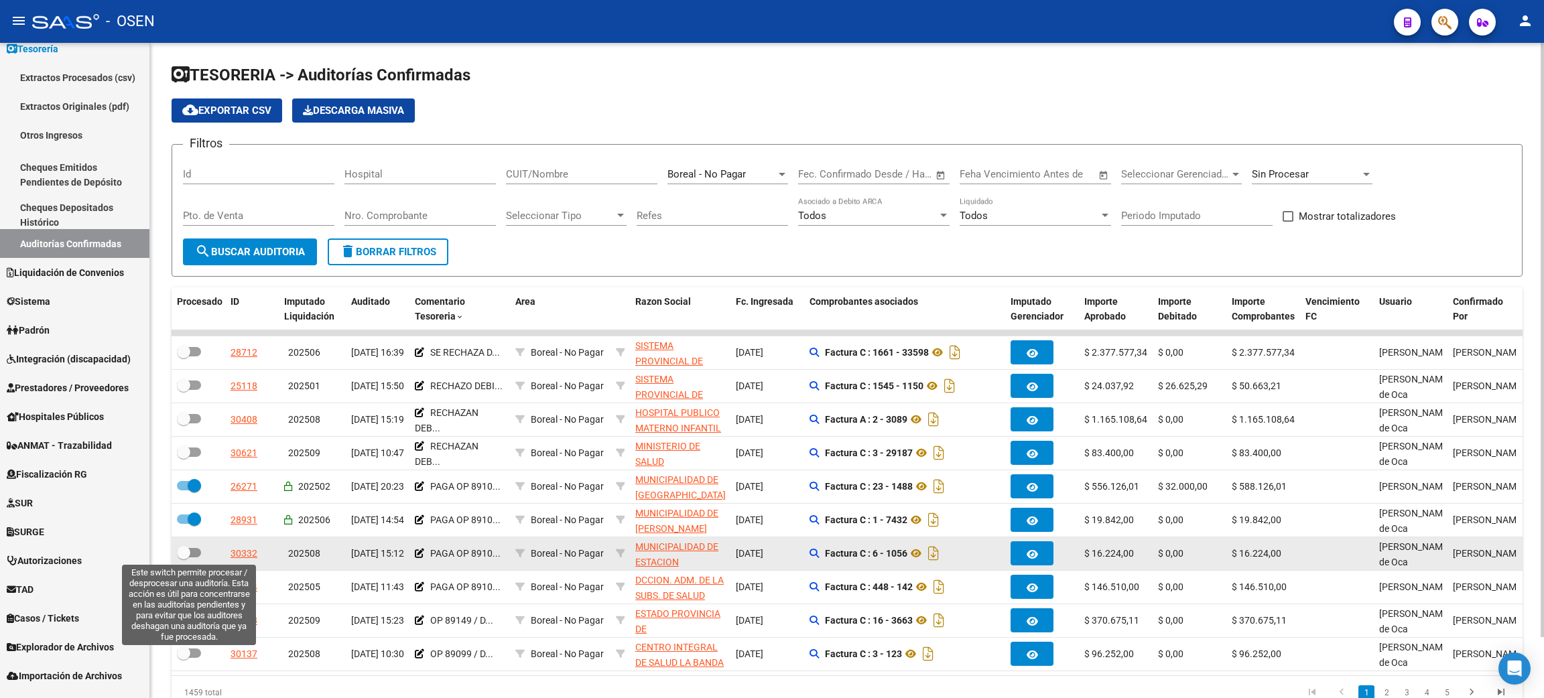
click at [192, 551] on span at bounding box center [189, 552] width 24 height 9
click at [184, 558] on input "checkbox" at bounding box center [183, 558] width 1 height 1
checkbox input "true"
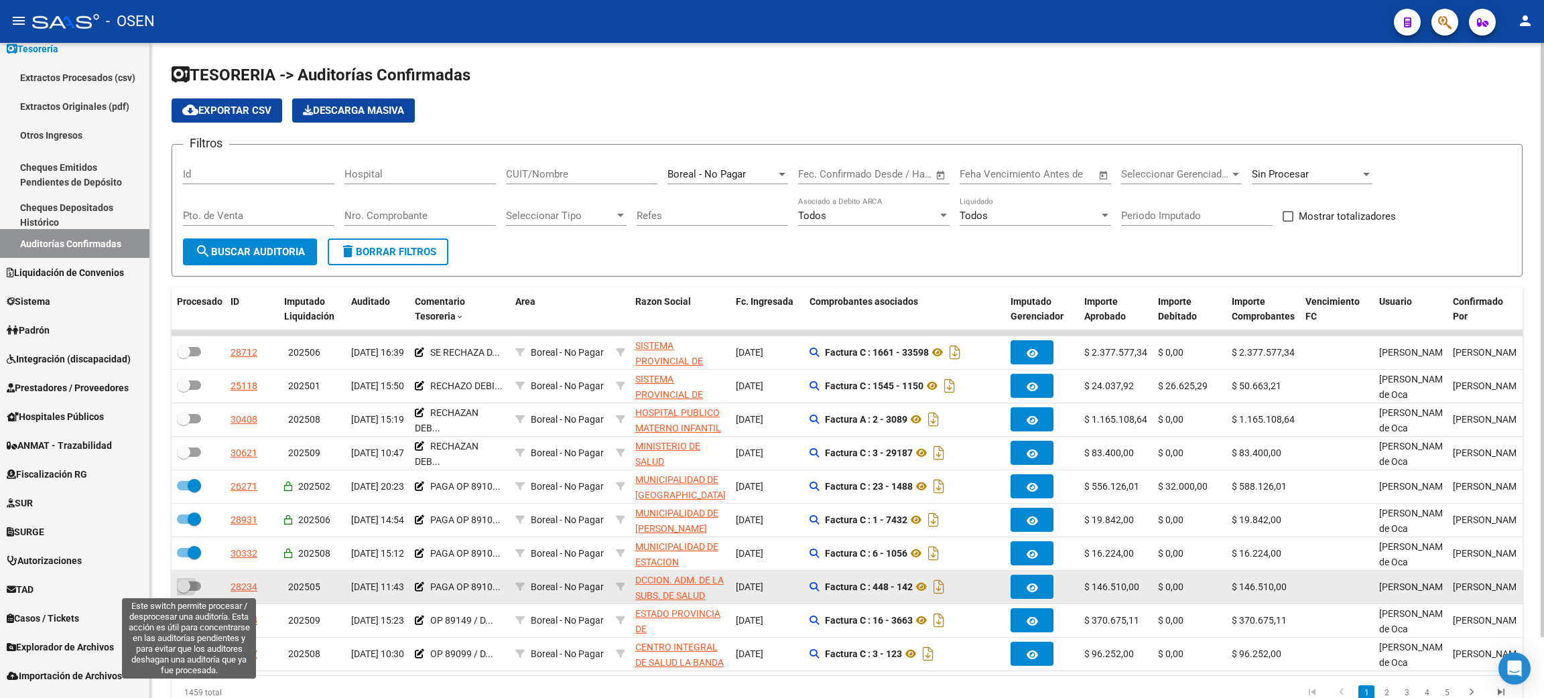
click at [196, 585] on span at bounding box center [189, 586] width 24 height 9
click at [184, 591] on input "checkbox" at bounding box center [183, 591] width 1 height 1
checkbox input "true"
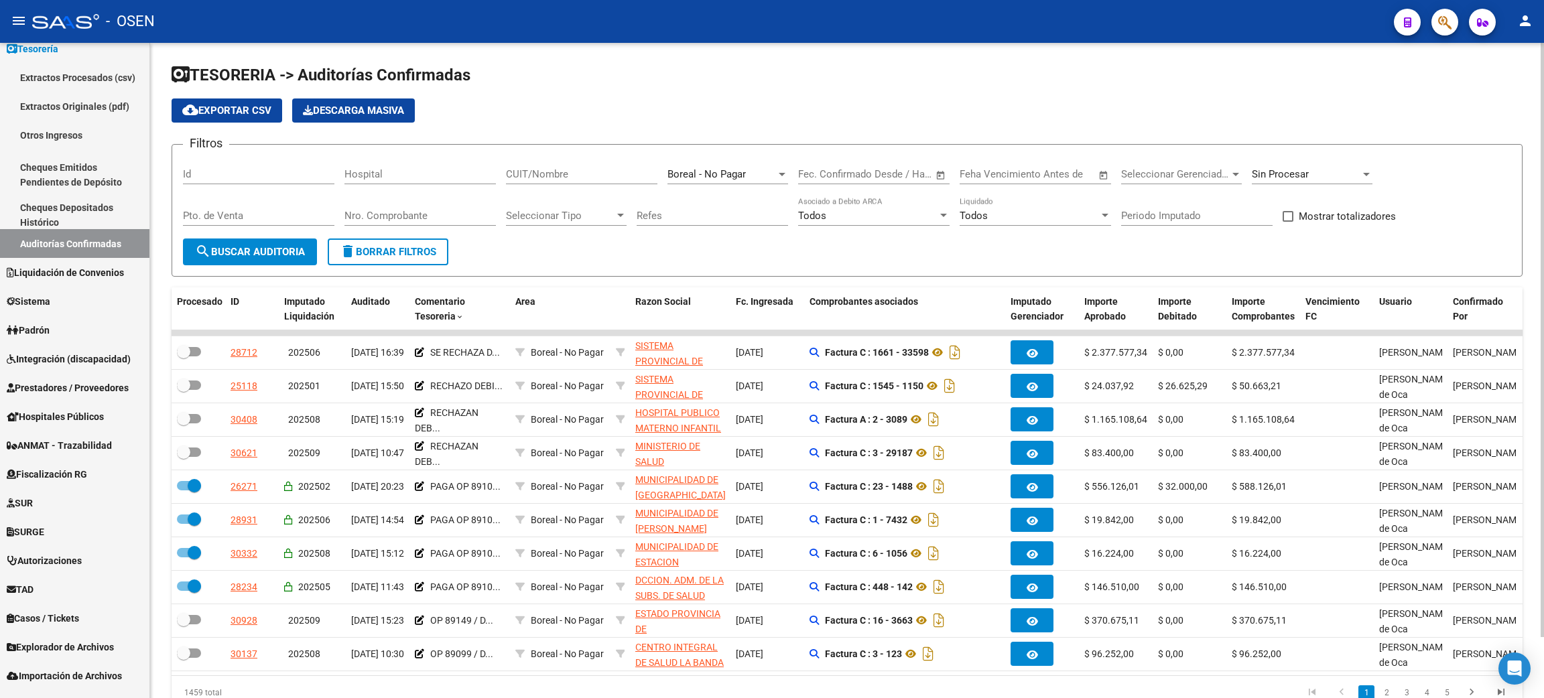
click at [271, 252] on span "search Buscar Auditoria" at bounding box center [250, 252] width 110 height 12
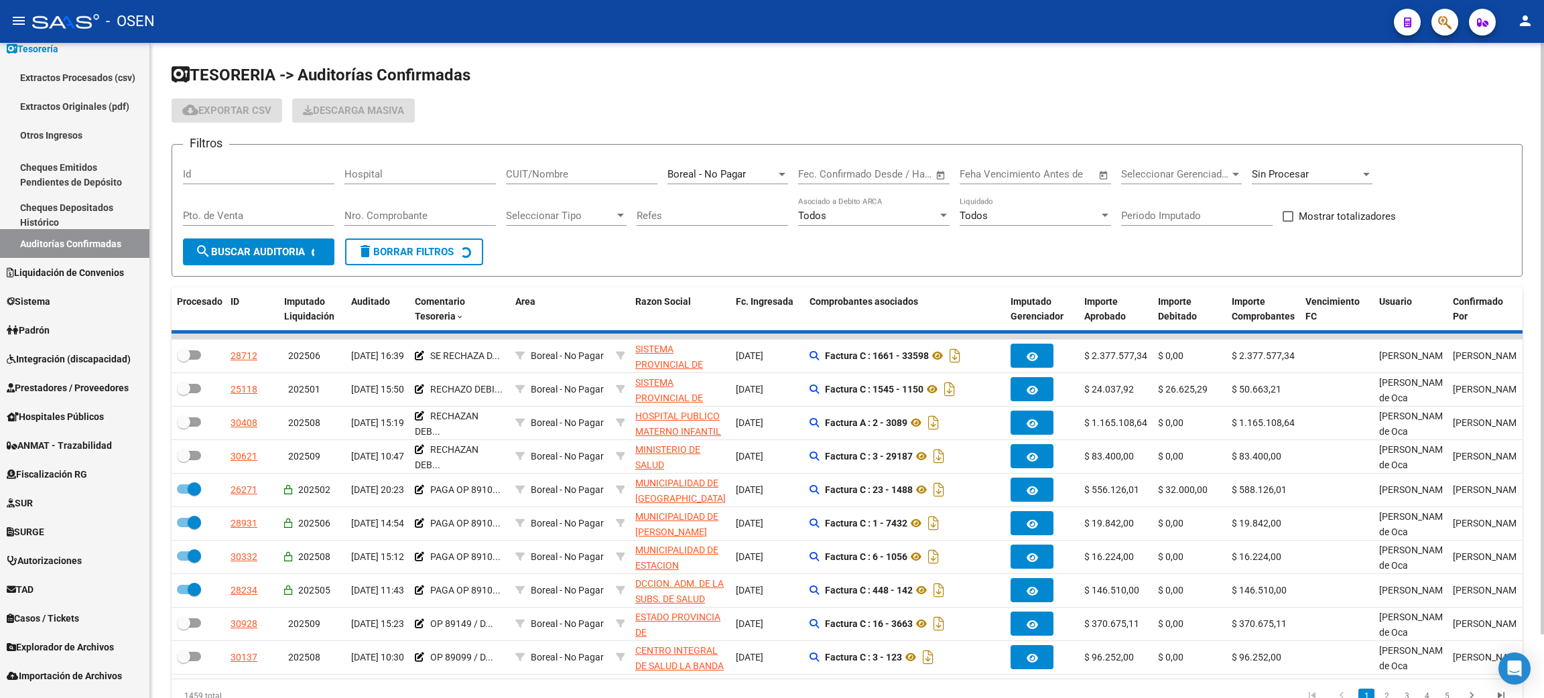
checkbox input "false"
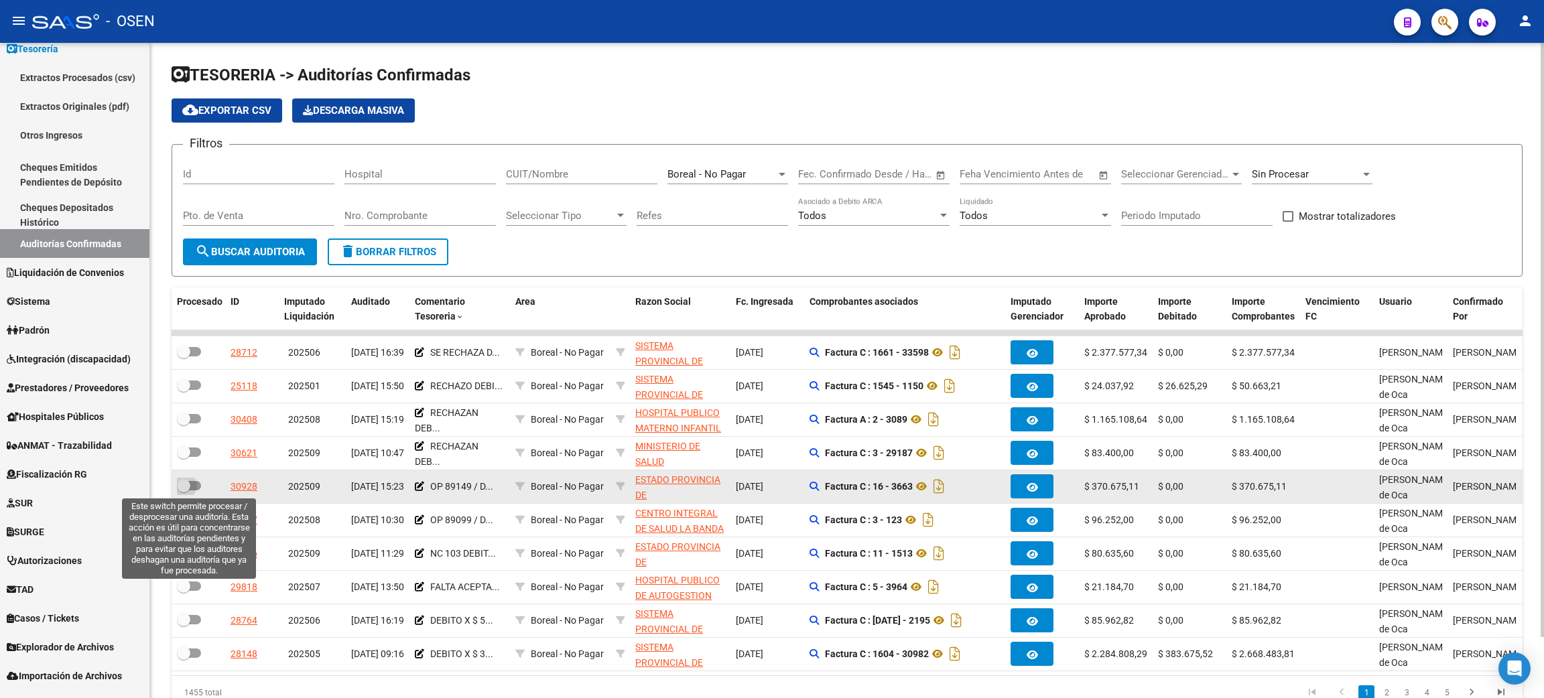
click at [195, 482] on span at bounding box center [189, 485] width 24 height 9
click at [184, 491] on input "checkbox" at bounding box center [183, 491] width 1 height 1
checkbox input "true"
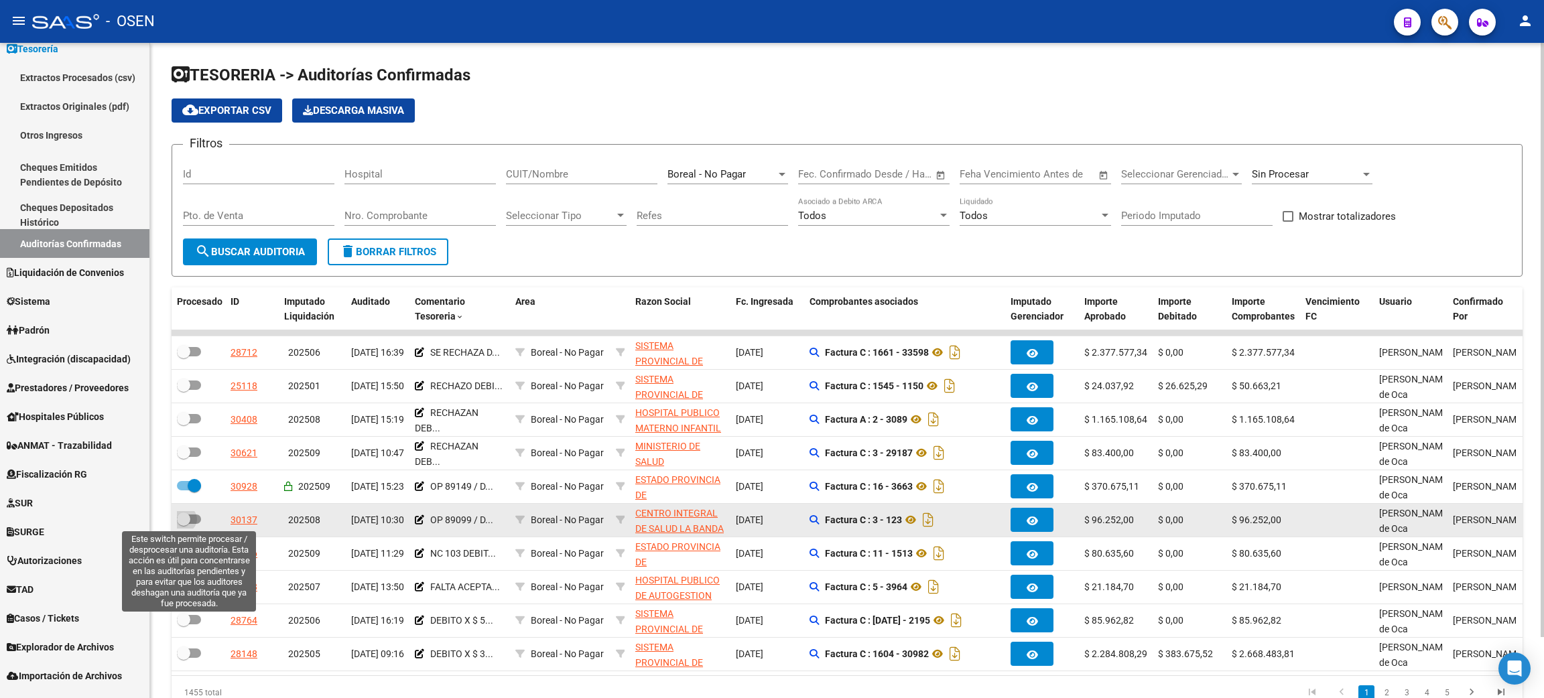
click at [194, 518] on span at bounding box center [189, 519] width 24 height 9
click at [184, 524] on input "checkbox" at bounding box center [183, 524] width 1 height 1
checkbox input "true"
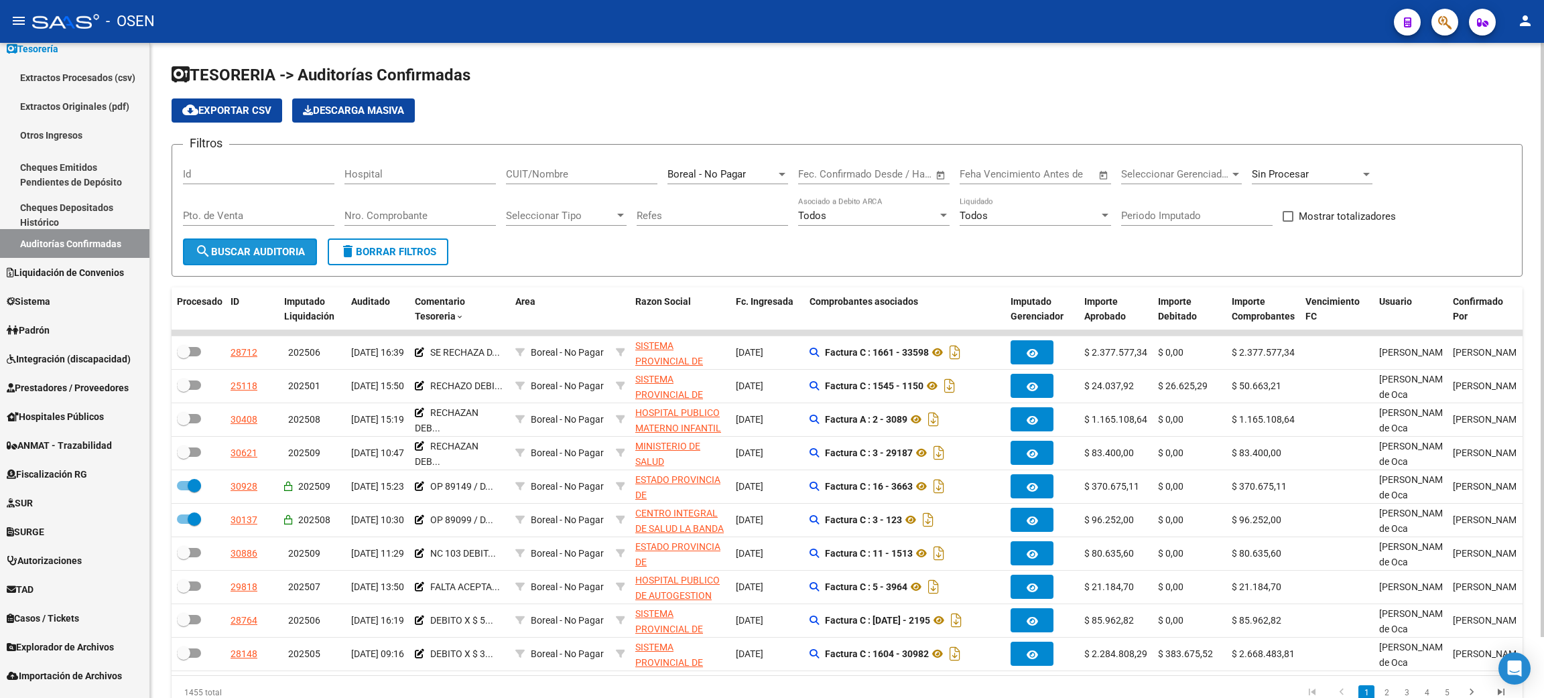
click at [269, 259] on button "search Buscar Auditoria" at bounding box center [250, 252] width 134 height 27
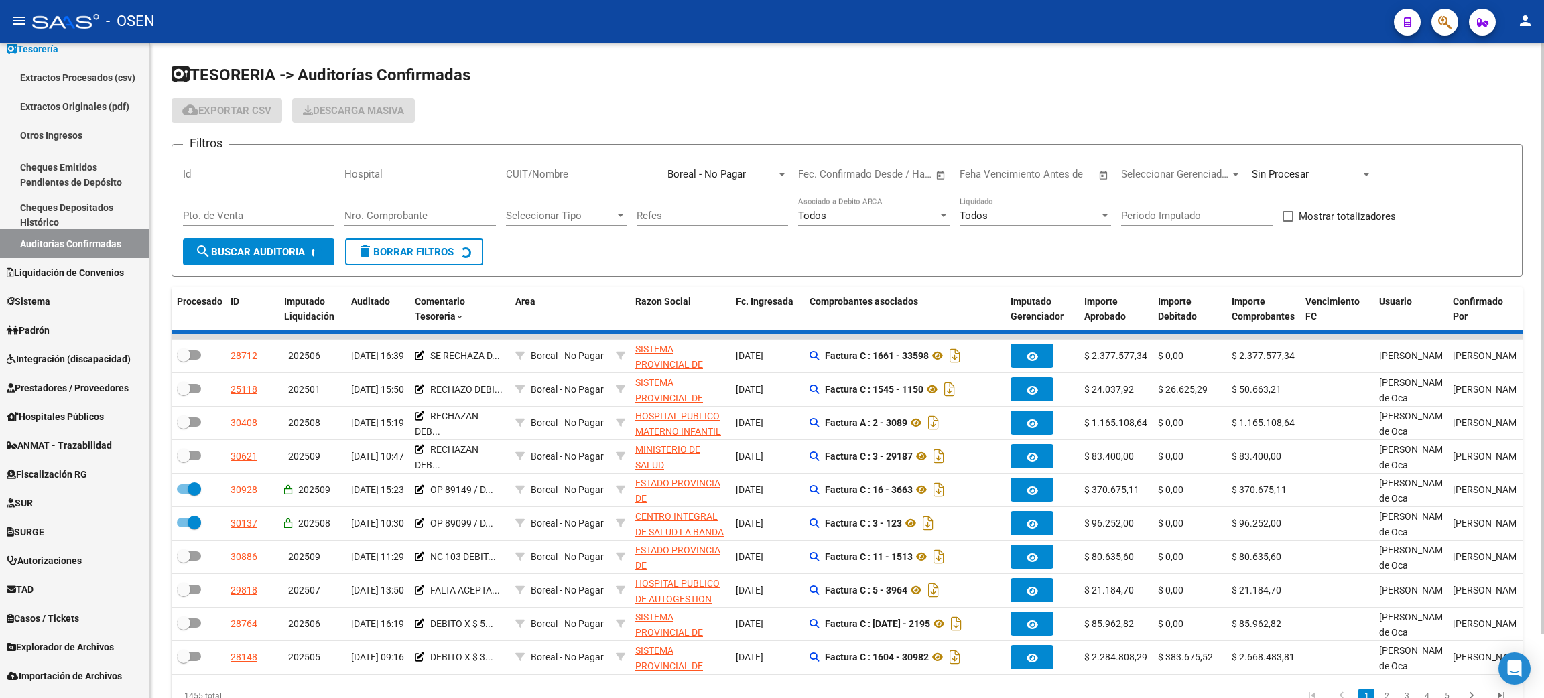
checkbox input "false"
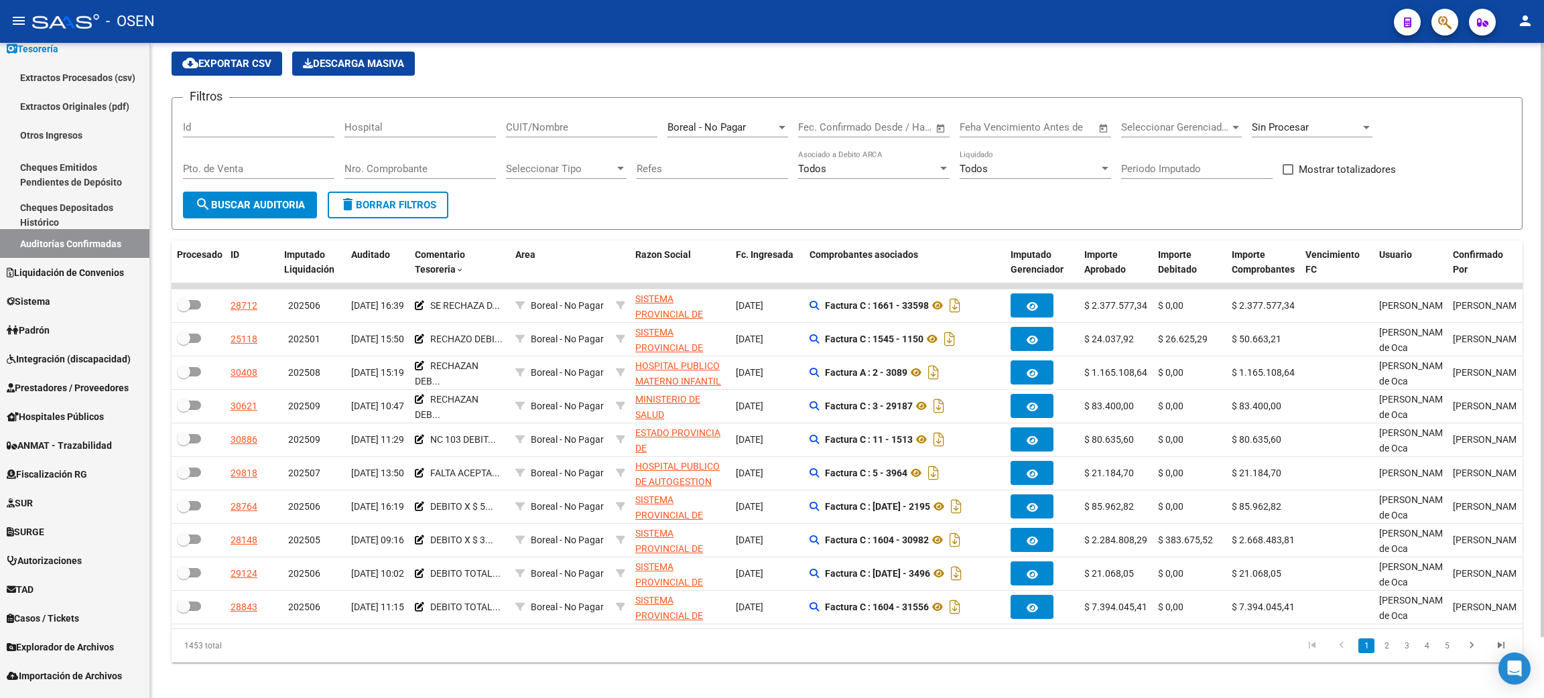
scroll to position [67, 0]
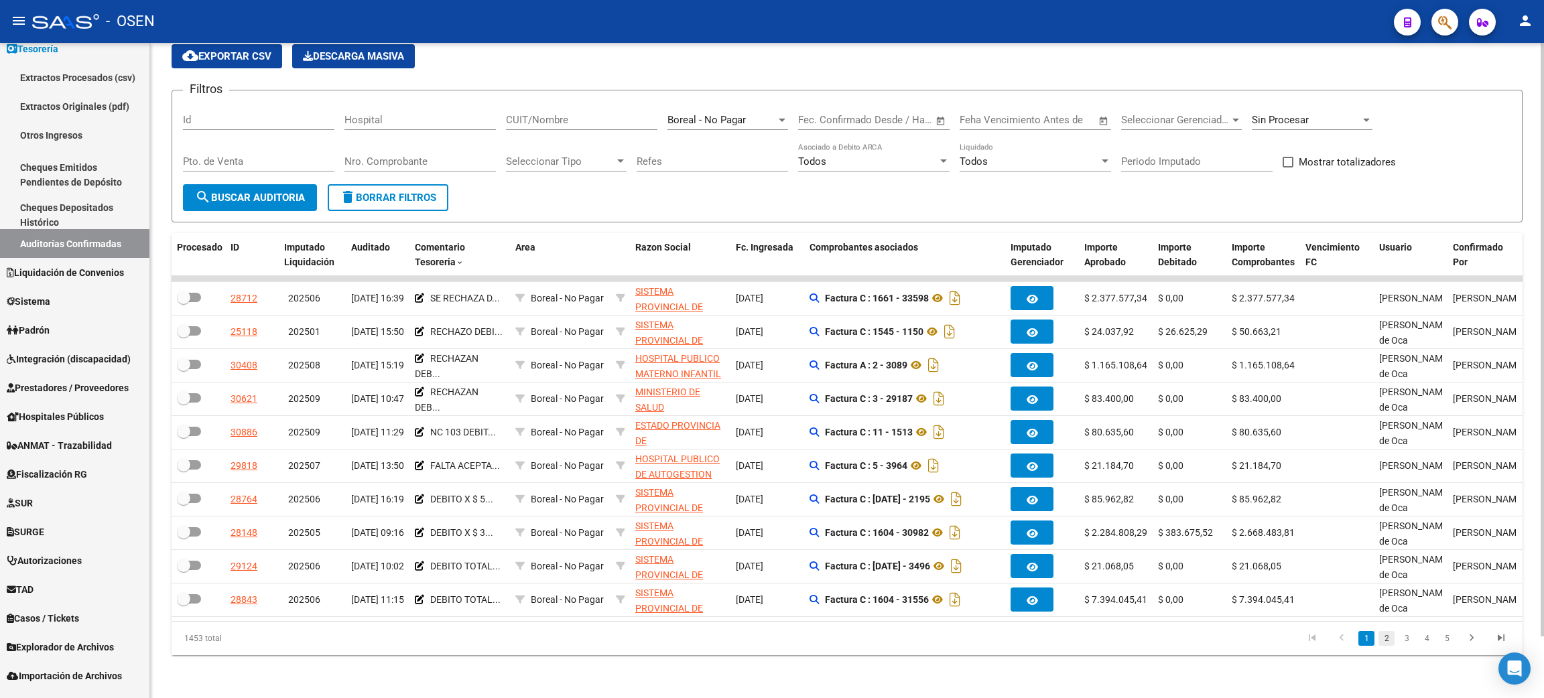
click at [1384, 641] on link "2" at bounding box center [1386, 638] width 16 height 15
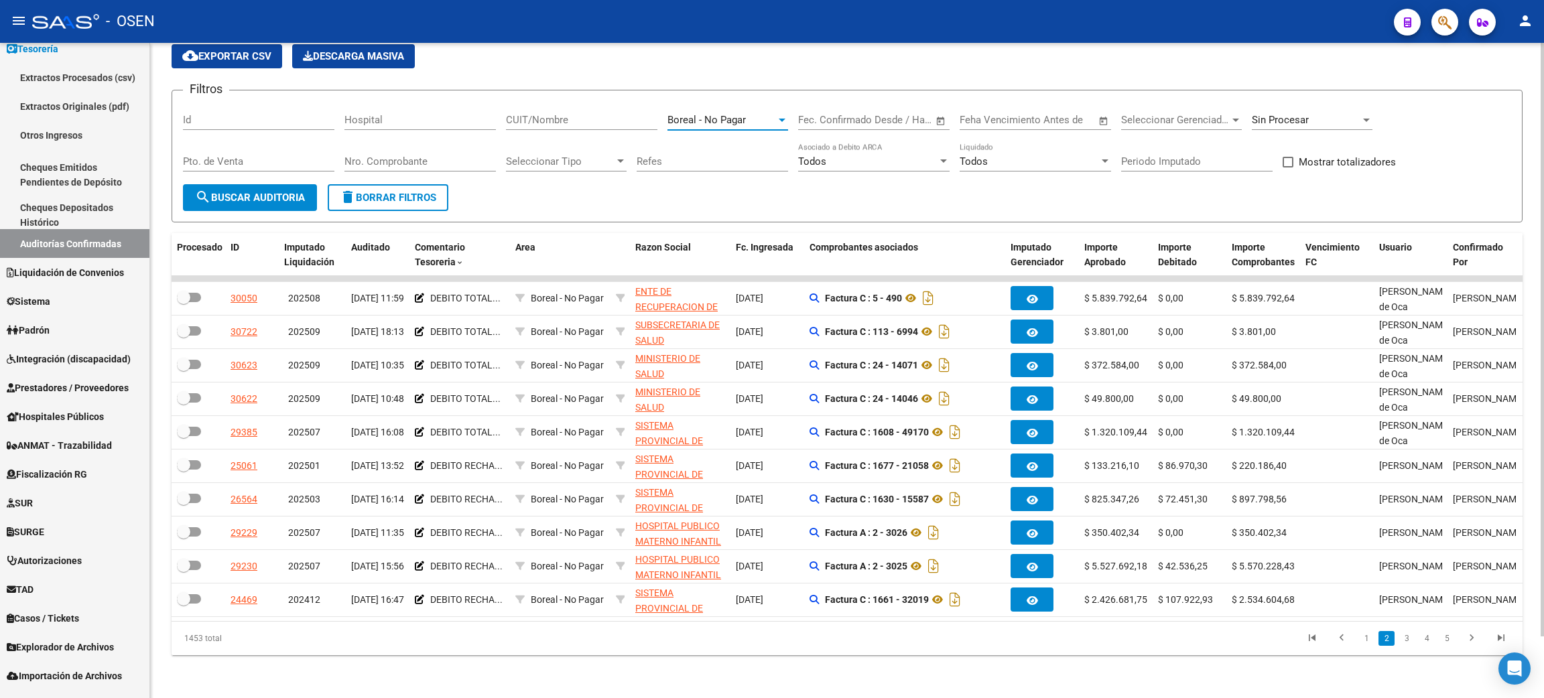
click at [710, 114] on span "Boreal - No Pagar" at bounding box center [706, 120] width 78 height 12
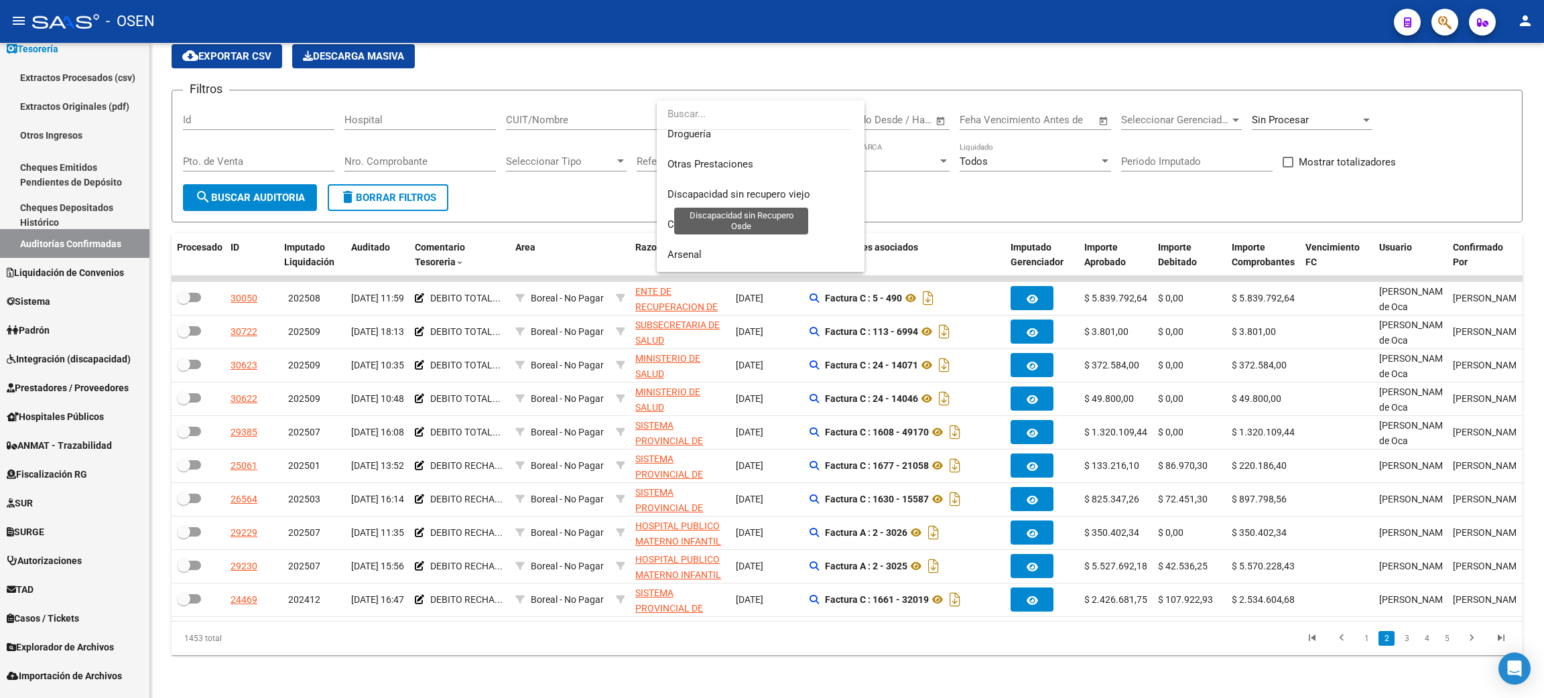
scroll to position [0, 0]
type input "centro"
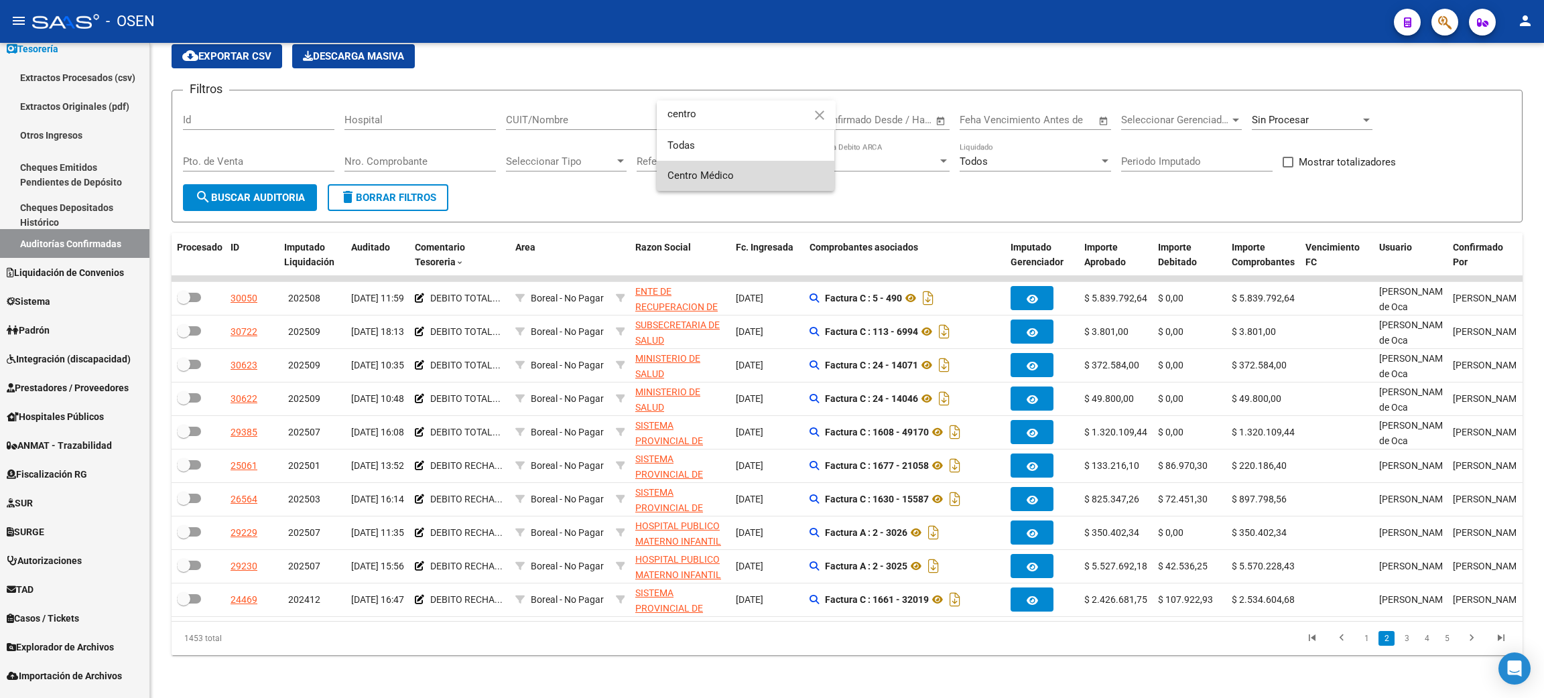
click at [743, 166] on span "Centro Médico" at bounding box center [745, 176] width 156 height 30
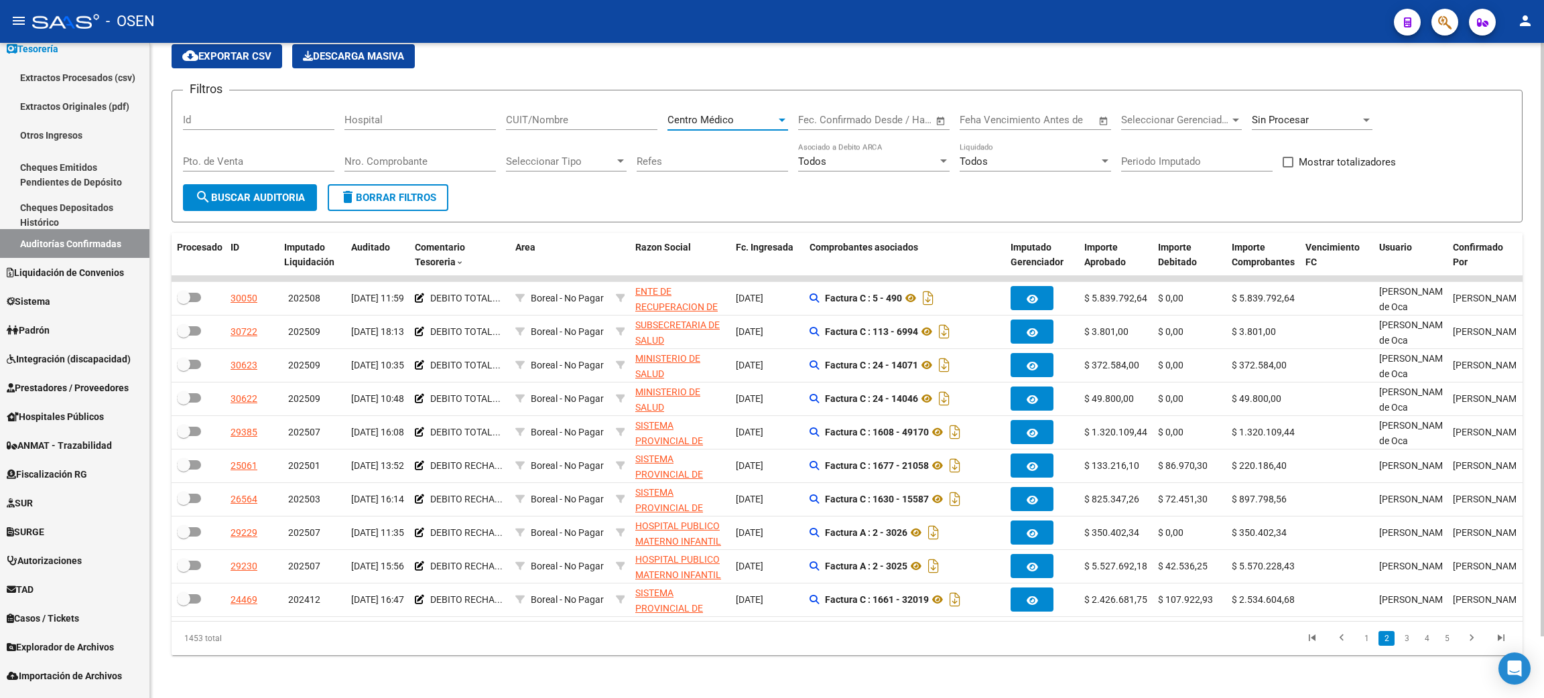
click at [218, 191] on button "search Buscar Auditoria" at bounding box center [250, 197] width 134 height 27
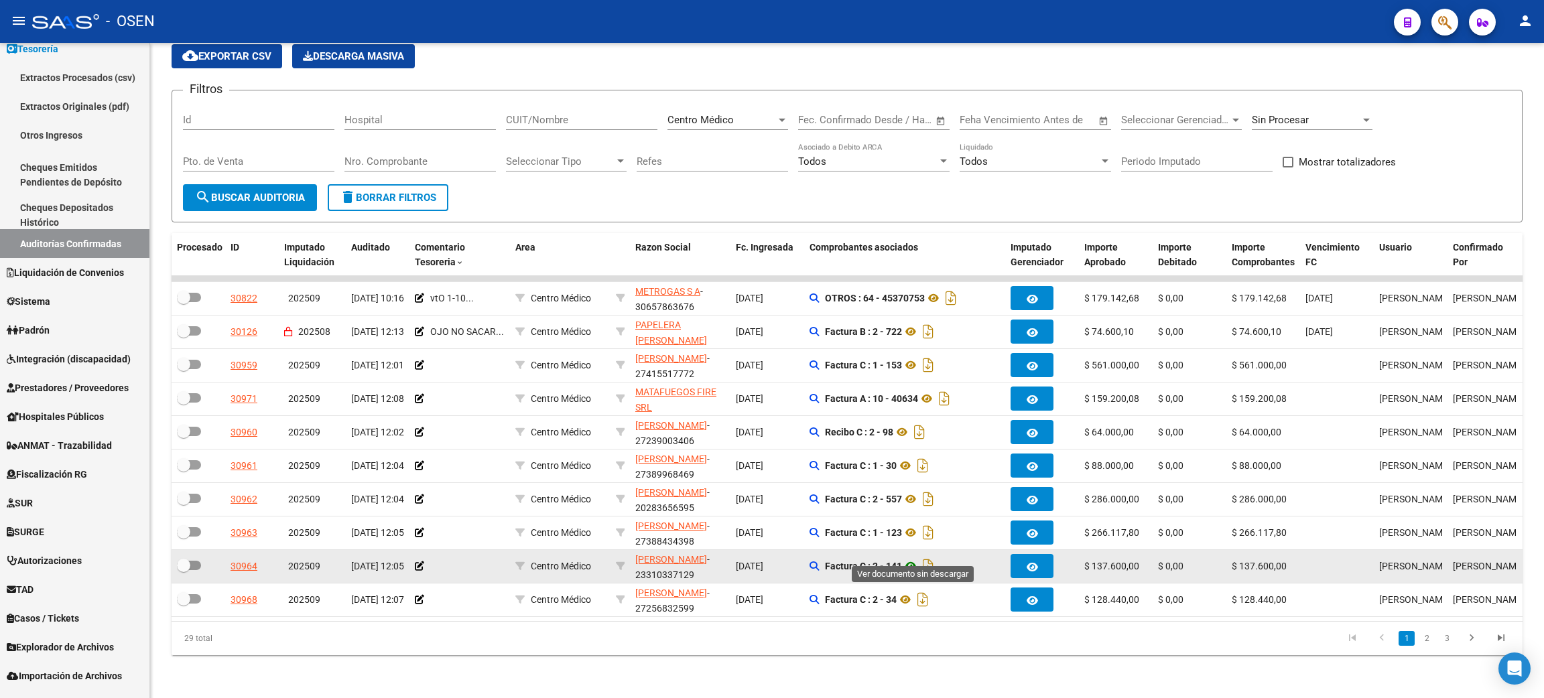
click at [907, 558] on icon at bounding box center [910, 566] width 17 height 16
